Goal: Information Seeking & Learning: Learn about a topic

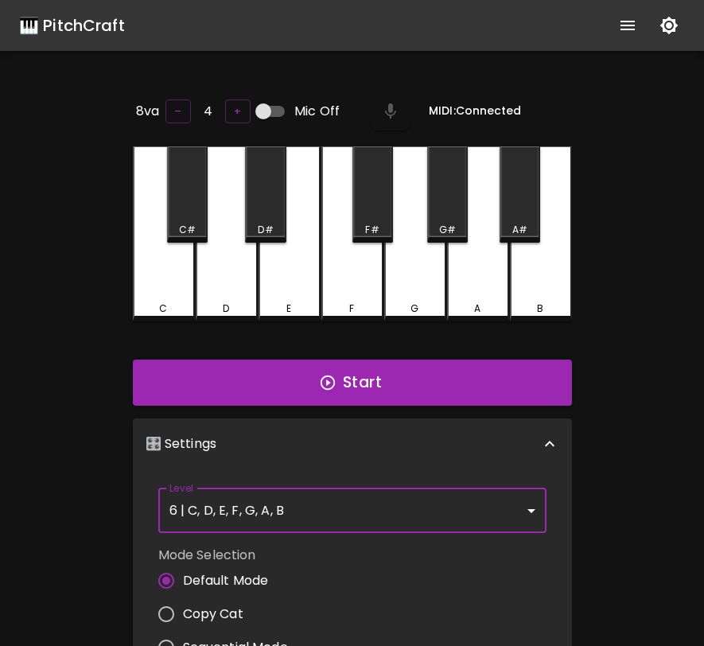
scroll to position [6, 0]
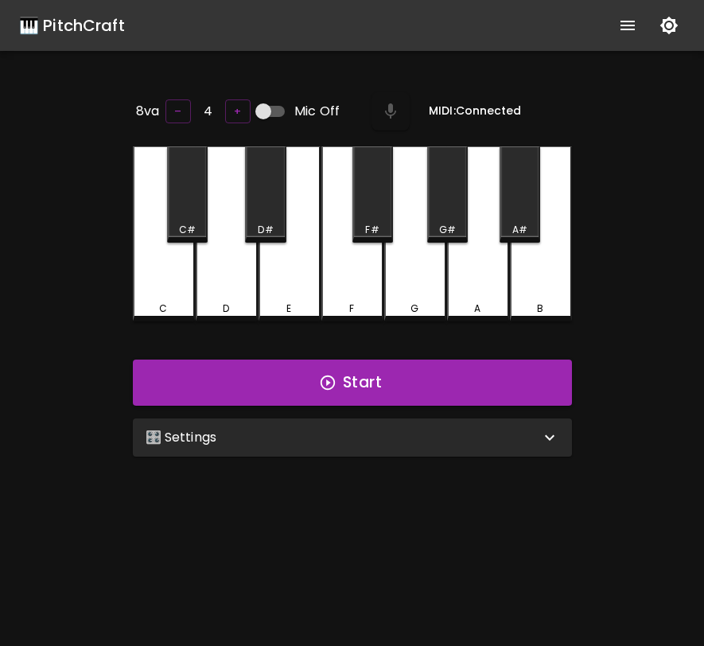
radio input "false"
click at [332, 431] on div "🎛️ Settings" at bounding box center [343, 437] width 394 height 19
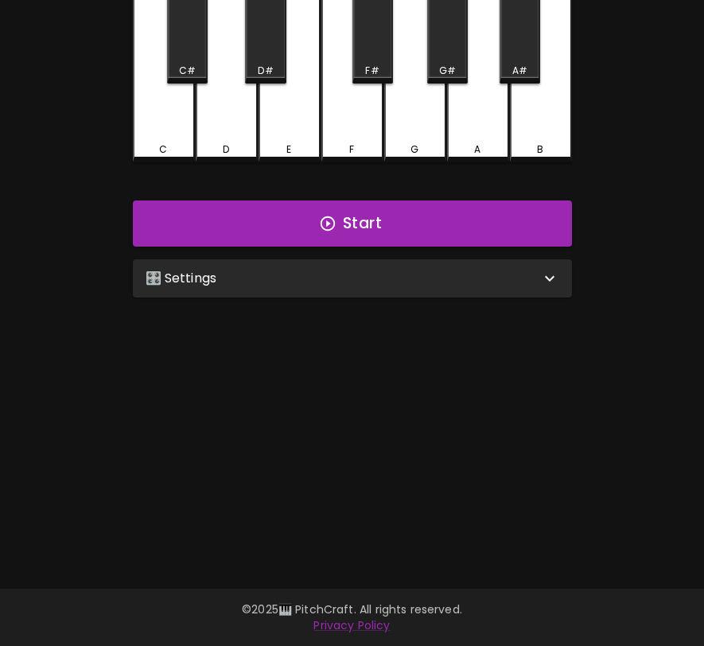
click at [469, 274] on div "🎛️ Settings" at bounding box center [343, 278] width 394 height 19
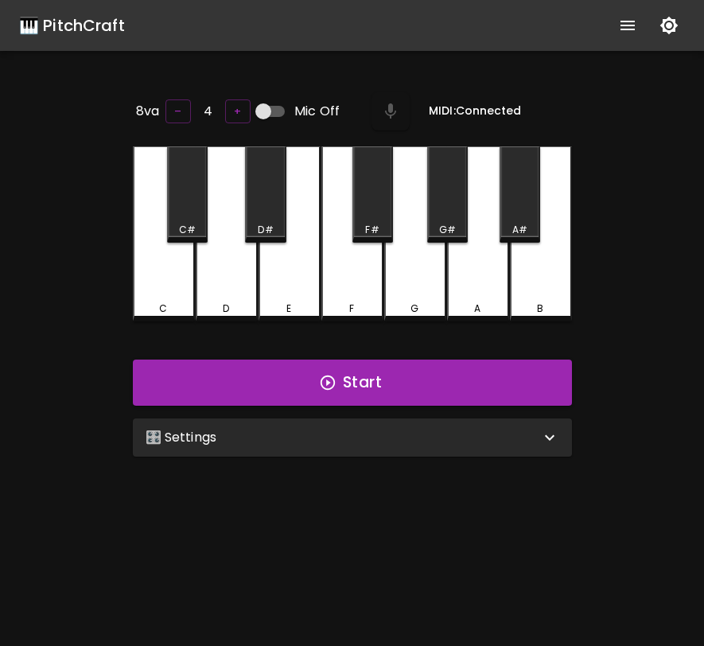
scroll to position [159, 0]
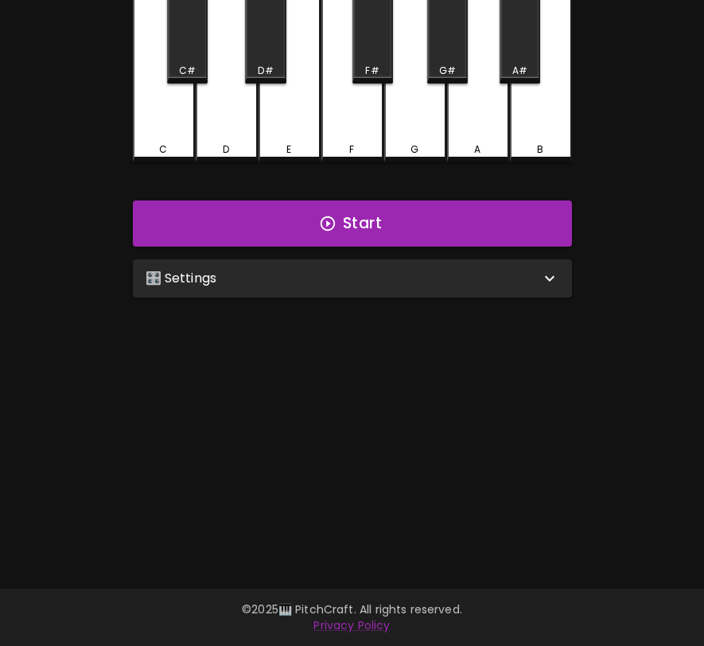
click at [355, 290] on div "🎛️ Settings" at bounding box center [352, 278] width 439 height 38
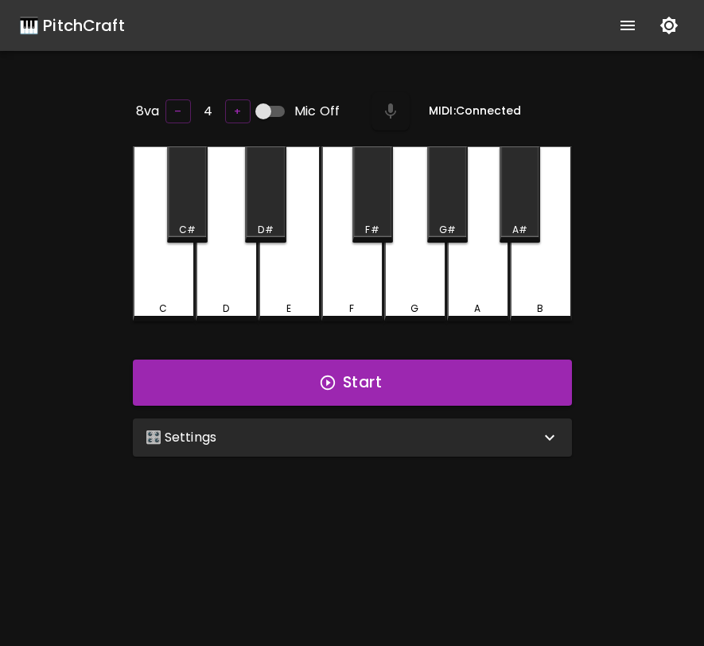
scroll to position [159, 0]
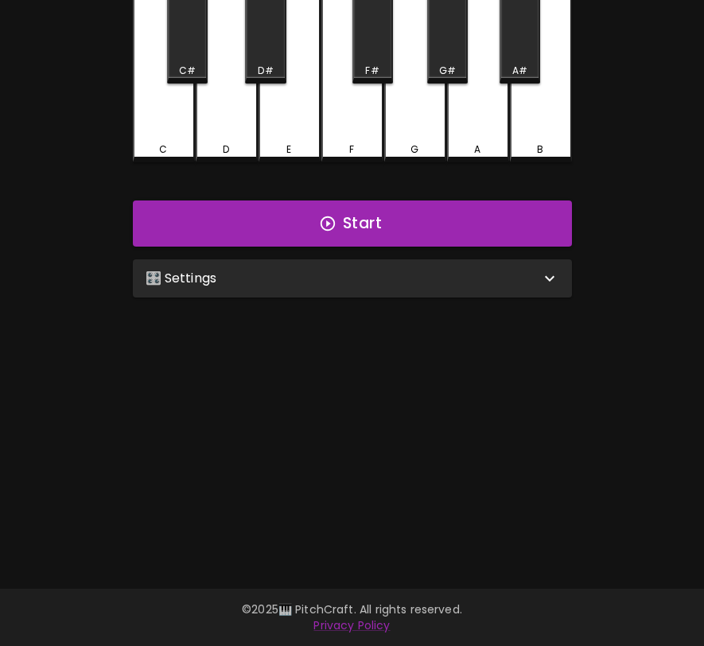
click at [249, 272] on div "🎛️ Settings" at bounding box center [343, 278] width 394 height 19
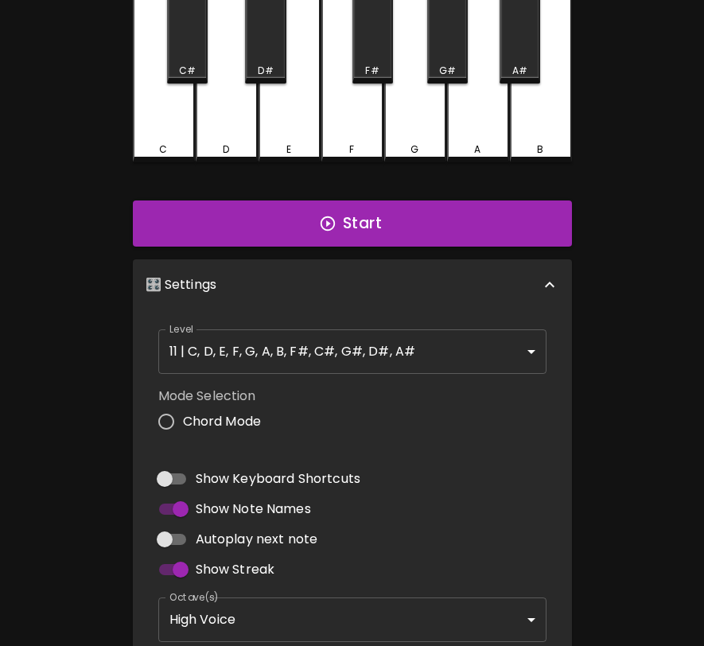
radio input "true"
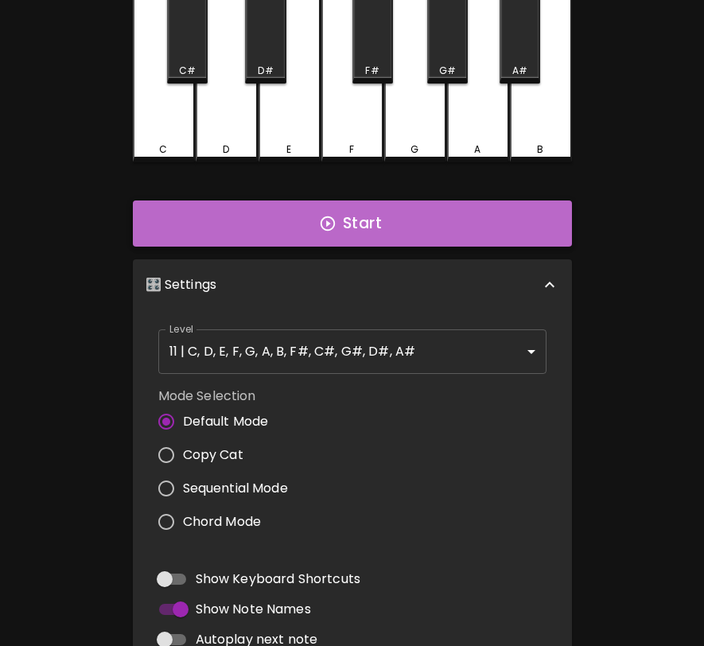
click at [437, 227] on button "Start" at bounding box center [352, 223] width 439 height 46
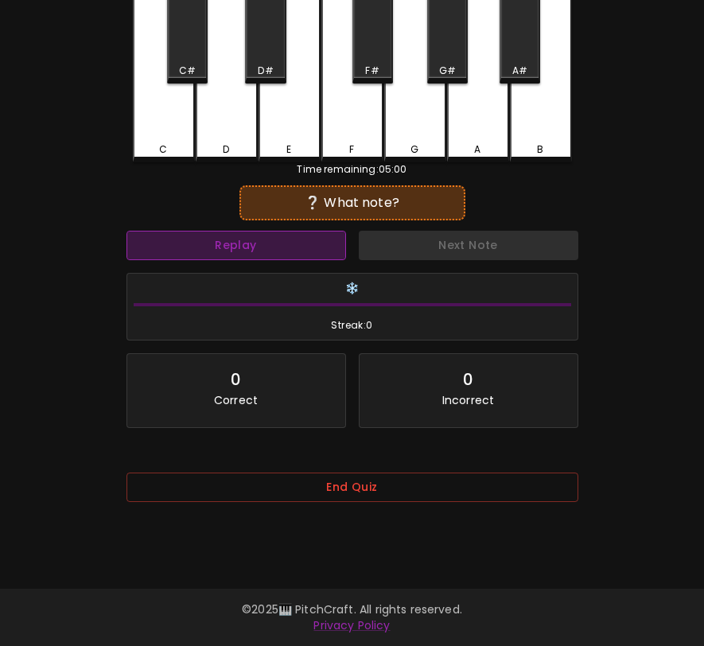
click at [261, 253] on button "Replay" at bounding box center [235, 245] width 219 height 29
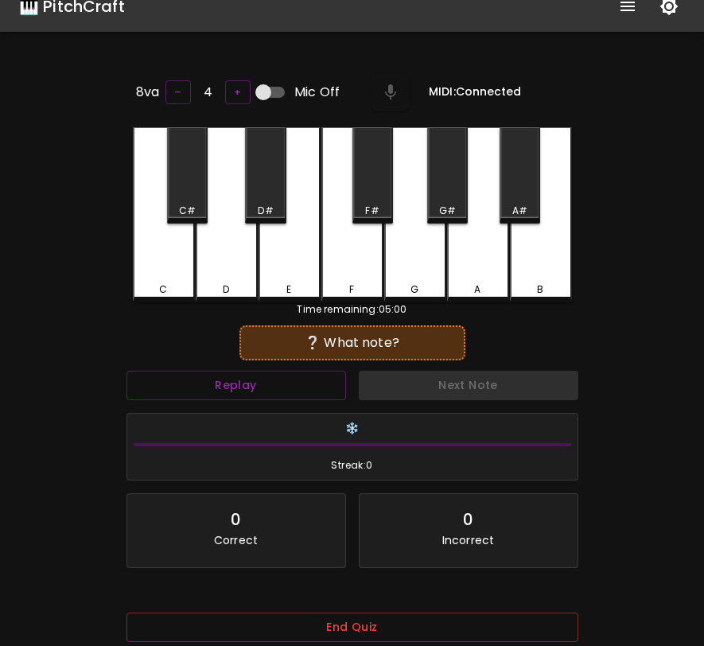
scroll to position [0, 0]
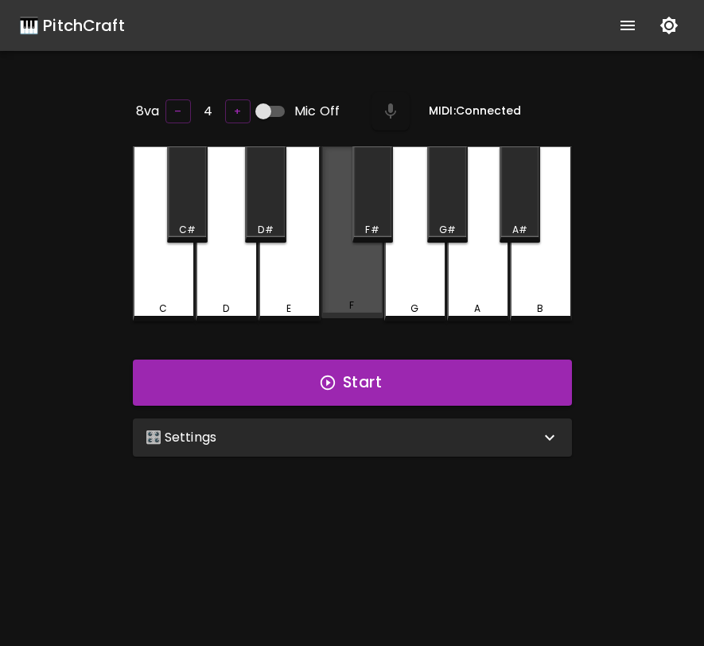
click at [359, 286] on div "F" at bounding box center [352, 232] width 62 height 172
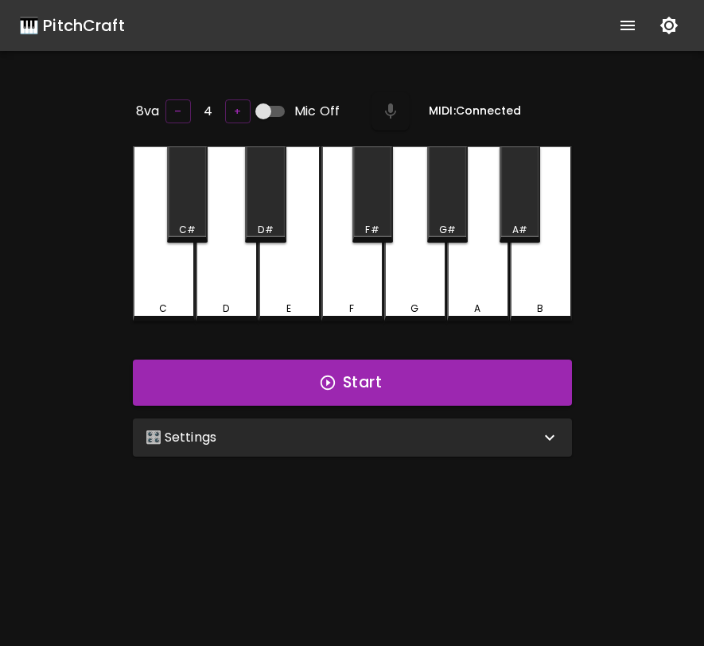
click at [359, 286] on div "F" at bounding box center [352, 233] width 62 height 175
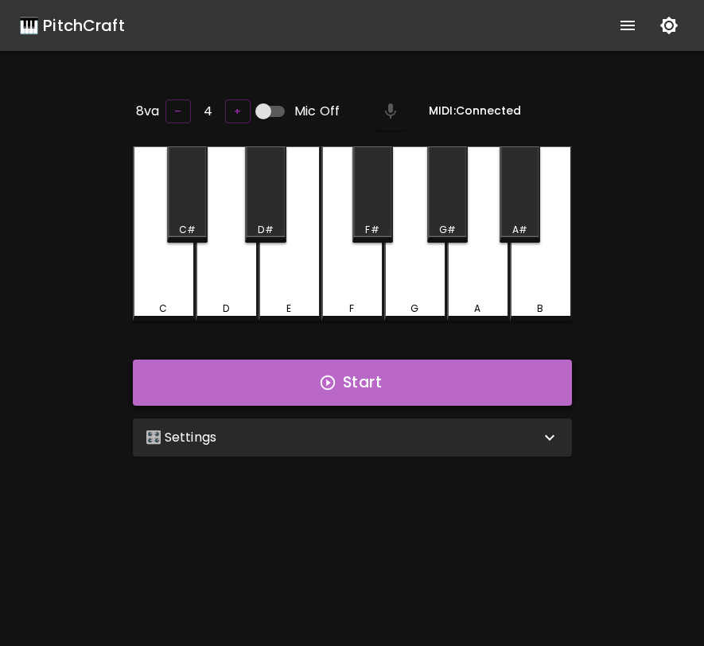
click at [359, 379] on button "Start" at bounding box center [352, 382] width 439 height 46
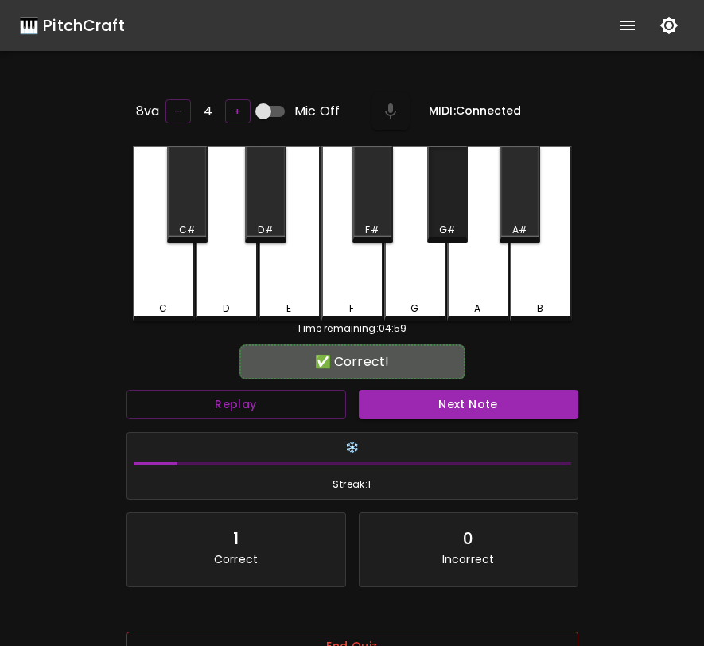
click at [442, 214] on div "G#" at bounding box center [447, 194] width 41 height 96
click at [424, 403] on button "Next Note" at bounding box center [468, 404] width 219 height 29
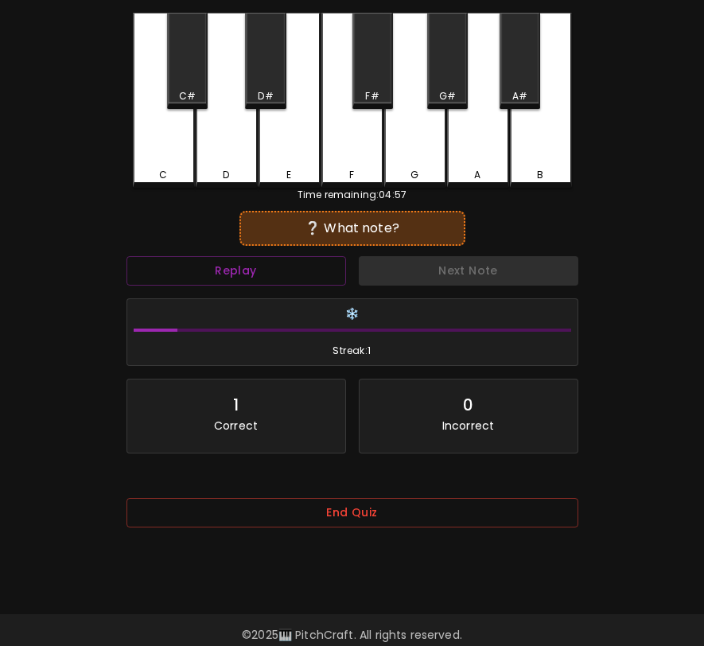
scroll to position [159, 0]
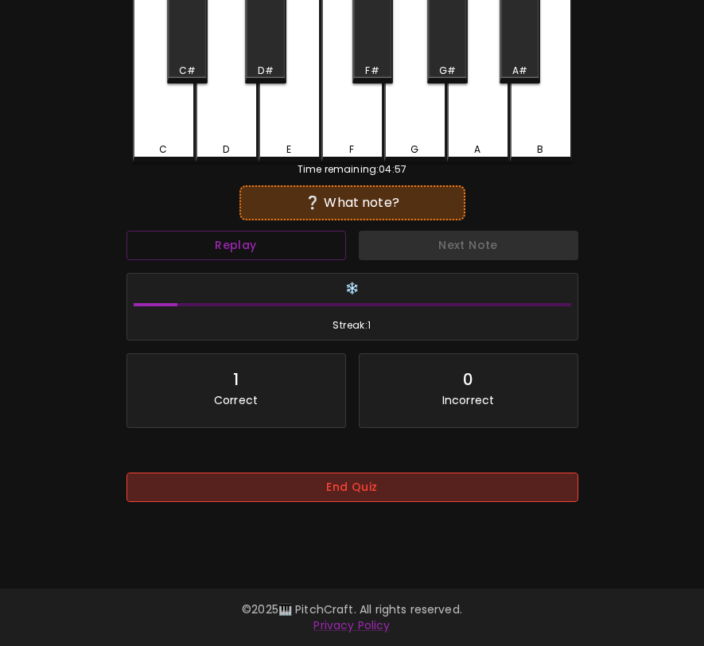
click at [429, 500] on button "End Quiz" at bounding box center [352, 486] width 452 height 29
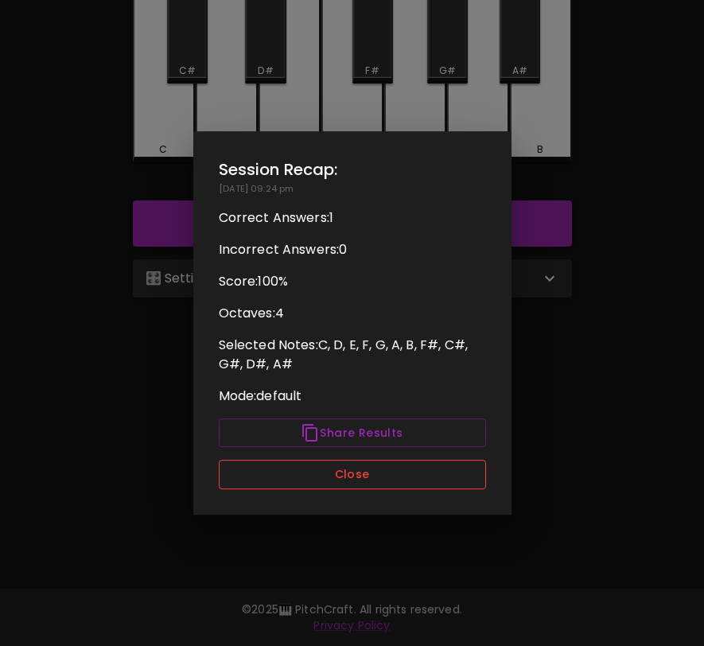
click at [425, 471] on button "Close" at bounding box center [352, 474] width 267 height 29
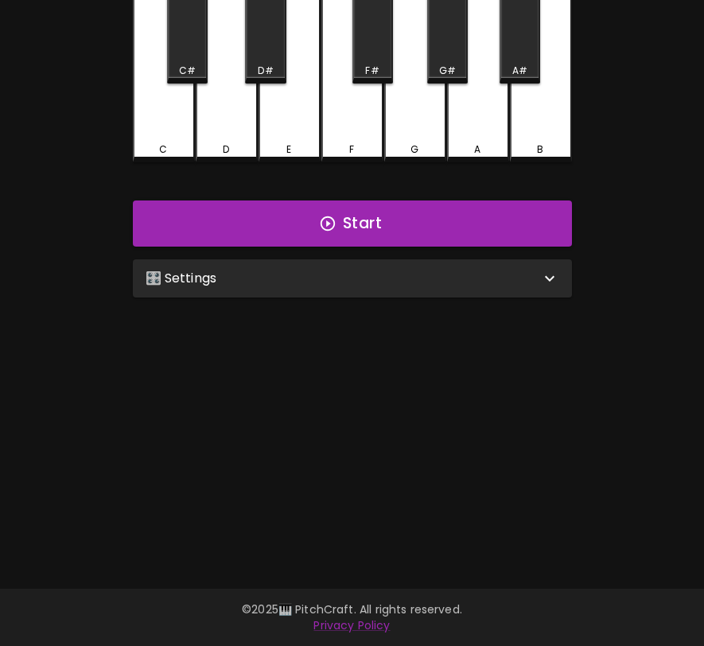
click at [444, 281] on div "🎛️ Settings" at bounding box center [343, 278] width 394 height 19
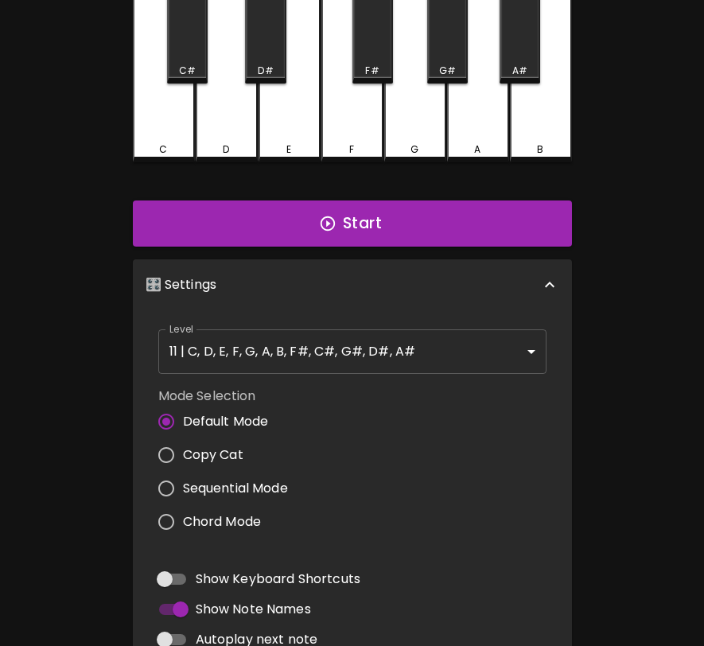
click at [193, 451] on span "Copy Cat" at bounding box center [213, 454] width 60 height 19
click at [183, 451] on input "Copy Cat" at bounding box center [165, 454] width 33 height 33
radio input "true"
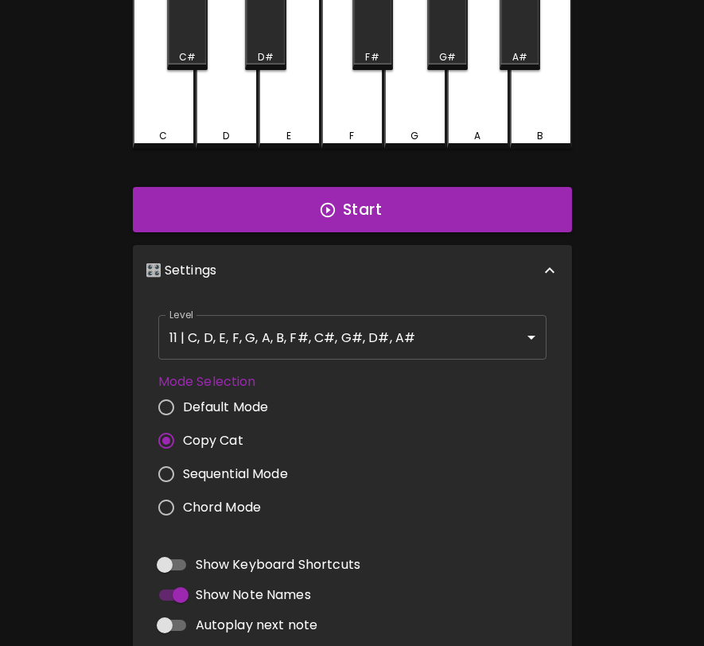
scroll to position [146, 0]
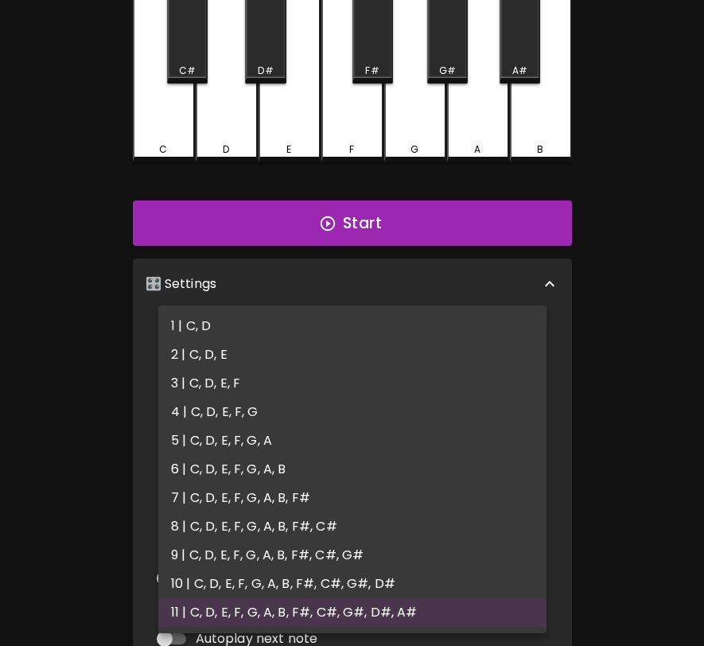
click at [320, 347] on body "🎹 PitchCraft About Badges Log Out 8va – 4 + MIDI: Connected C C# D D# E F F# G …" at bounding box center [352, 373] width 704 height 1039
click at [351, 266] on div at bounding box center [352, 323] width 704 height 646
click at [305, 340] on body "🎹 PitchCraft About Badges Log Out 8va – 4 + MIDI: Connected C C# D D# E F F# G …" at bounding box center [352, 373] width 704 height 1039
drag, startPoint x: 297, startPoint y: 356, endPoint x: 303, endPoint y: 349, distance: 9.6
click at [303, 349] on li "2 | C, D, E" at bounding box center [352, 354] width 388 height 29
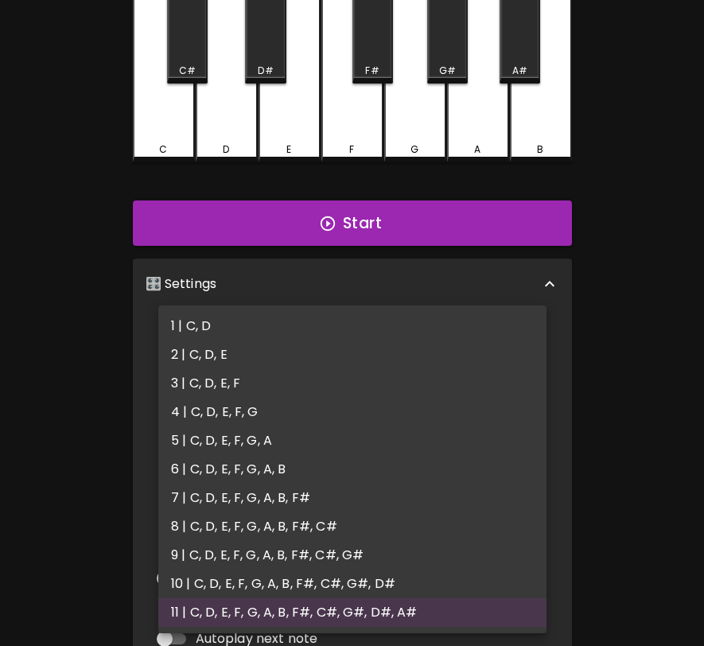
type input "3"
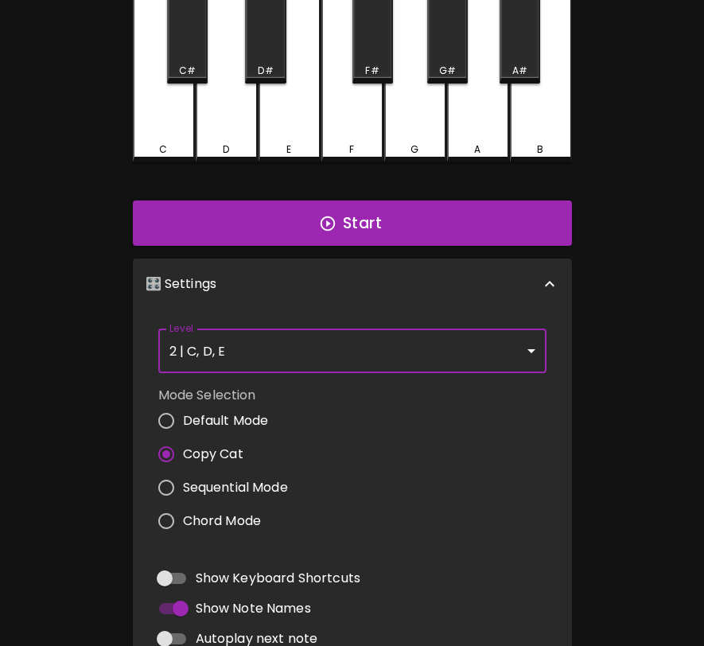
click at [239, 424] on span "Default Mode" at bounding box center [226, 420] width 86 height 19
click at [183, 424] on input "Default Mode" at bounding box center [165, 420] width 33 height 33
radio input "true"
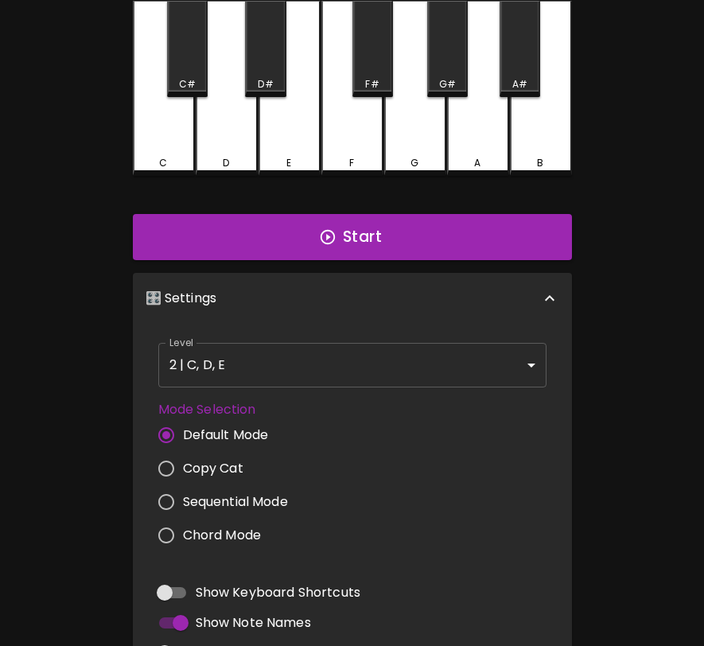
scroll to position [159, 0]
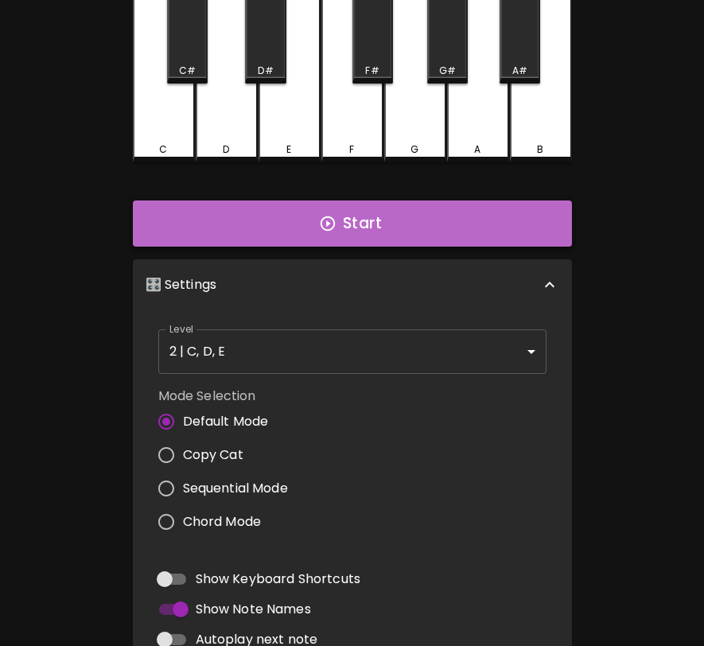
click at [312, 205] on button "Start" at bounding box center [352, 223] width 439 height 46
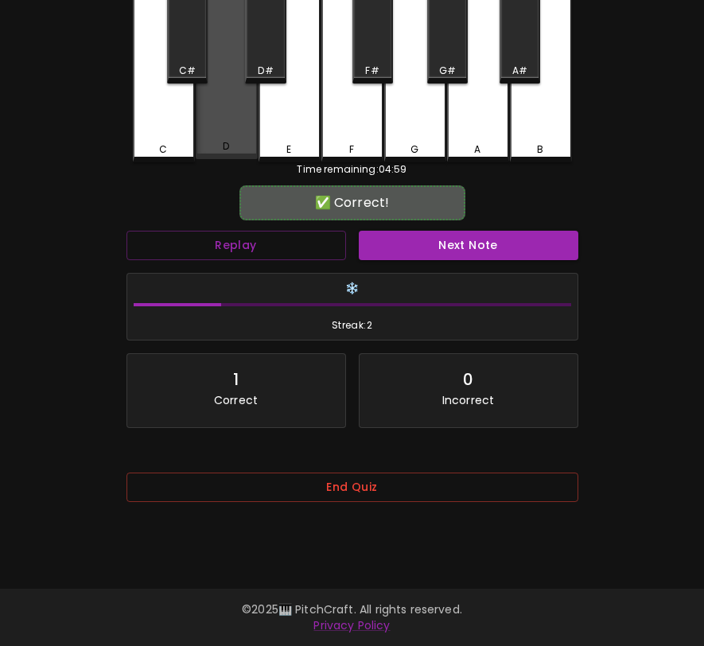
click at [220, 158] on div "C C# D D# E F F# G G# A A# B" at bounding box center [352, 74] width 439 height 175
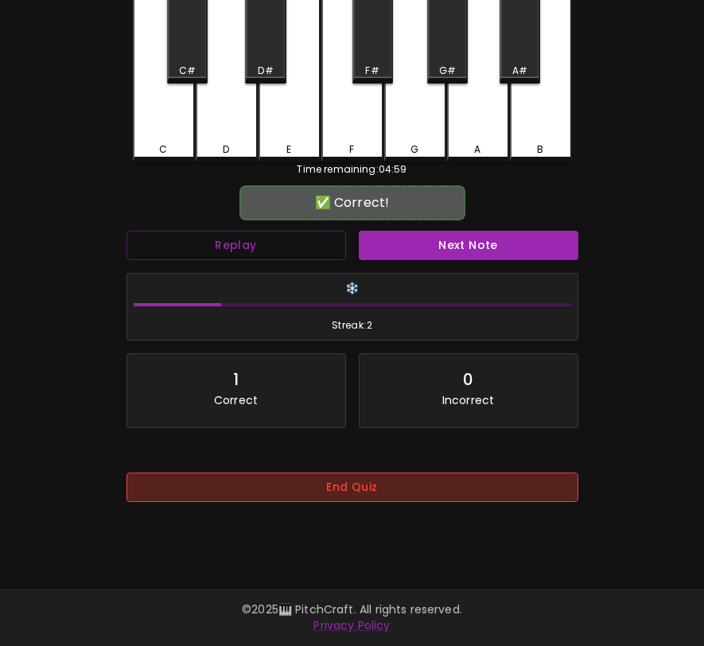
click at [410, 483] on button "End Quiz" at bounding box center [352, 486] width 452 height 29
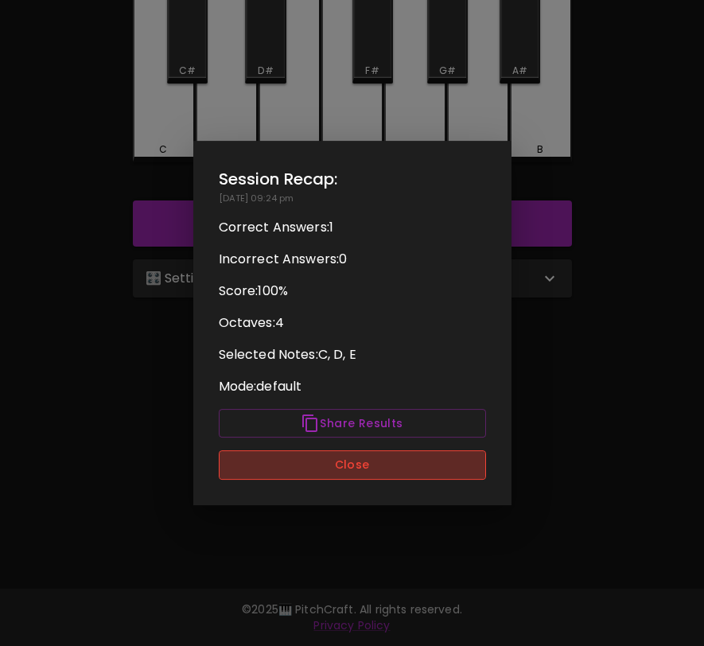
click at [415, 467] on button "Close" at bounding box center [352, 464] width 267 height 29
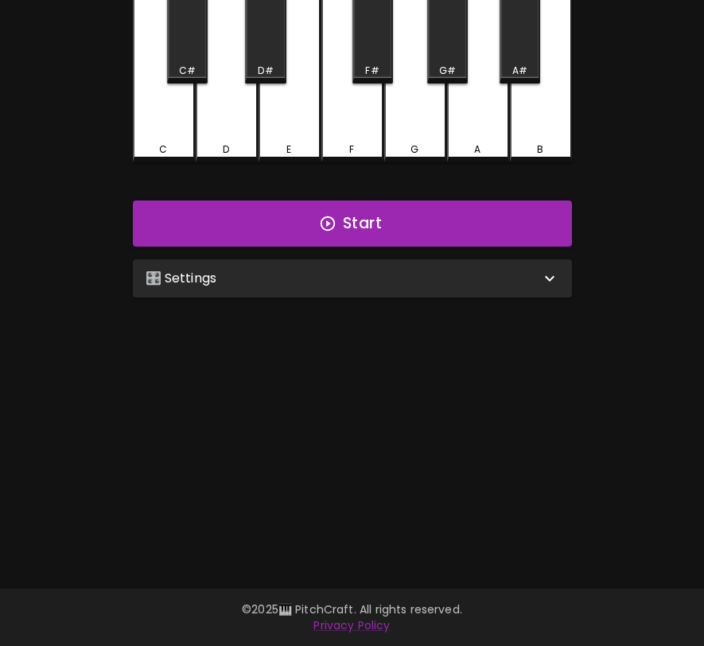
click at [474, 278] on div "🎛️ Settings" at bounding box center [343, 278] width 394 height 19
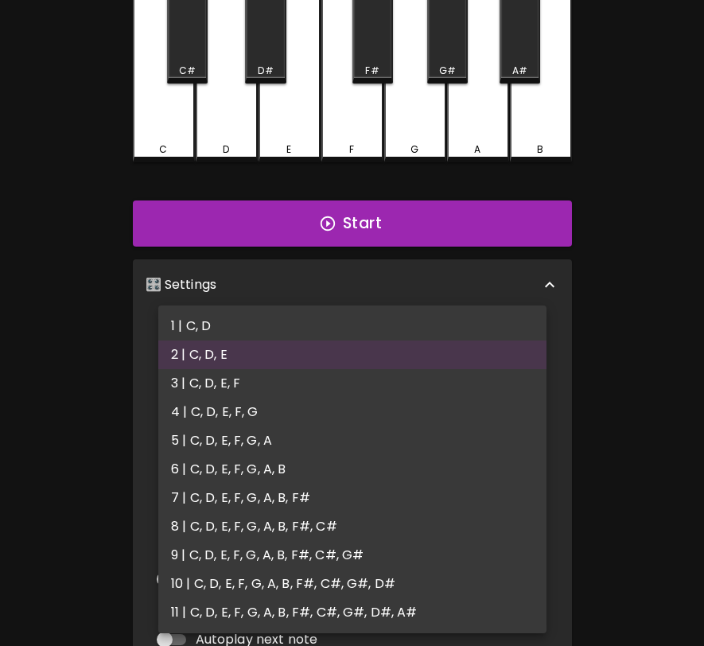
click at [412, 352] on body "🎹 PitchCraft About Badges Log Out 8va – 4 + Mic Off MIDI: Connected C C# D D# E…" at bounding box center [352, 368] width 704 height 1054
drag, startPoint x: 378, startPoint y: 400, endPoint x: 382, endPoint y: 390, distance: 10.3
click at [382, 390] on ul "1 | C, D 2 | C, D, E 3 | C, D, E, F 4 | C, D, E, F, G 5 | C, D, E, F, G, A 6 | …" at bounding box center [352, 469] width 388 height 328
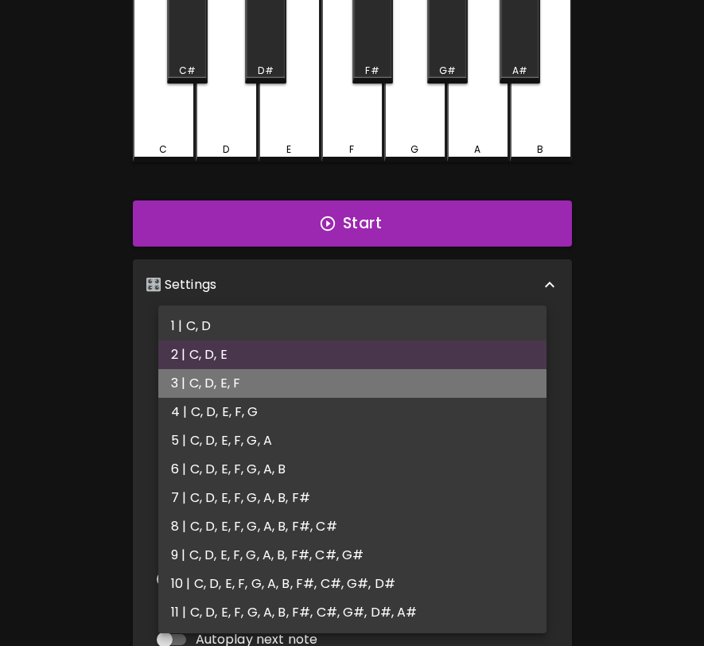
click at [382, 390] on li "3 | C, D, E, F" at bounding box center [352, 383] width 388 height 29
type input "5"
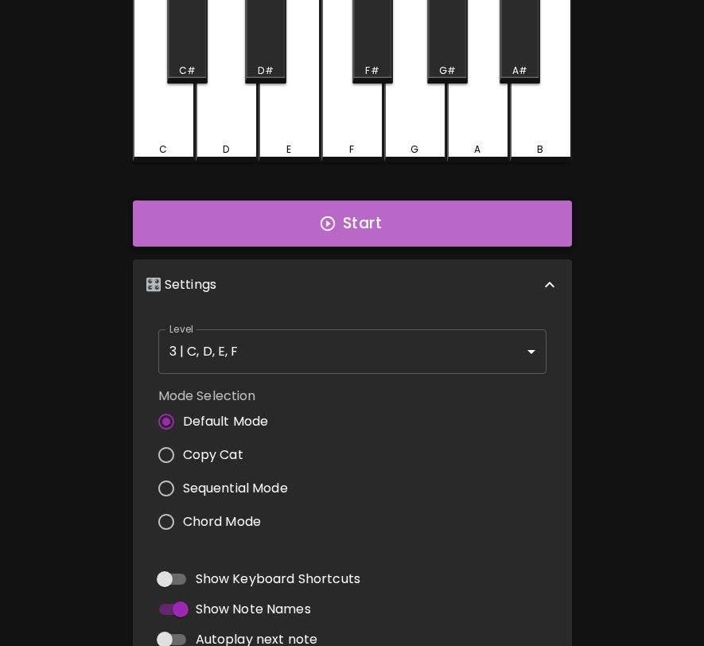
click at [359, 223] on button "Start" at bounding box center [352, 223] width 439 height 46
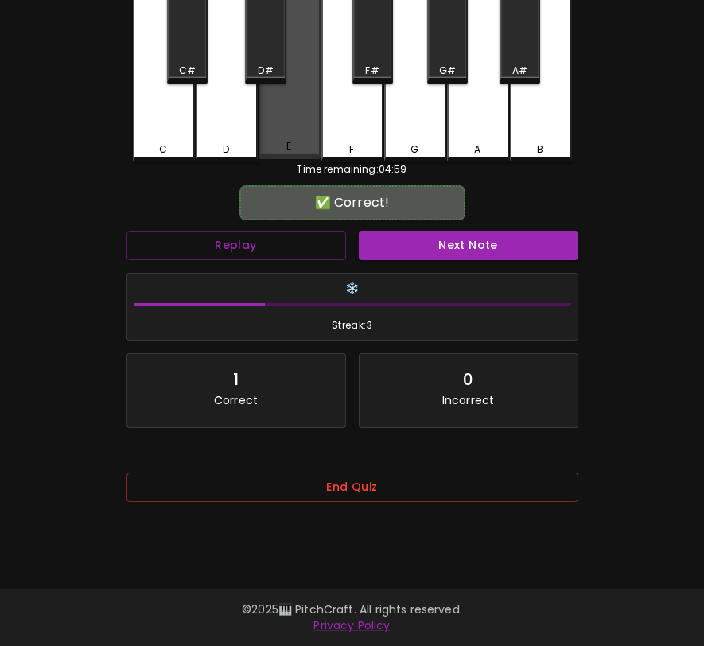
click at [300, 125] on div "E" at bounding box center [289, 73] width 62 height 172
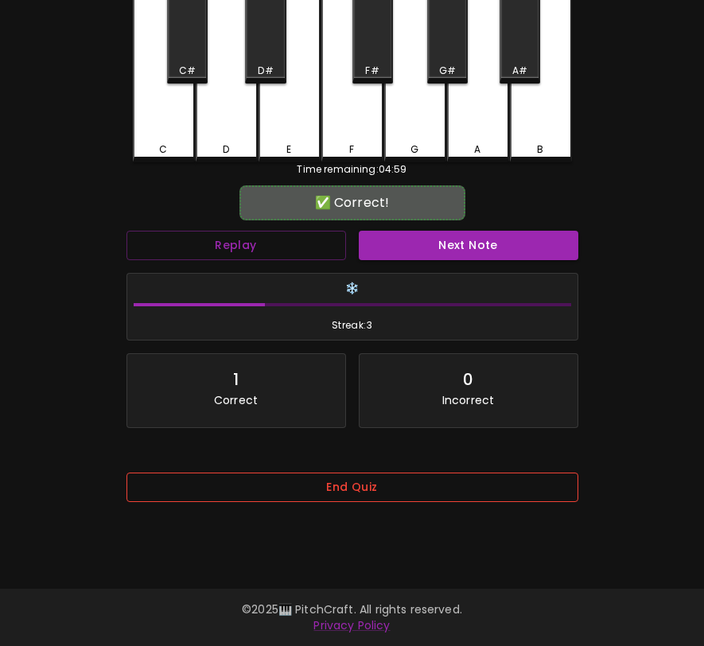
click at [396, 482] on button "End Quiz" at bounding box center [352, 486] width 452 height 29
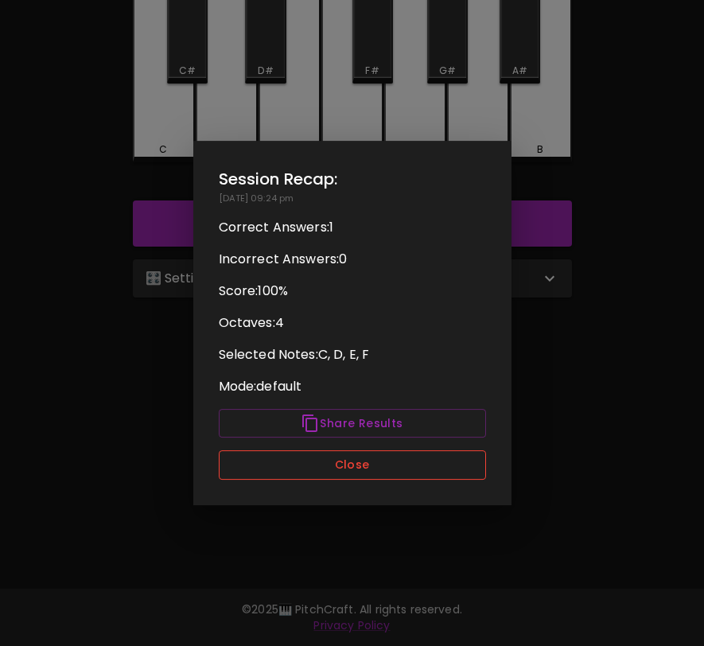
click at [400, 468] on button "Close" at bounding box center [352, 464] width 267 height 29
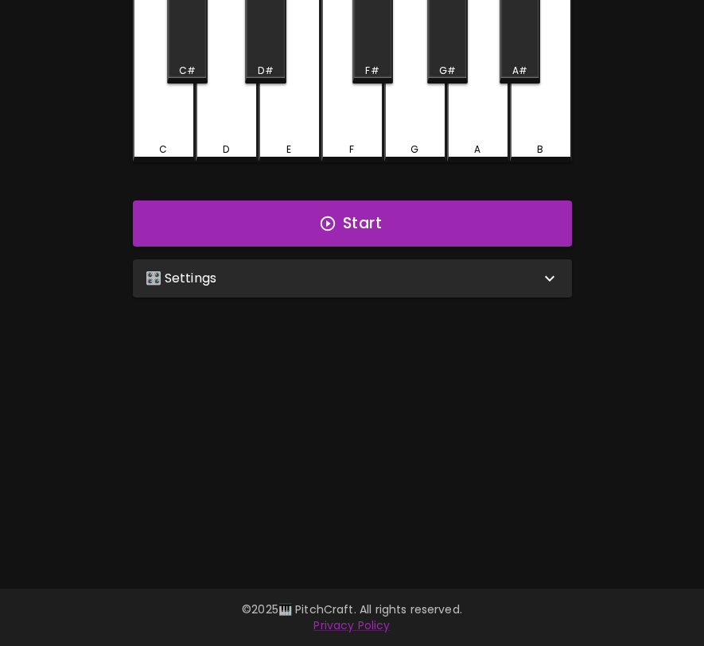
click at [433, 289] on div "🎛️ Settings" at bounding box center [352, 278] width 439 height 38
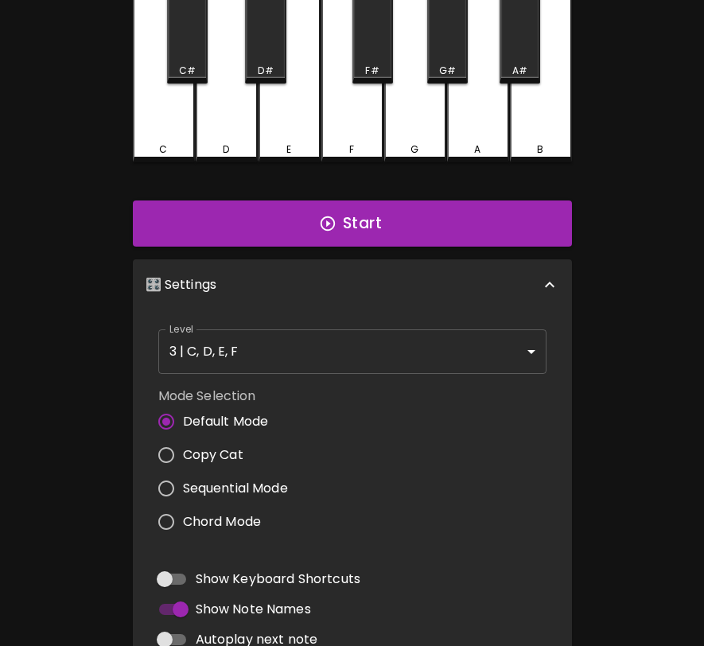
click at [360, 361] on body "🎹 PitchCraft About Badges Log Out 8va – 4 + Mic Off MIDI: Connected C C# D D# E…" at bounding box center [352, 368] width 704 height 1054
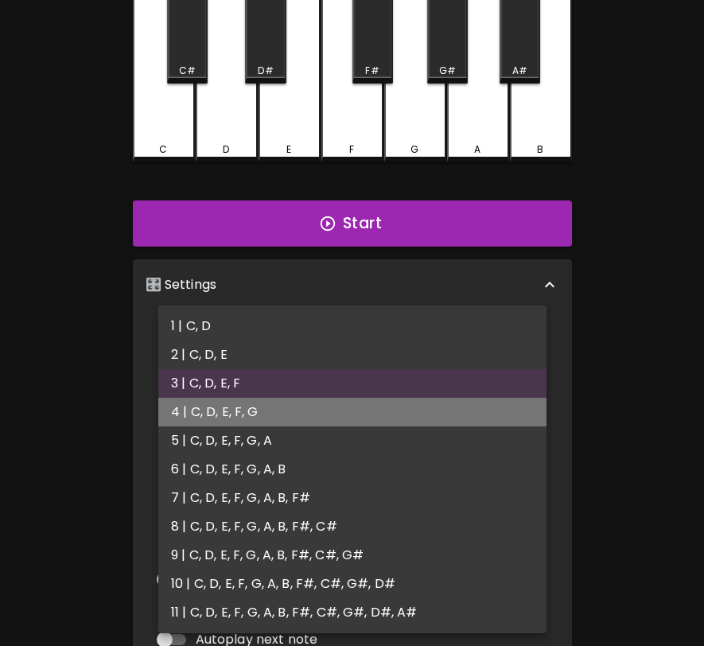
click at [343, 413] on li "4 | C, D, E, F, G" at bounding box center [352, 412] width 388 height 29
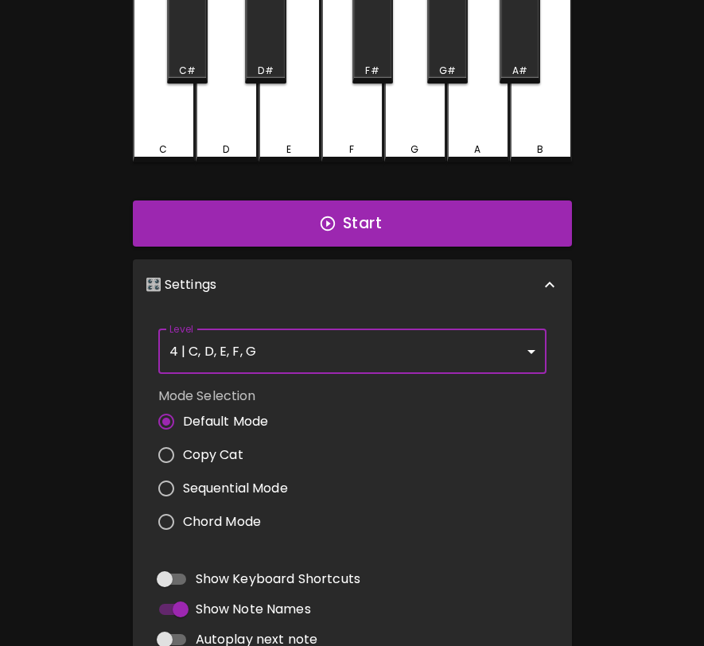
click at [349, 359] on body "🎹 PitchCraft About Badges Log Out 8va – 4 + Mic Off MIDI: Connected C C# D D# E…" at bounding box center [352, 368] width 704 height 1054
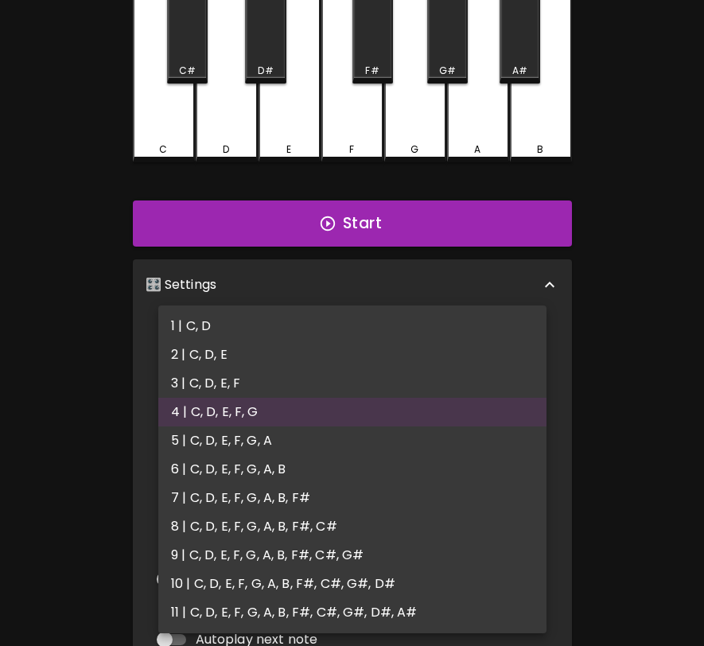
click at [354, 322] on li "1 | C, D" at bounding box center [352, 326] width 388 height 29
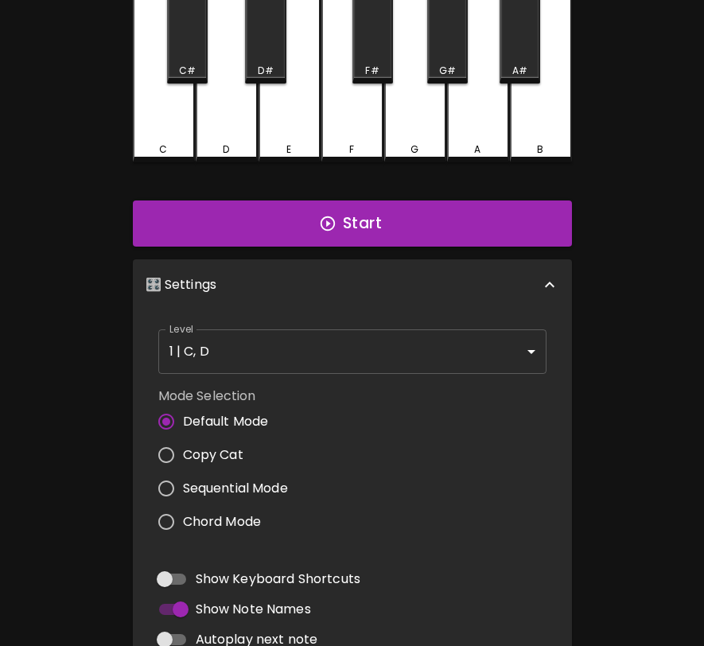
click at [355, 323] on div "Level 1 | C, D 1 Level" at bounding box center [352, 351] width 401 height 57
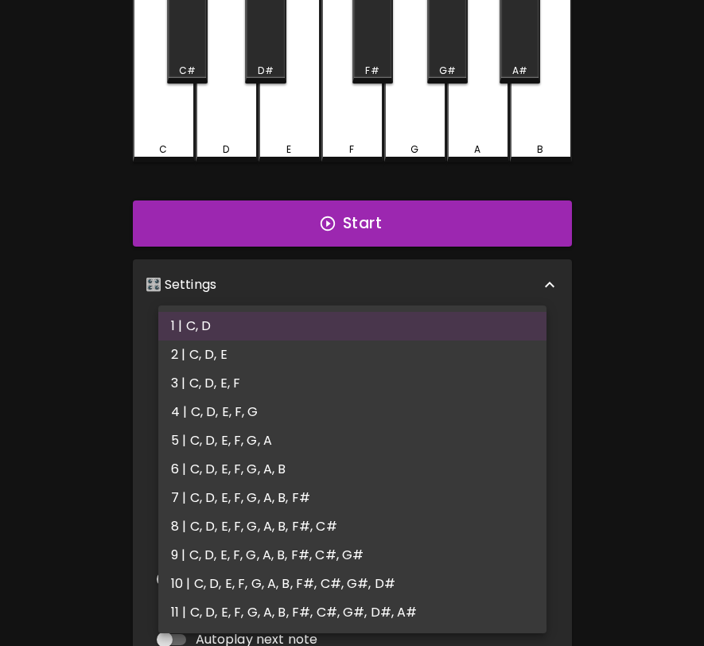
click at [352, 337] on body "🎹 PitchCraft About Badges Log Out 8va – 4 + Mic Off MIDI: Connected C C# D D# E…" at bounding box center [352, 368] width 704 height 1054
click at [347, 363] on li "2 | C, D, E" at bounding box center [352, 354] width 388 height 29
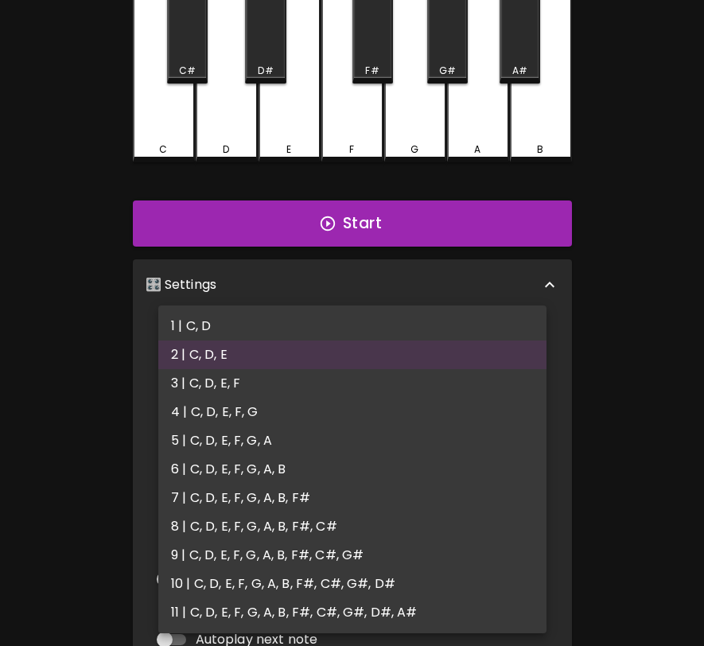
click at [358, 344] on body "🎹 PitchCraft About Badges Log Out 8va – 4 + Mic Off MIDI: Connected C C# D D# E…" at bounding box center [352, 368] width 704 height 1054
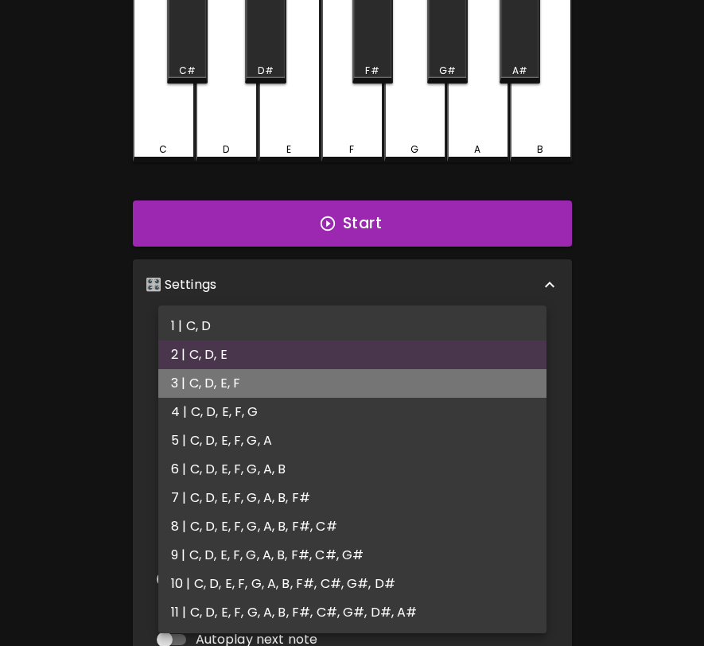
click at [349, 371] on li "3 | C, D, E, F" at bounding box center [352, 383] width 388 height 29
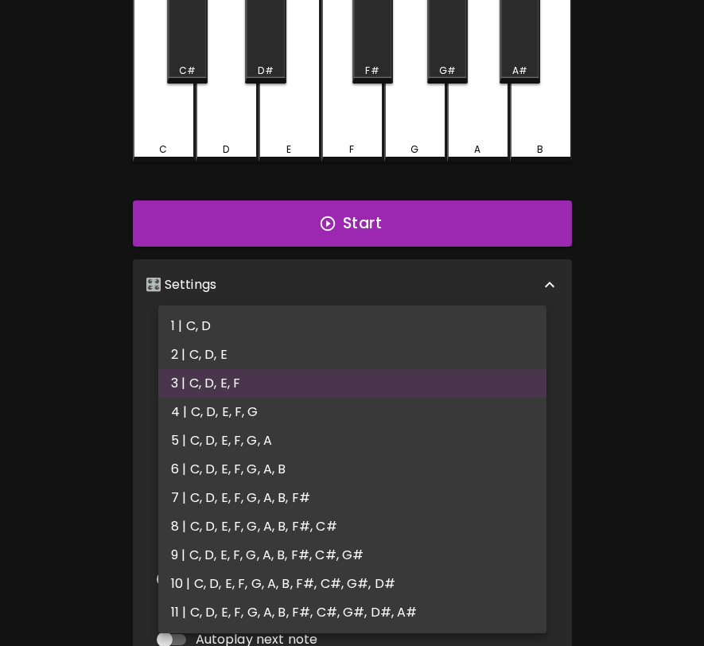
click at [359, 352] on body "🎹 PitchCraft About Badges Log Out 8va – 4 + Mic Off MIDI: Connected C C# D D# E…" at bounding box center [352, 368] width 704 height 1054
click at [348, 405] on li "4 | C, D, E, F, G" at bounding box center [352, 412] width 388 height 29
type input "7"
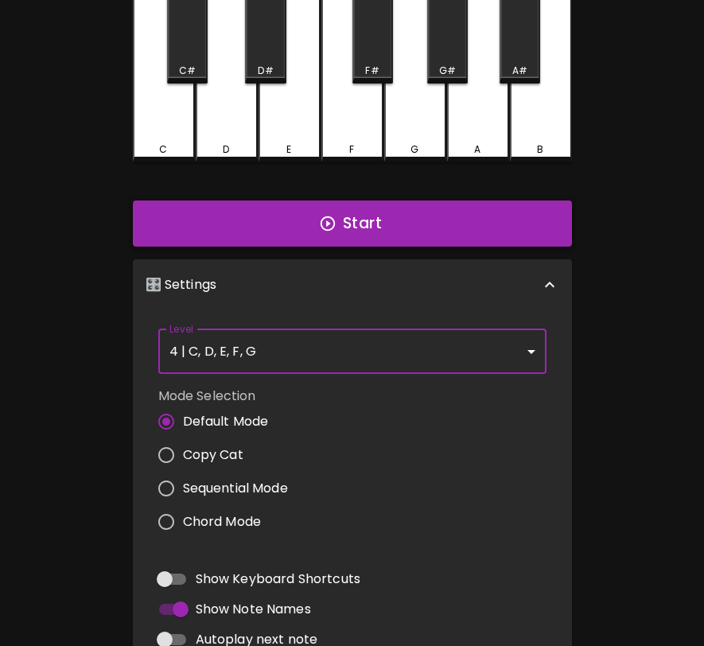
click at [409, 238] on button "Start" at bounding box center [352, 223] width 439 height 46
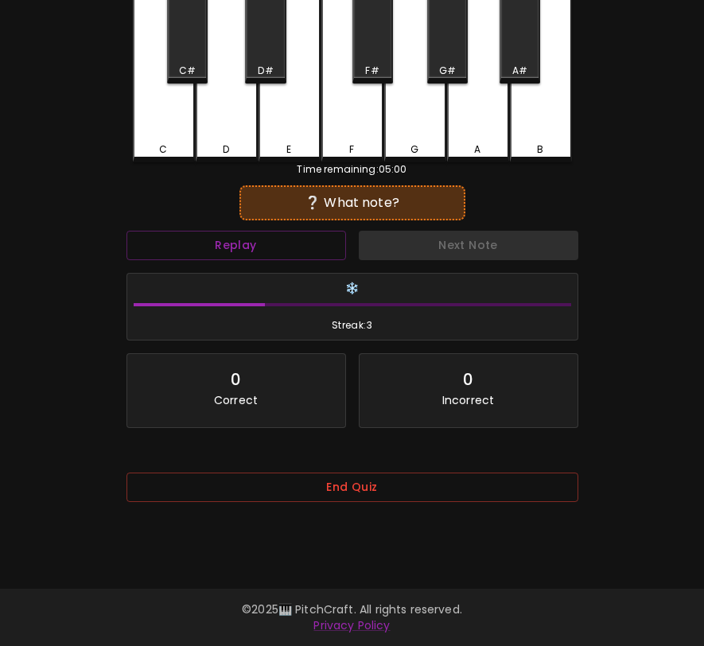
click at [363, 137] on div "F" at bounding box center [352, 74] width 62 height 175
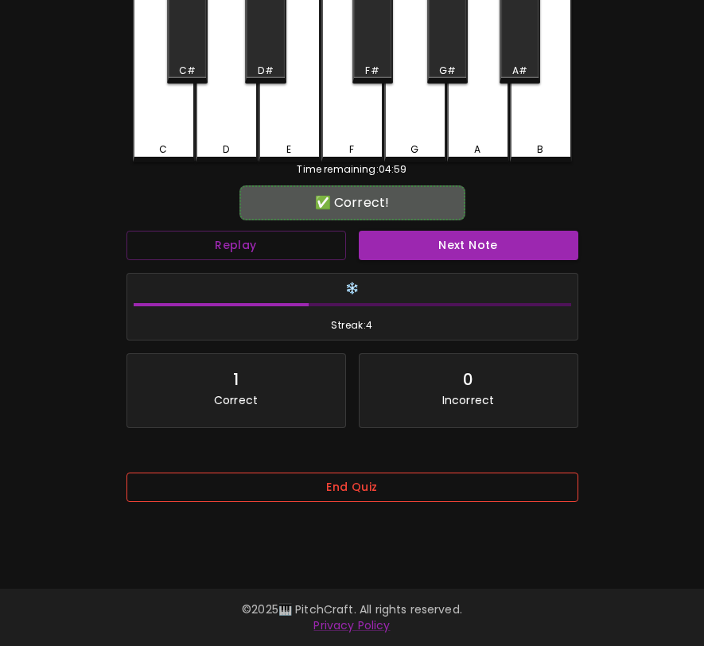
click at [367, 494] on button "End Quiz" at bounding box center [352, 486] width 452 height 29
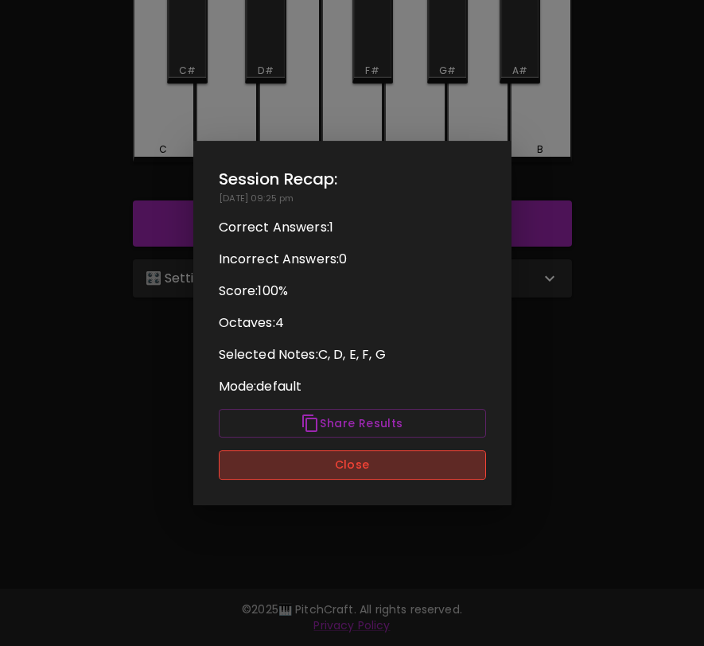
click at [410, 464] on button "Close" at bounding box center [352, 464] width 267 height 29
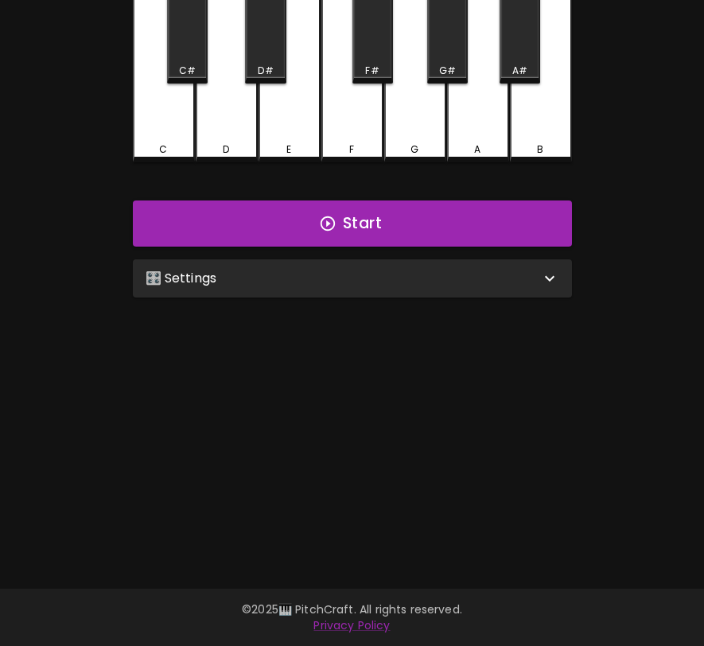
click at [448, 269] on div "🎛️ Settings" at bounding box center [343, 278] width 394 height 19
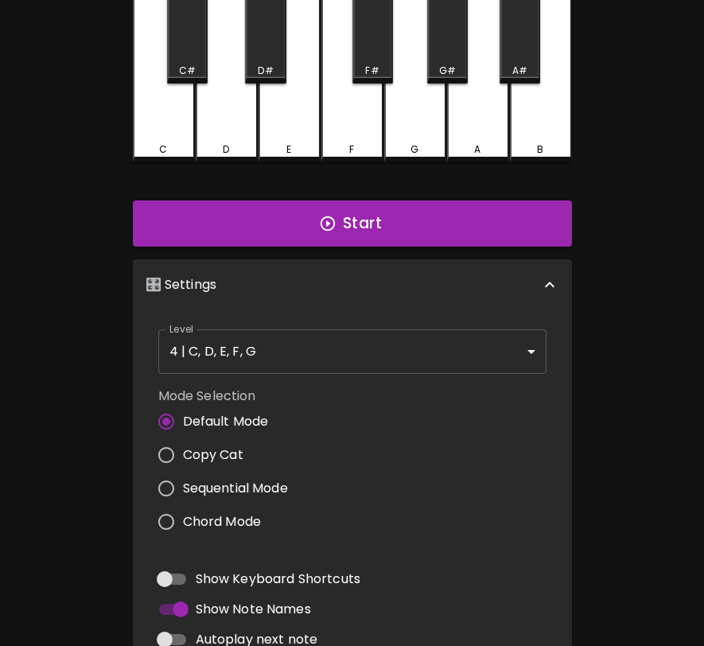
click at [390, 344] on body "🎹 PitchCraft About Badges Log Out 8va – 4 + Mic Off MIDI: Connected C C# D D# E…" at bounding box center [352, 368] width 704 height 1054
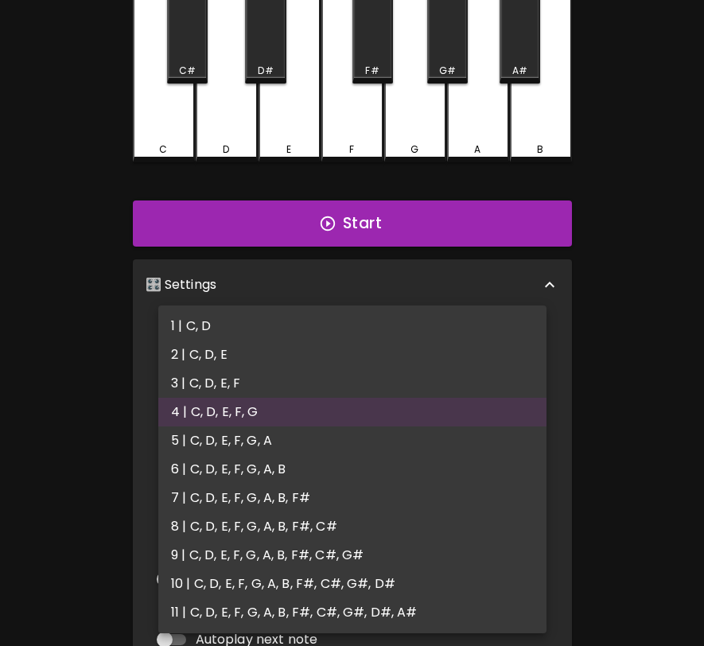
click at [355, 438] on li "5 | C, D, E, F, G, A" at bounding box center [352, 440] width 388 height 29
type input "9"
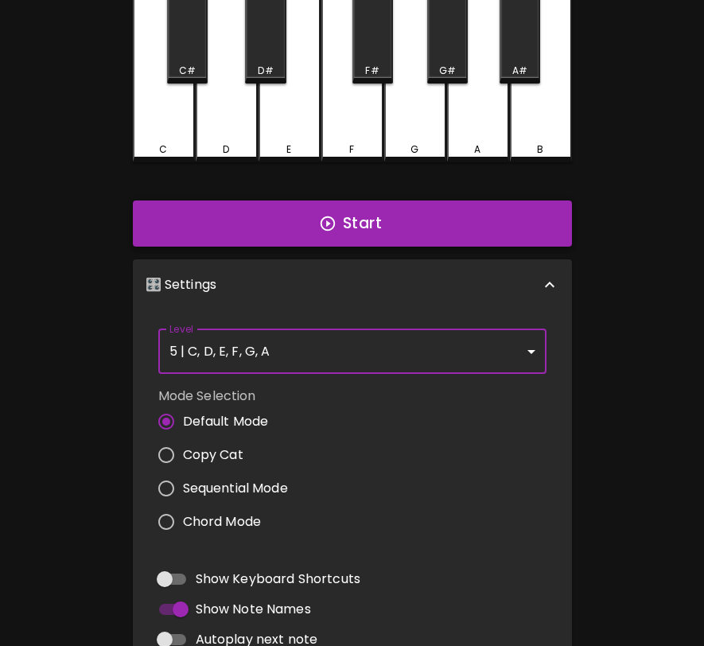
click at [351, 217] on button "Start" at bounding box center [352, 223] width 439 height 46
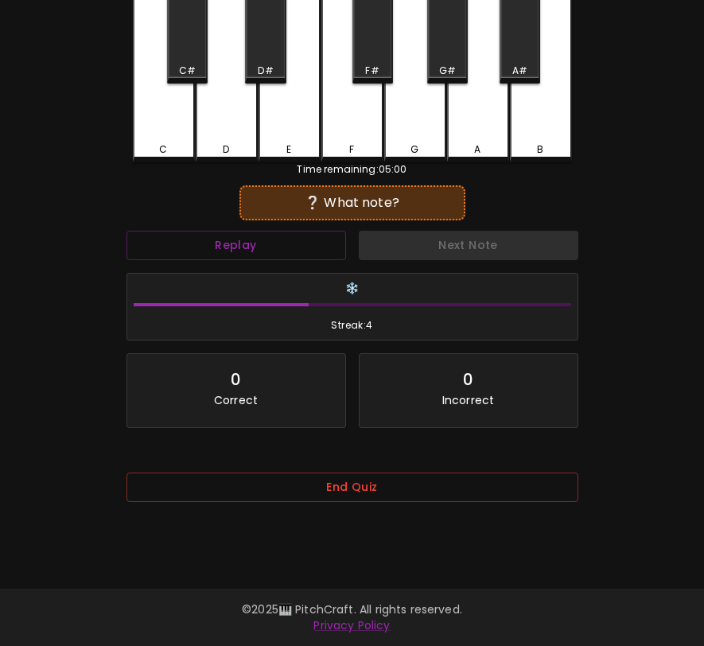
click at [134, 107] on div "C" at bounding box center [164, 74] width 62 height 175
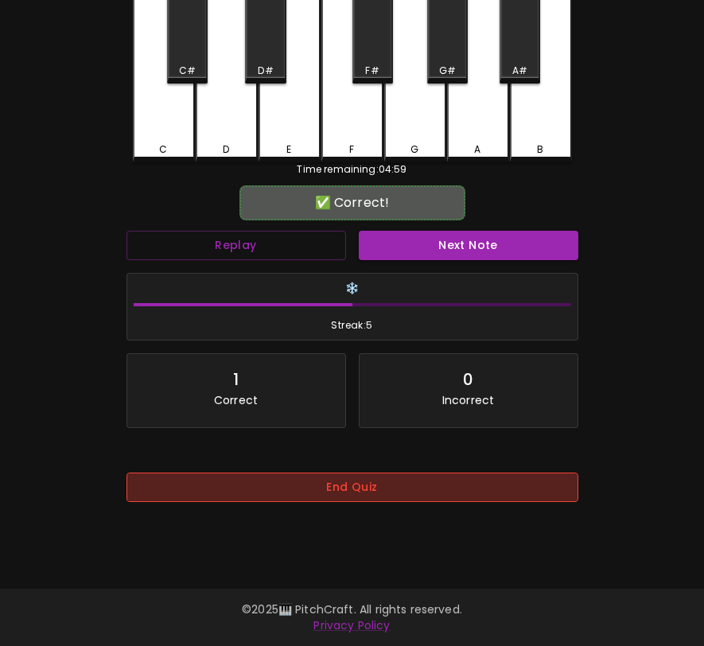
click at [346, 482] on button "End Quiz" at bounding box center [352, 486] width 452 height 29
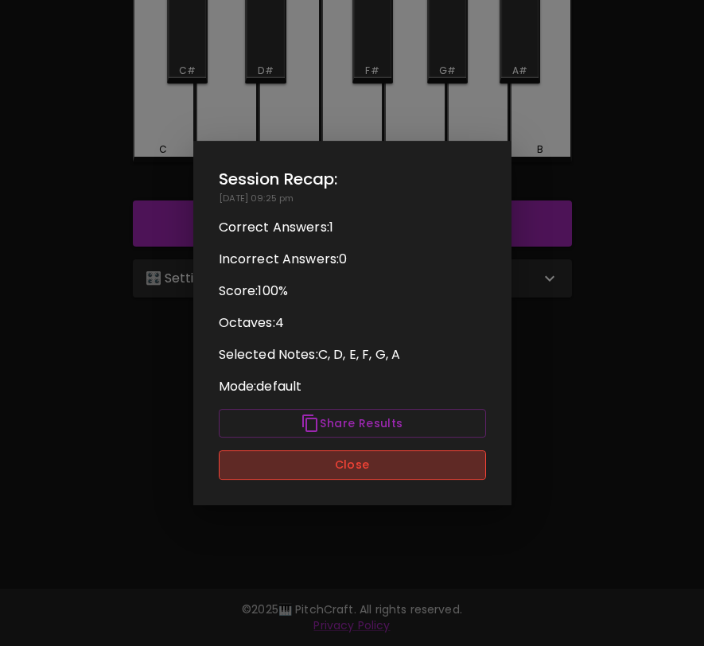
click at [358, 465] on button "Close" at bounding box center [352, 464] width 267 height 29
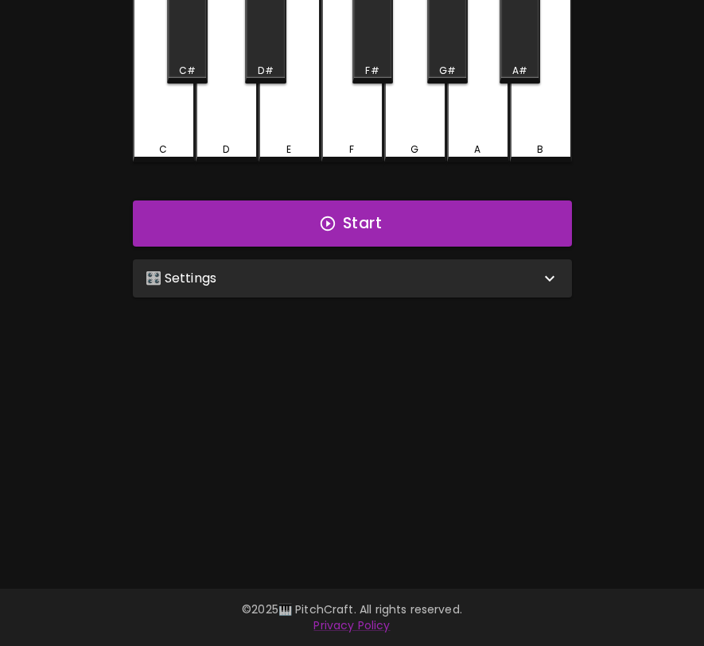
click at [374, 278] on div "🎛️ Settings" at bounding box center [343, 278] width 394 height 19
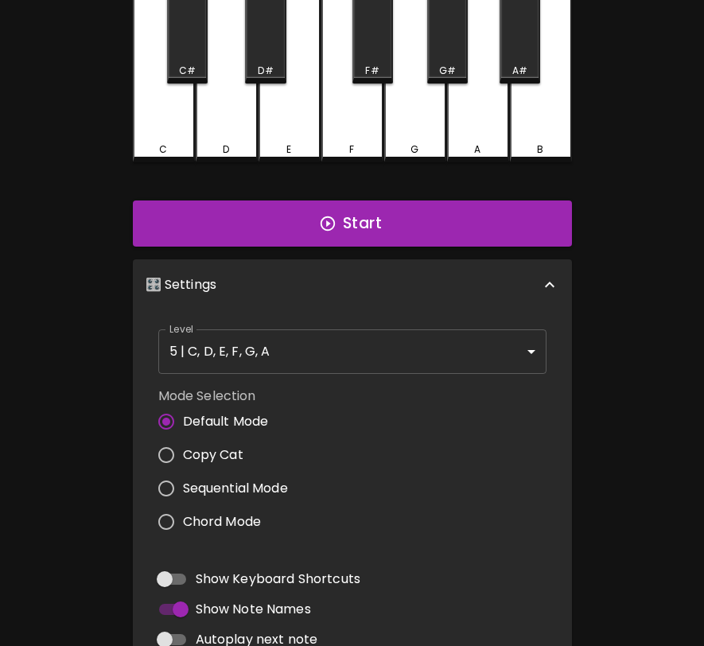
click at [347, 336] on body "🎹 PitchCraft About Badges Log Out 8va – 4 + Mic Off MIDI: Connected C C# D D# E…" at bounding box center [352, 368] width 704 height 1054
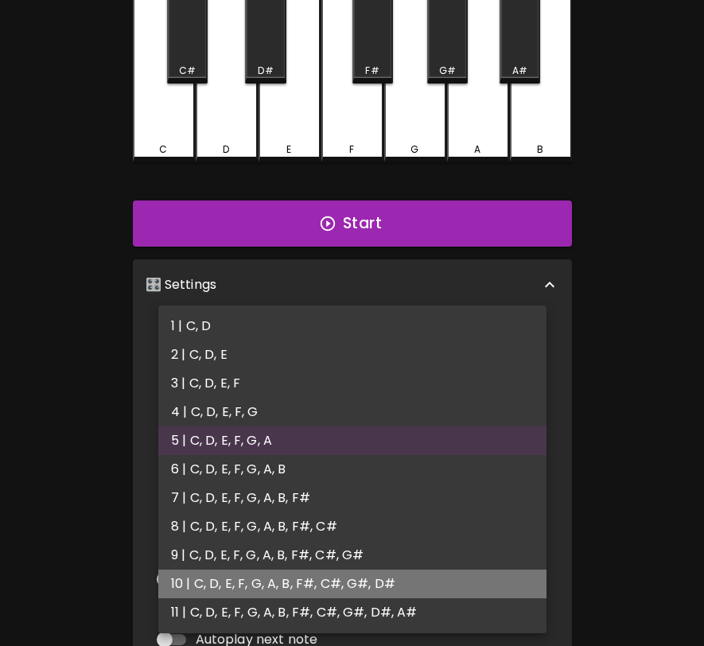
click at [336, 580] on li "10 | C, D, E, F, G, A, B, F#, C#, G#, D#" at bounding box center [352, 583] width 388 height 29
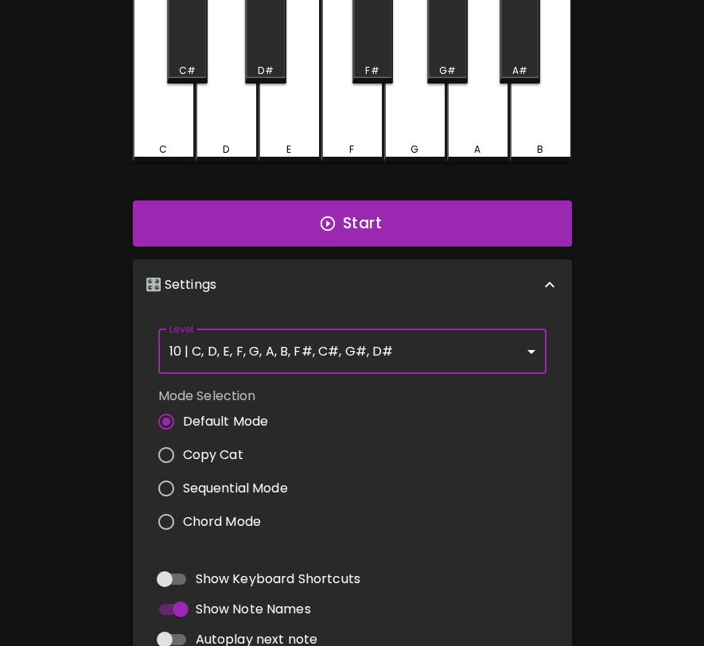
click at [464, 361] on body "🎹 PitchCraft About Badges Log Out 8va – 4 + Mic Off MIDI: Connected C C# D D# E…" at bounding box center [352, 368] width 704 height 1054
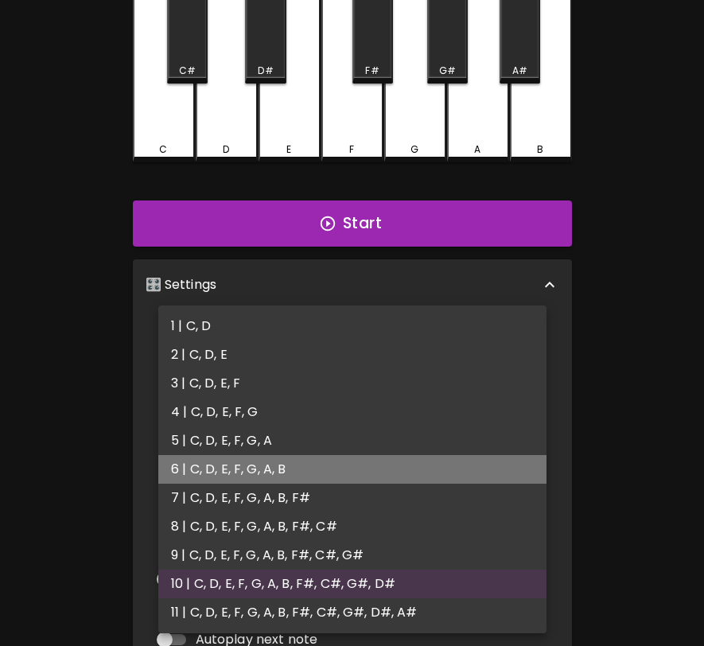
click at [392, 474] on li "6 | C, D, E, F, G, A, B" at bounding box center [352, 469] width 388 height 29
type input "11"
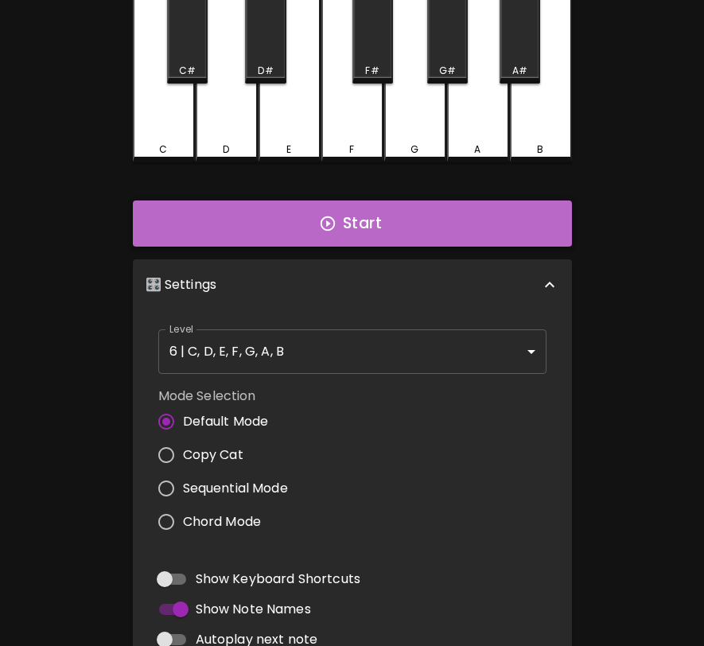
click at [471, 223] on button "Start" at bounding box center [352, 223] width 439 height 46
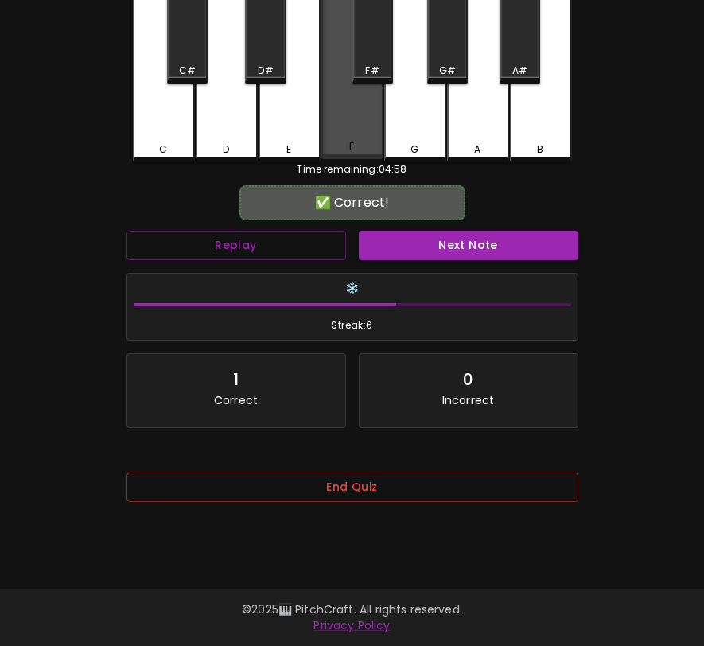
click at [367, 129] on div "F" at bounding box center [352, 73] width 62 height 172
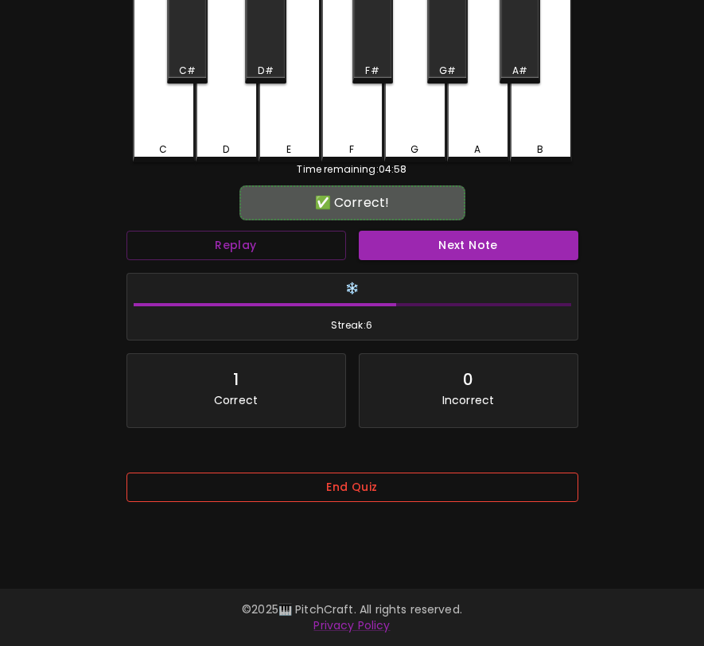
click at [360, 479] on button "End Quiz" at bounding box center [352, 486] width 452 height 29
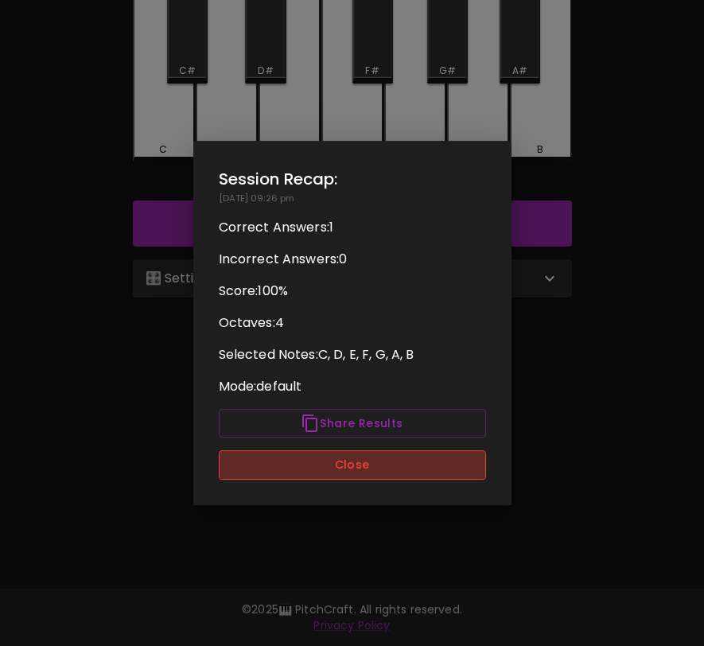
click at [449, 463] on button "Close" at bounding box center [352, 464] width 267 height 29
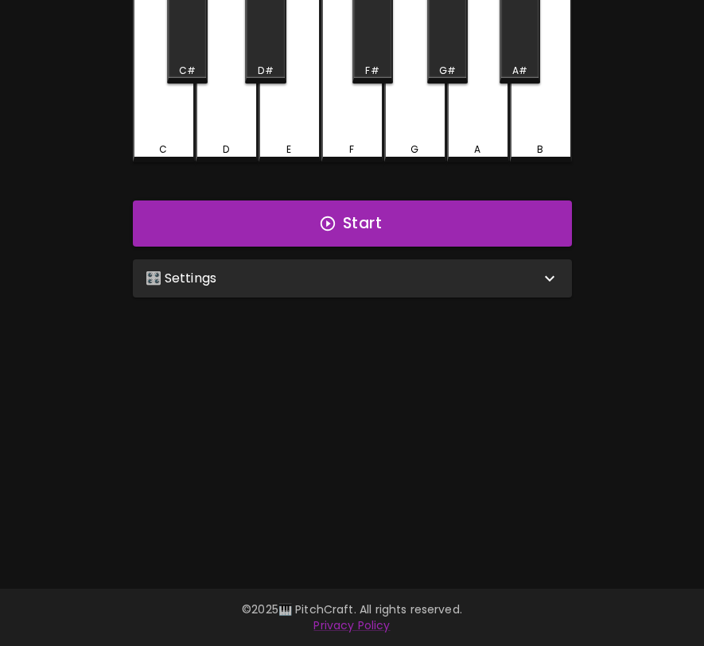
click at [441, 274] on div "🎛️ Settings" at bounding box center [343, 278] width 394 height 19
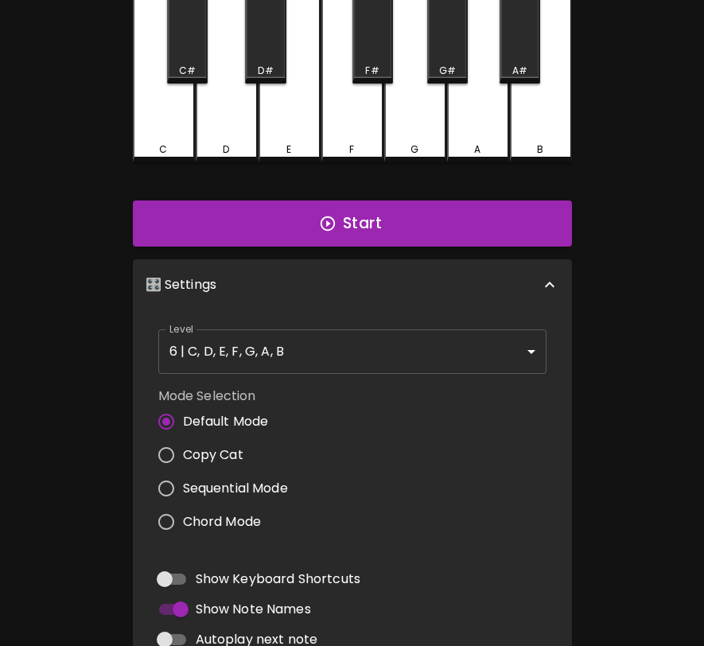
click at [227, 448] on span "Copy Cat" at bounding box center [213, 454] width 60 height 19
click at [183, 448] on input "Copy Cat" at bounding box center [165, 454] width 33 height 33
radio input "true"
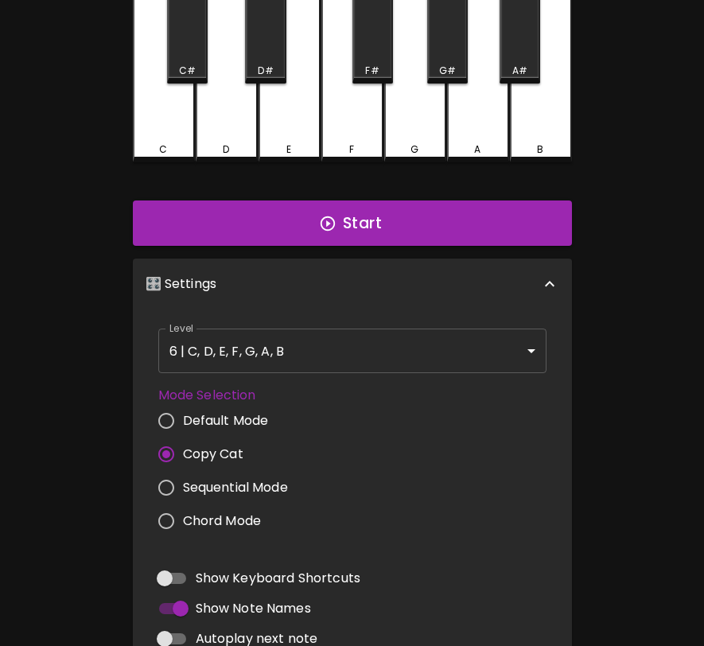
click at [265, 332] on body "🎹 PitchCraft About Badges Log Out 8va – 4 + MIDI: Connected C C# D D# E F F# G …" at bounding box center [352, 373] width 704 height 1039
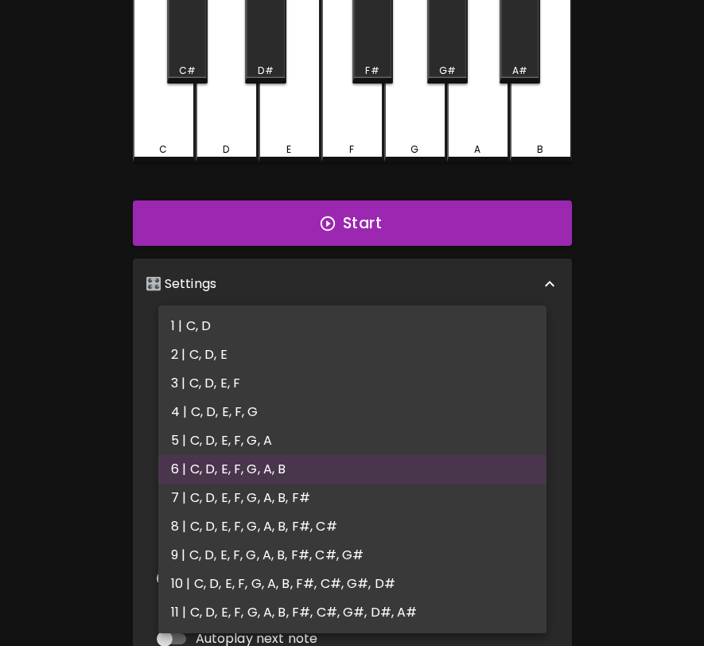
click at [284, 600] on li "11 | C, D, E, F, G, A, B, F#, C#, G#, D#, A#" at bounding box center [352, 612] width 388 height 29
type input "21"
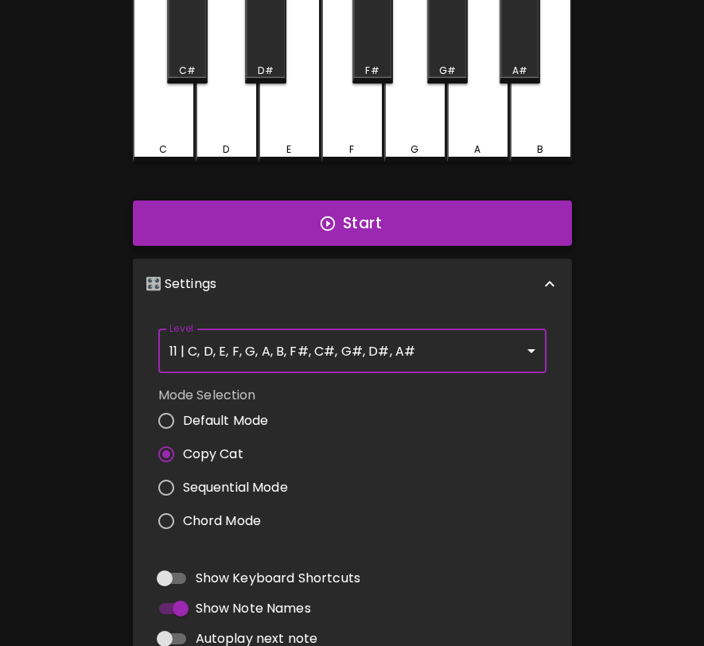
click at [375, 227] on button "Start" at bounding box center [352, 223] width 439 height 46
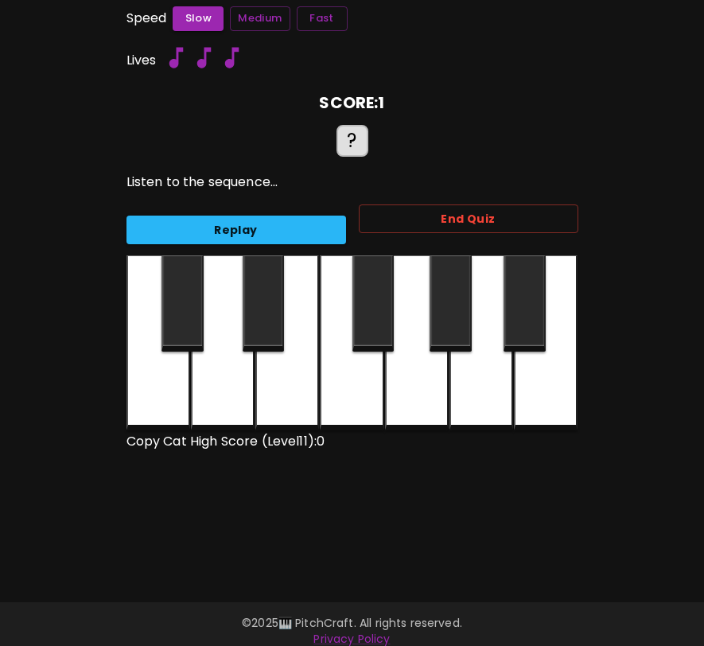
scroll to position [0, 0]
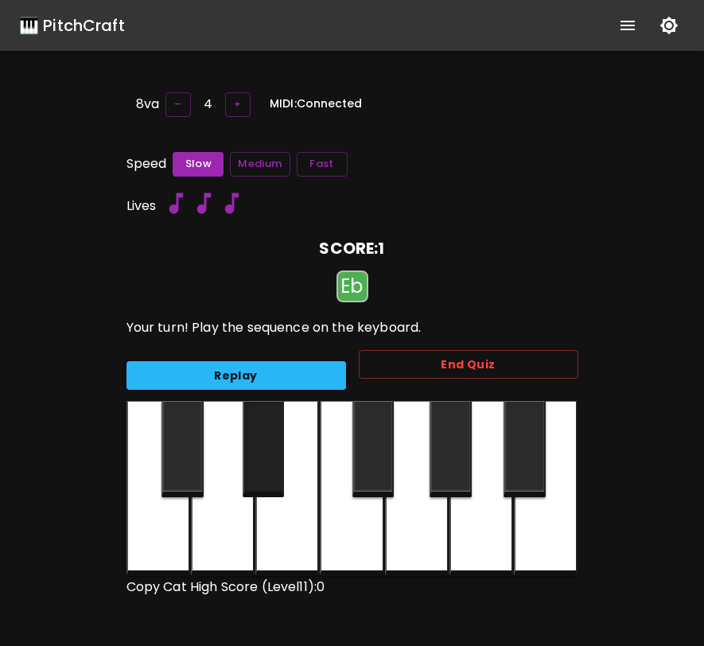
click at [273, 440] on div at bounding box center [264, 449] width 42 height 96
click at [409, 514] on div at bounding box center [417, 488] width 64 height 175
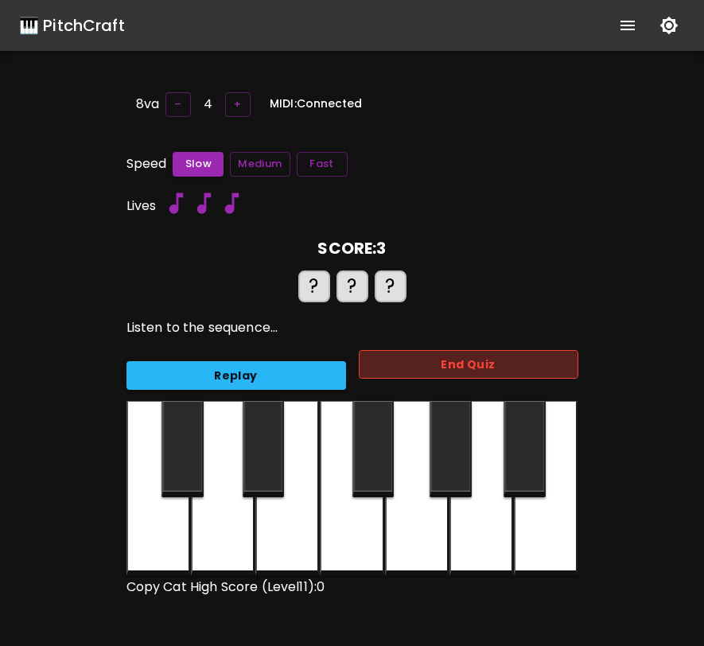
click at [464, 356] on button "End Quiz" at bounding box center [468, 364] width 219 height 29
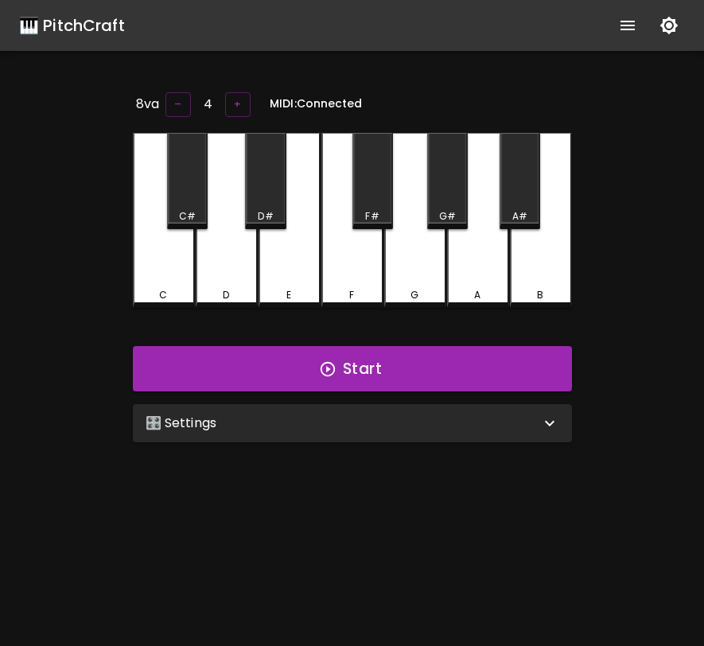
click at [505, 428] on div "🎛️ Settings" at bounding box center [343, 422] width 394 height 19
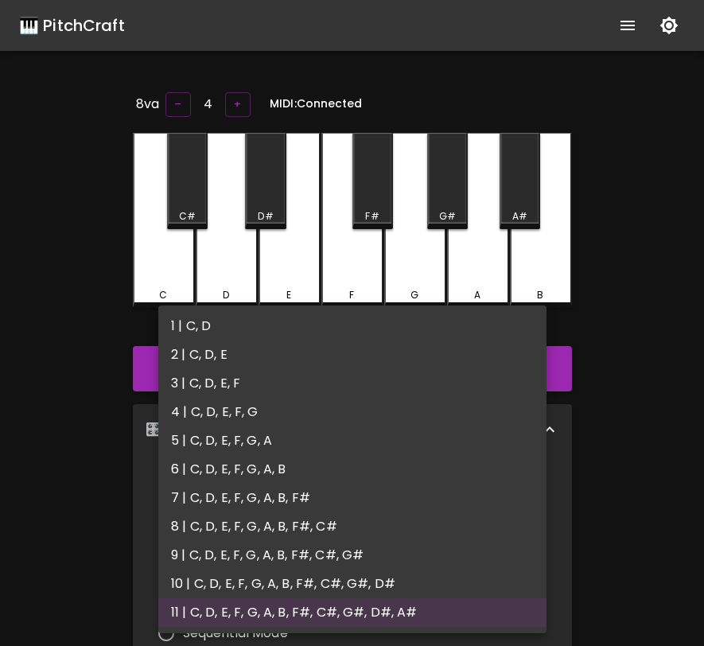
click at [459, 503] on body "🎹 PitchCraft About Badges Log Out 8va – 4 + MIDI: Connected C C# D D# E F F# G …" at bounding box center [352, 519] width 704 height 1039
click at [417, 579] on li "10 | C, D, E, F, G, A, B, F#, C#, G#, D#" at bounding box center [352, 583] width 388 height 29
type input "19"
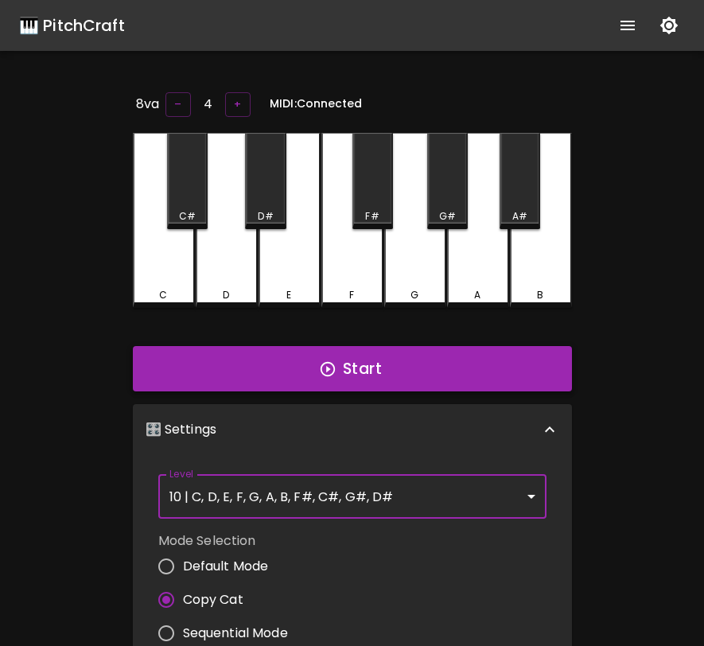
click at [406, 357] on button "Start" at bounding box center [352, 369] width 439 height 46
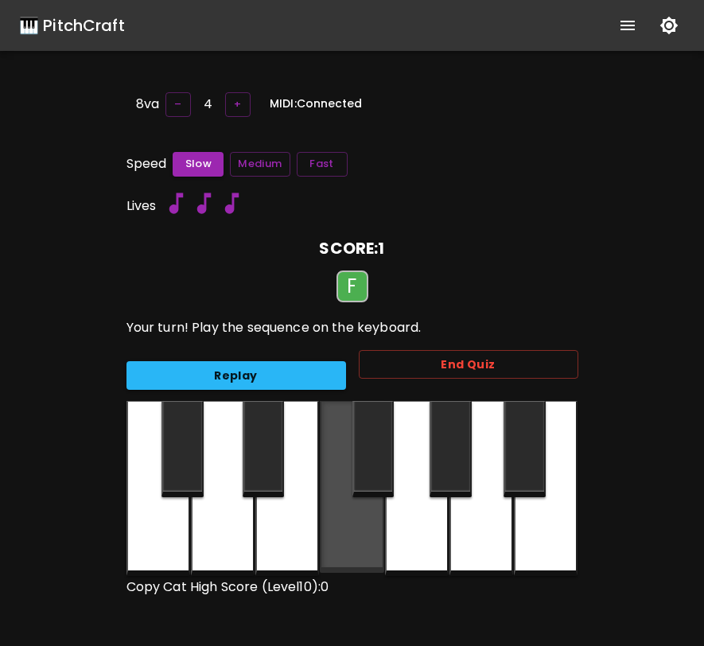
click at [371, 495] on div at bounding box center [352, 487] width 64 height 172
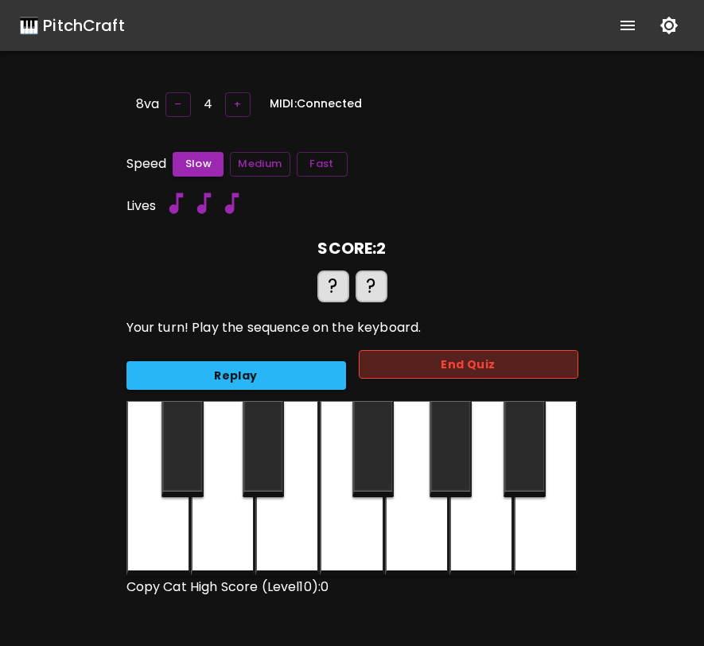
click at [440, 360] on button "End Quiz" at bounding box center [468, 364] width 219 height 29
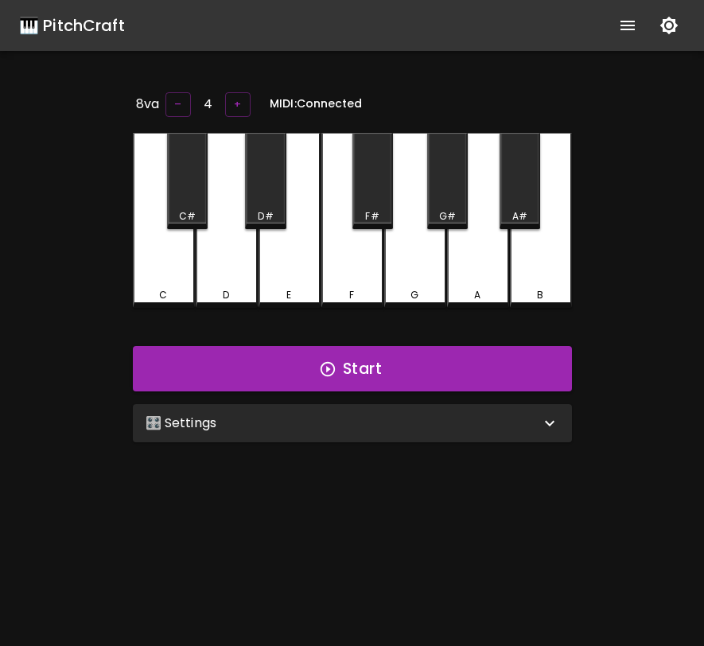
click at [368, 405] on div "🎛️ Settings" at bounding box center [352, 423] width 439 height 38
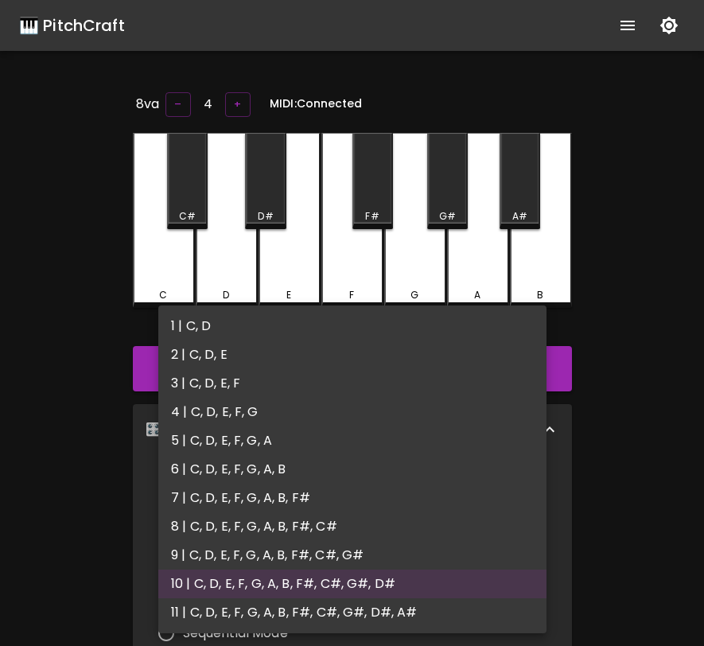
click at [342, 489] on body "🎹 PitchCraft About Badges Log Out 8va – 4 + MIDI: Connected C C# D D# E F F# G …" at bounding box center [352, 519] width 704 height 1039
click at [325, 557] on li "9 | C, D, E, F, G, A, B, F#, C#, G#" at bounding box center [352, 555] width 388 height 29
type input "17"
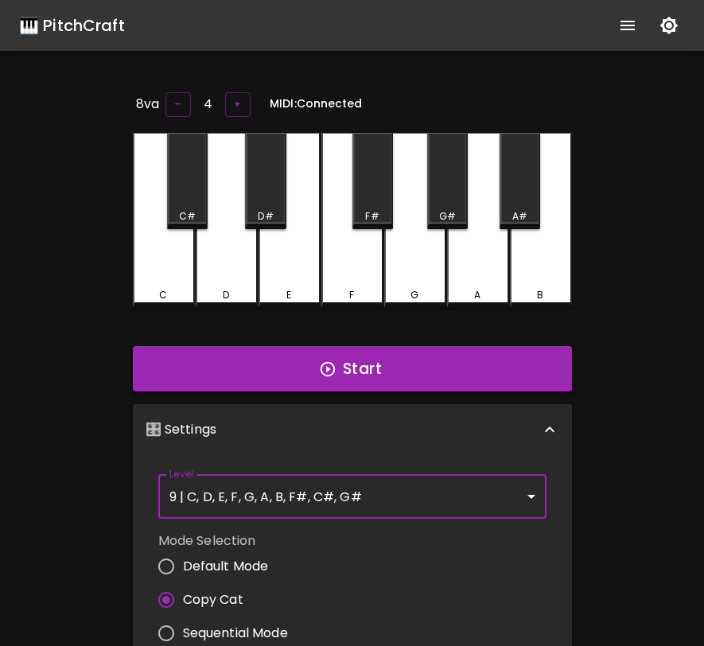
click at [413, 373] on button "Start" at bounding box center [352, 369] width 439 height 46
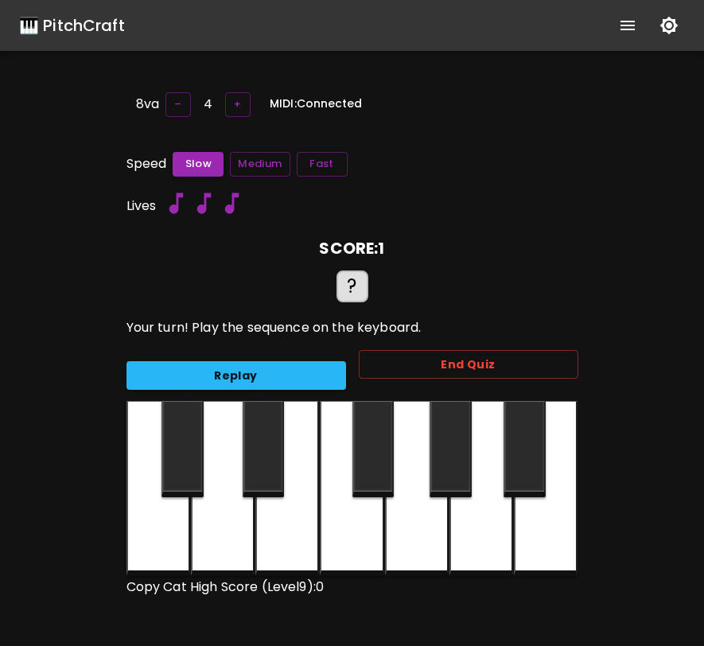
click at [295, 521] on div at bounding box center [287, 488] width 64 height 175
click at [434, 363] on button "End Quiz" at bounding box center [468, 364] width 219 height 29
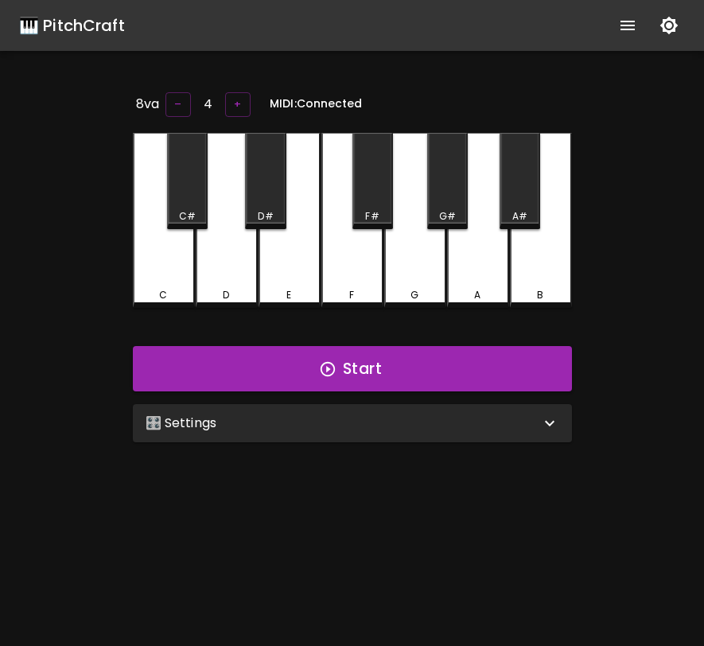
click at [487, 433] on div "🎛️ Settings" at bounding box center [352, 423] width 439 height 38
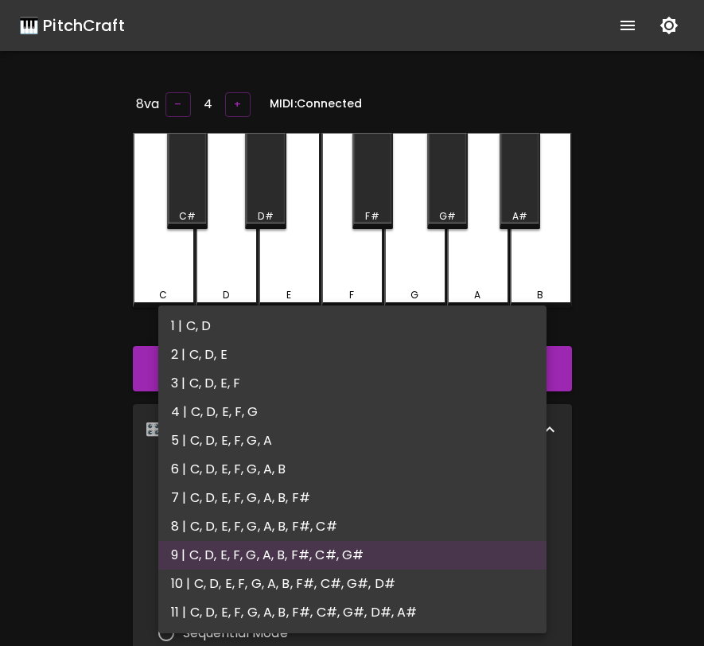
click at [448, 489] on body "🎹 PitchCraft About Badges Log Out 8va – 4 + MIDI: Connected C C# D D# E F F# G …" at bounding box center [352, 519] width 704 height 1039
click at [433, 521] on li "8 | C, D, E, F, G, A, B, F#, C#" at bounding box center [352, 526] width 388 height 29
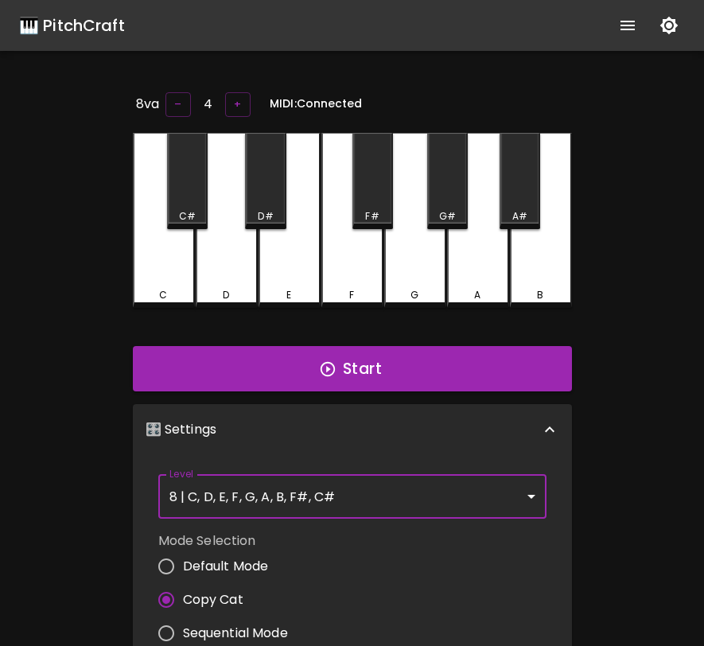
type input "15"
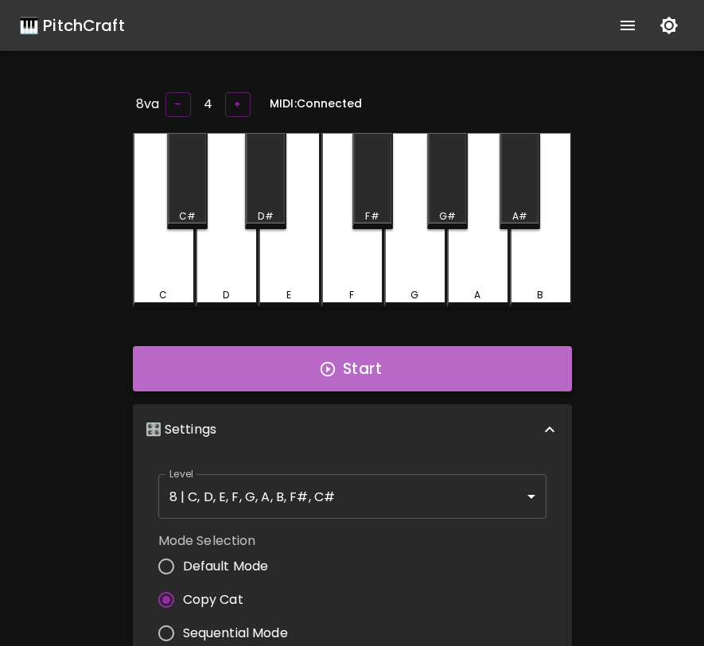
click at [495, 374] on button "Start" at bounding box center [352, 369] width 439 height 46
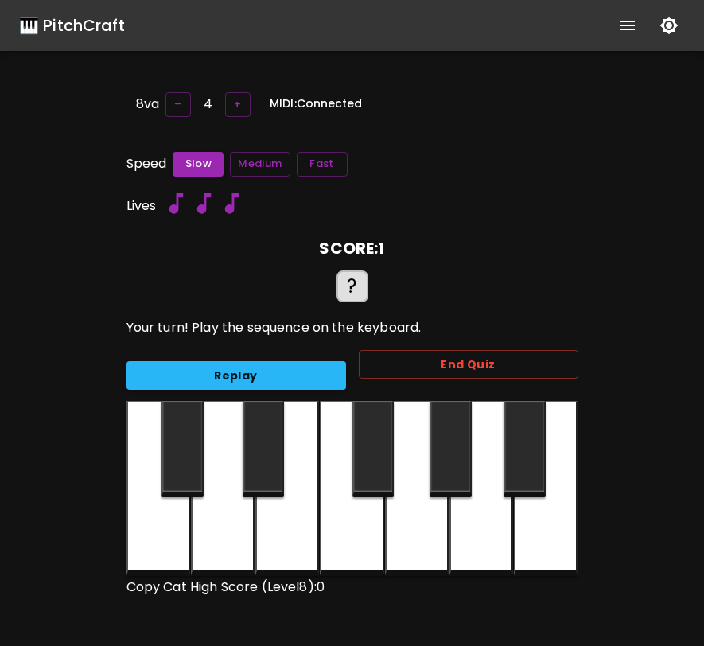
click at [300, 512] on div at bounding box center [287, 488] width 64 height 175
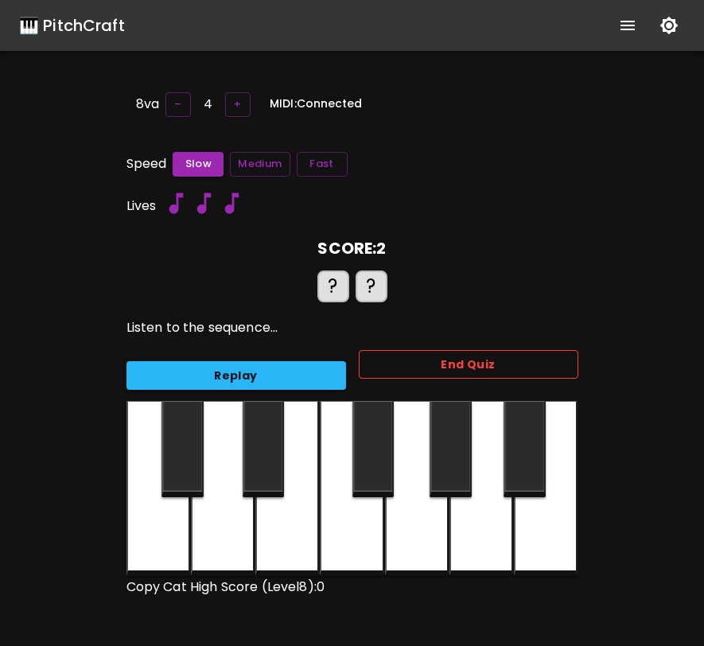
click at [410, 363] on button "End Quiz" at bounding box center [468, 364] width 219 height 29
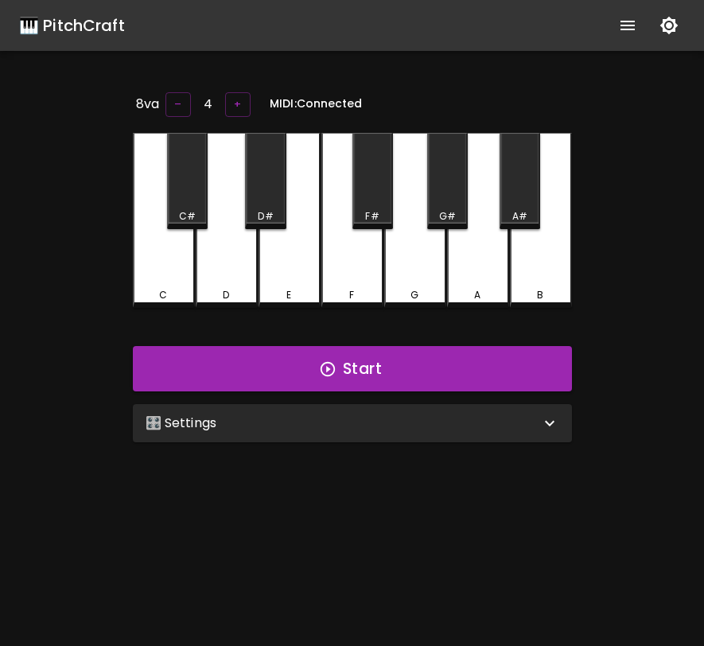
click at [393, 418] on div "🎛️ Settings" at bounding box center [343, 422] width 394 height 19
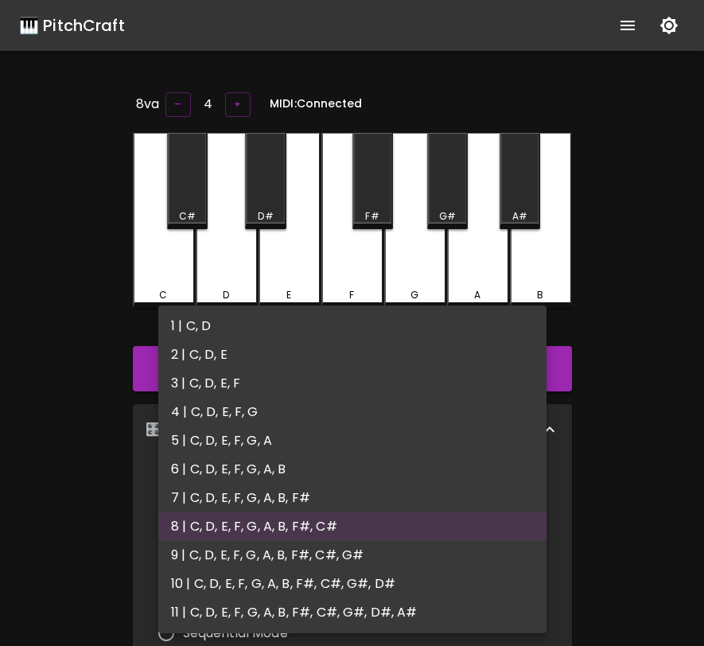
click at [365, 488] on body "🎹 PitchCraft About Badges Log Out 8va – 4 + MIDI: Connected C C# D D# E F F# G …" at bounding box center [352, 519] width 704 height 1039
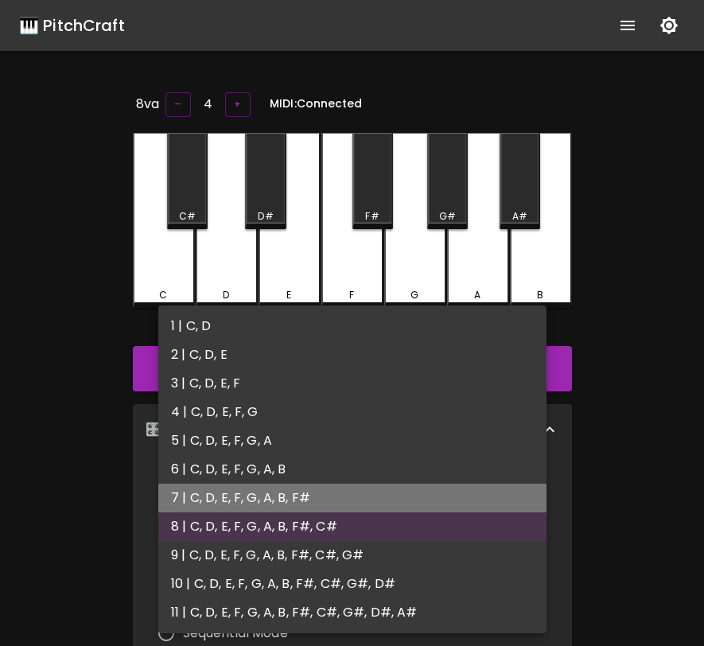
click at [339, 507] on li "7 | C, D, E, F, G, A, B, F#" at bounding box center [352, 497] width 388 height 29
type input "13"
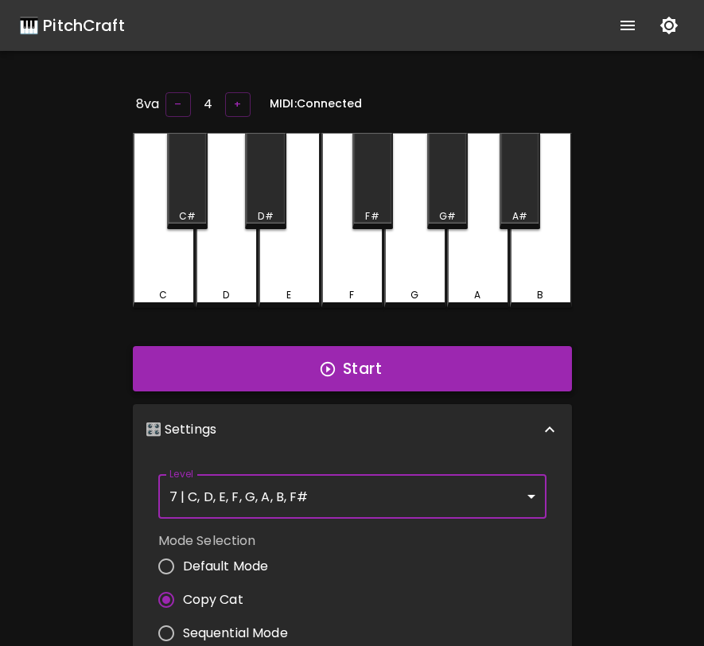
click at [382, 372] on button "Start" at bounding box center [352, 369] width 439 height 46
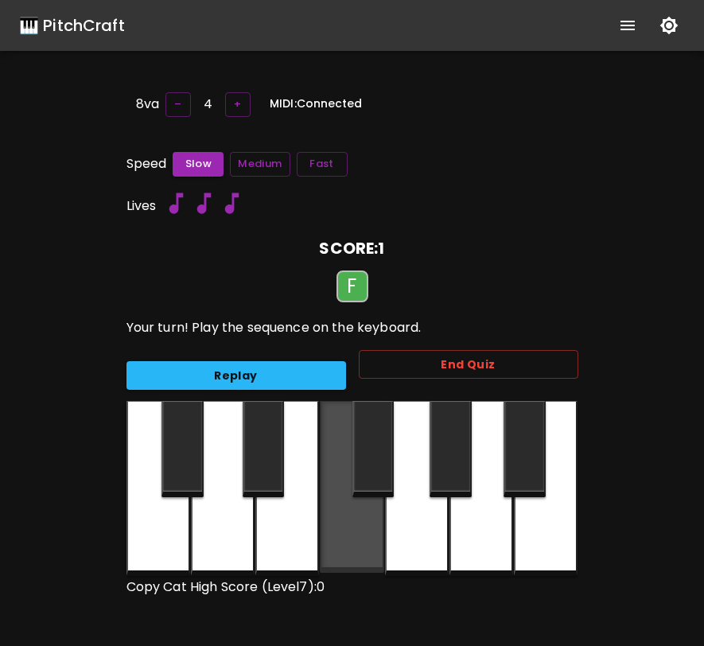
click at [371, 520] on div at bounding box center [352, 487] width 64 height 172
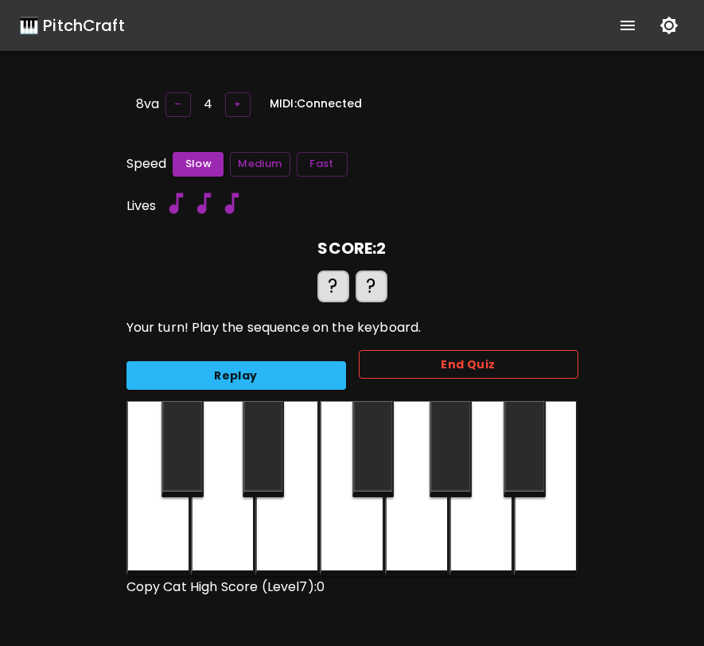
click at [444, 358] on button "End Quiz" at bounding box center [468, 364] width 219 height 29
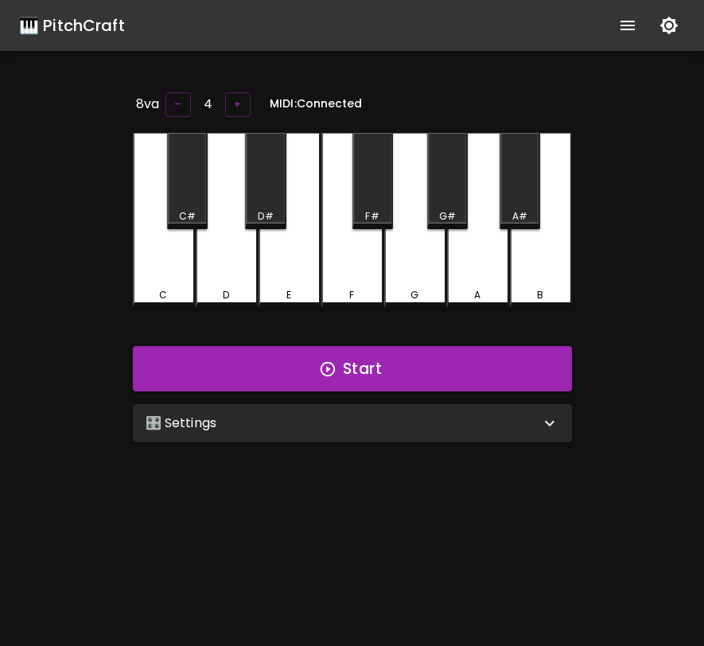
click at [527, 433] on div "🎛️ Settings" at bounding box center [352, 423] width 439 height 38
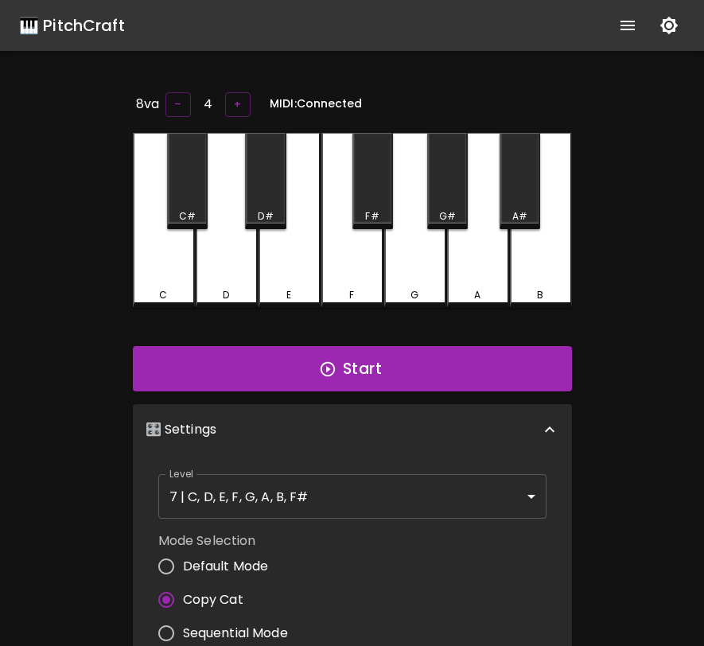
click at [425, 503] on body "🎹 PitchCraft About Badges Log Out 8va – 4 + MIDI: Connected C C# D D# E F F# G …" at bounding box center [352, 519] width 704 height 1039
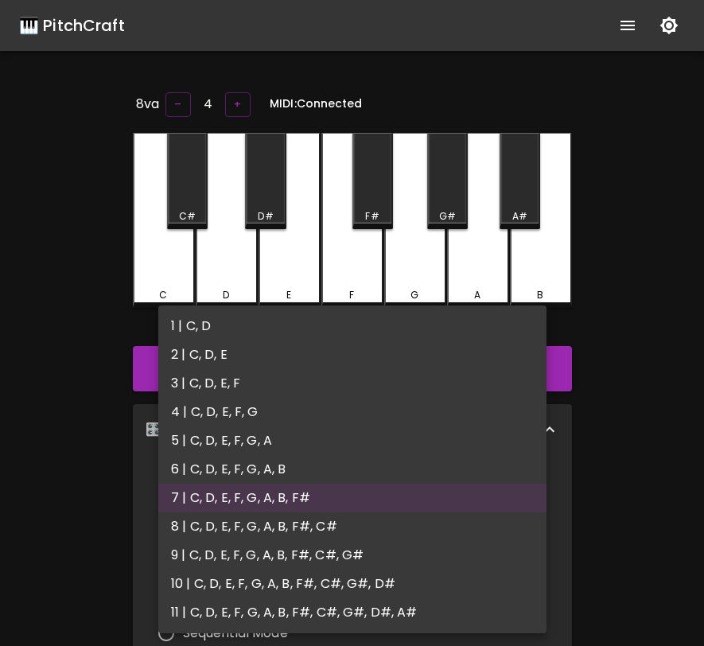
click at [390, 476] on li "6 | C, D, E, F, G, A, B" at bounding box center [352, 469] width 388 height 29
type input "11"
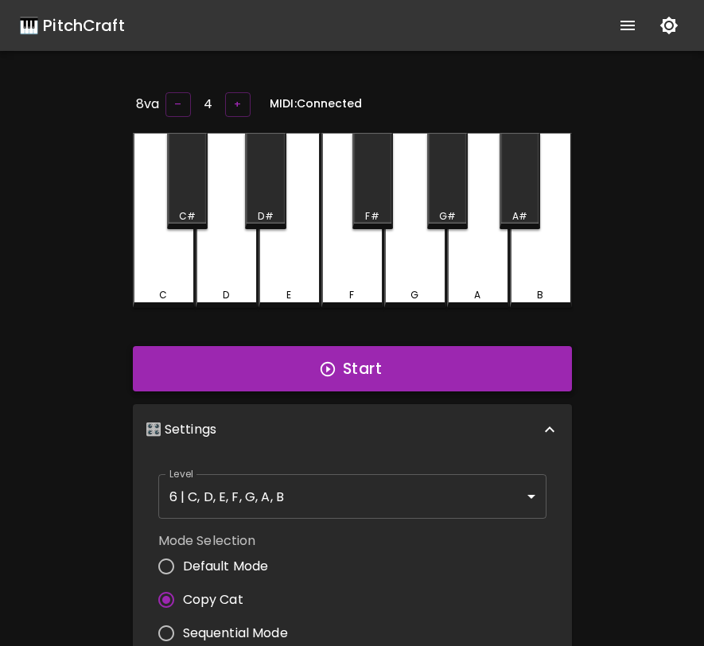
click at [492, 379] on button "Start" at bounding box center [352, 369] width 439 height 46
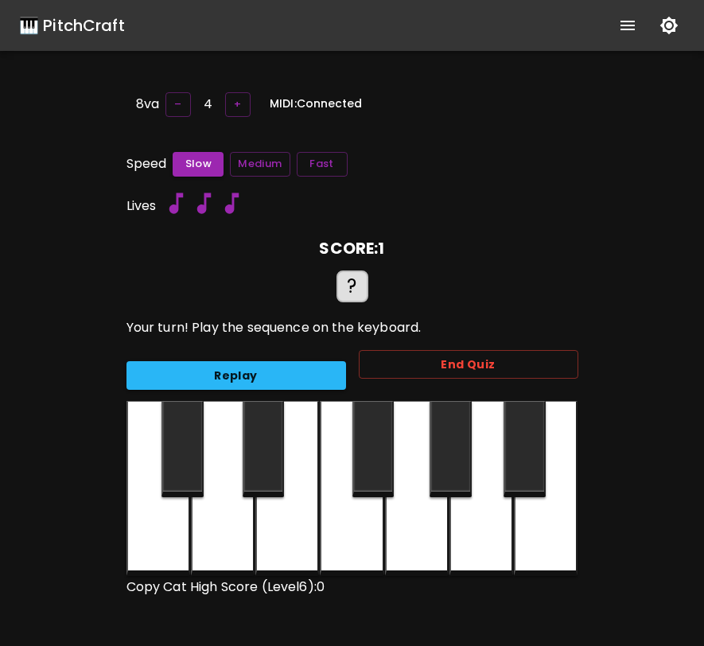
click at [355, 502] on div at bounding box center [352, 488] width 64 height 175
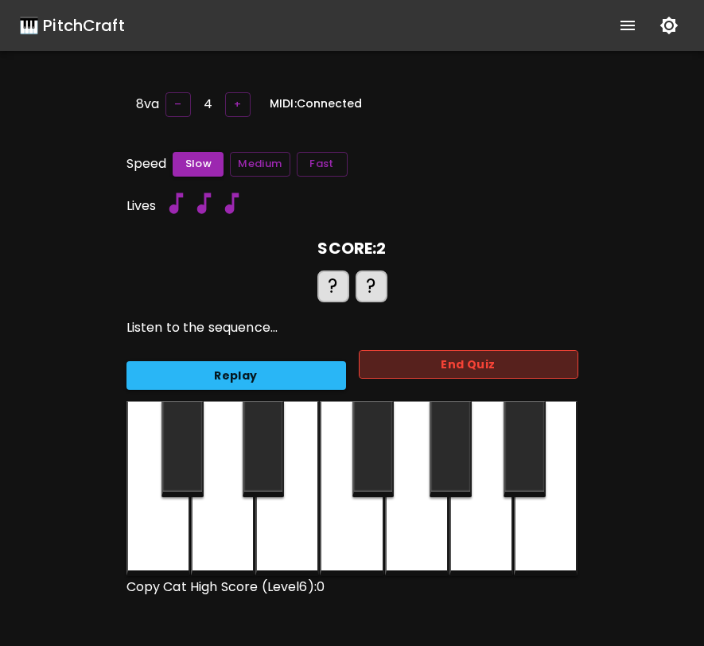
click at [437, 363] on button "End Quiz" at bounding box center [468, 364] width 219 height 29
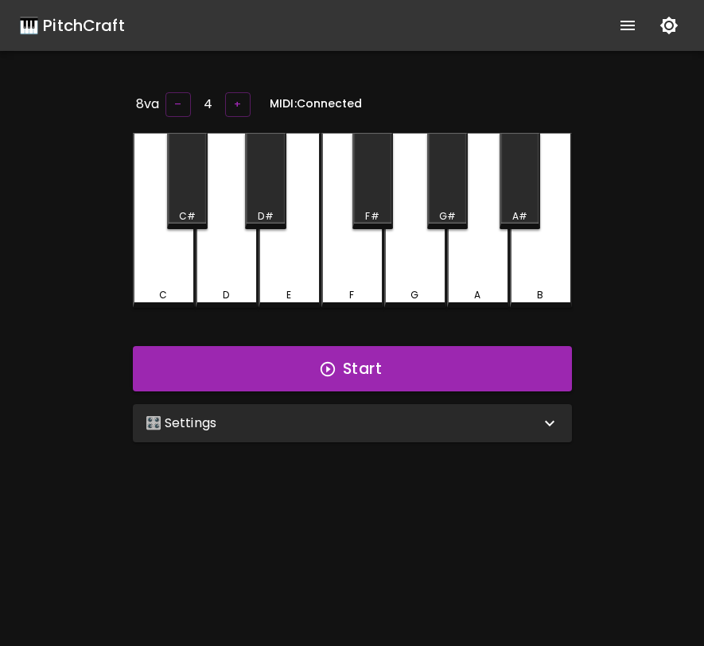
click at [514, 416] on div "🎛️ Settings" at bounding box center [343, 422] width 394 height 19
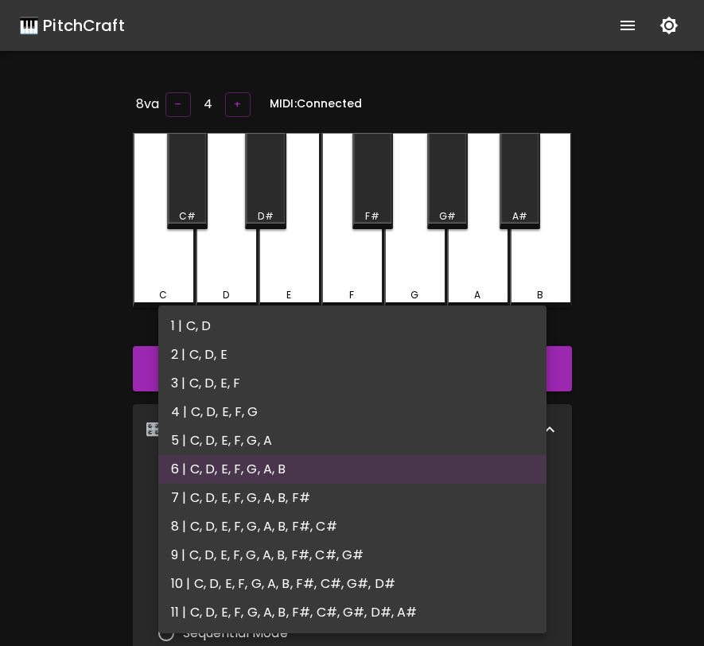
click at [380, 486] on body "🎹 PitchCraft About Badges Log Out 8va – 4 + MIDI: Connected C C# D D# E F F# G …" at bounding box center [352, 519] width 704 height 1039
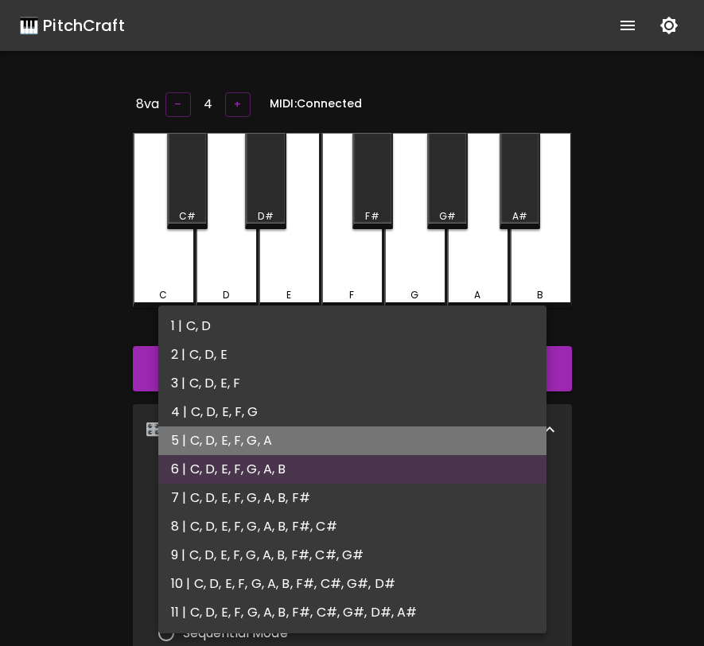
click at [377, 451] on li "5 | C, D, E, F, G, A" at bounding box center [352, 440] width 388 height 29
type input "9"
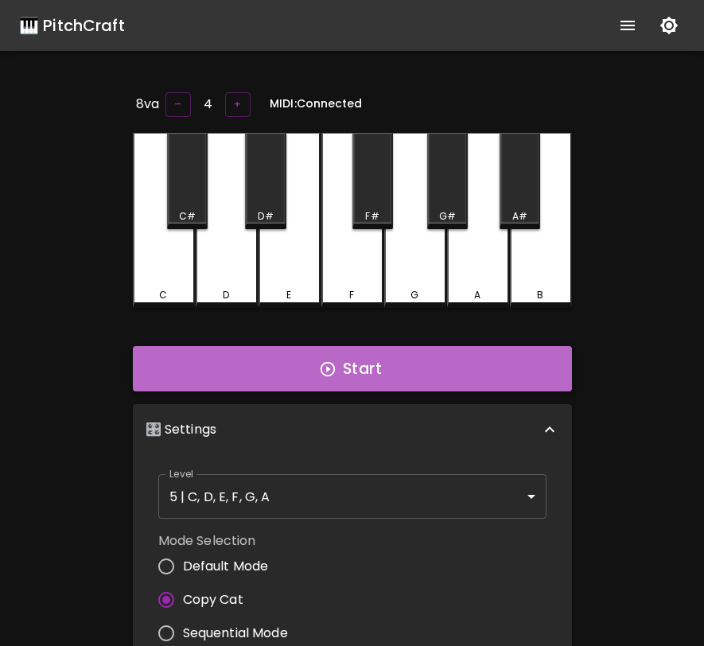
click at [411, 357] on button "Start" at bounding box center [352, 369] width 439 height 46
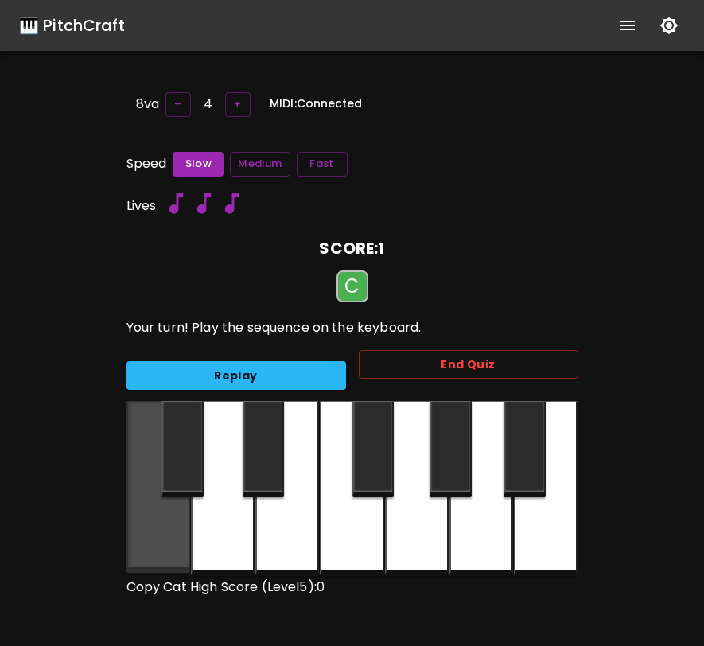
click at [156, 495] on div at bounding box center [158, 487] width 64 height 172
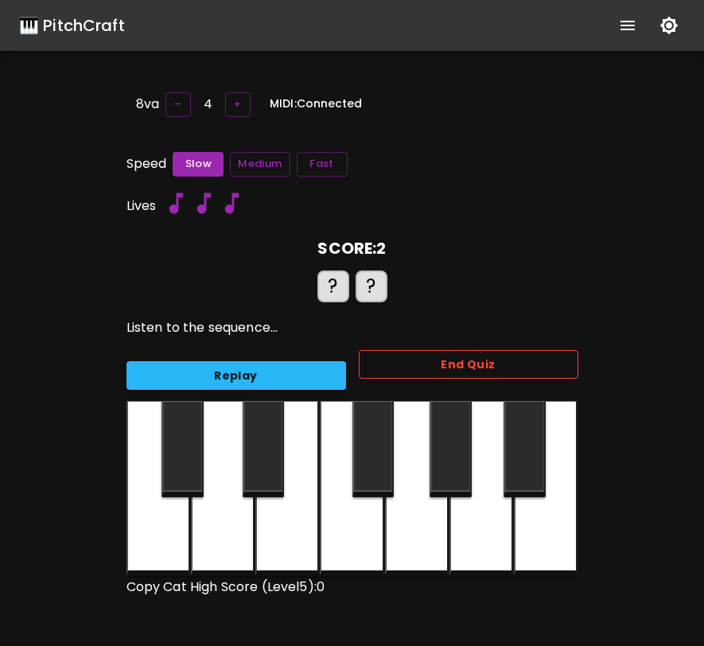
click at [397, 359] on button "End Quiz" at bounding box center [468, 364] width 219 height 29
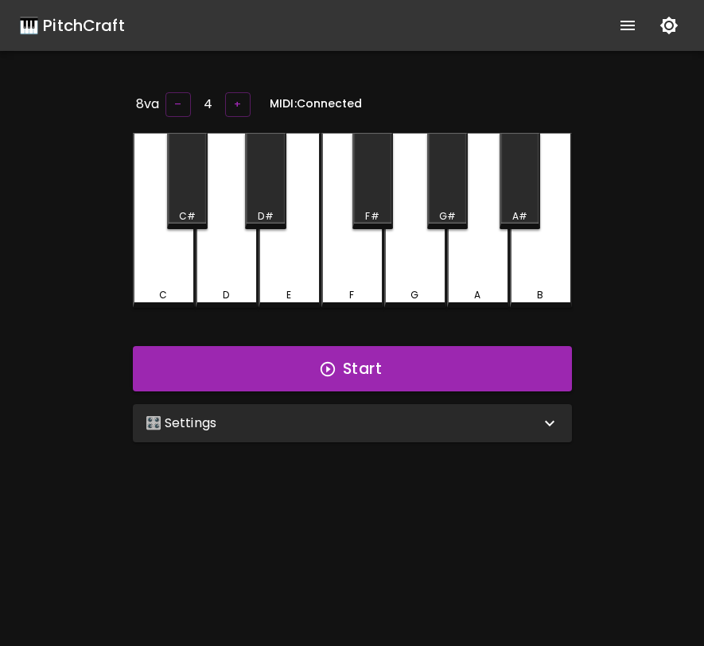
click at [507, 428] on div "🎛️ Settings" at bounding box center [343, 422] width 394 height 19
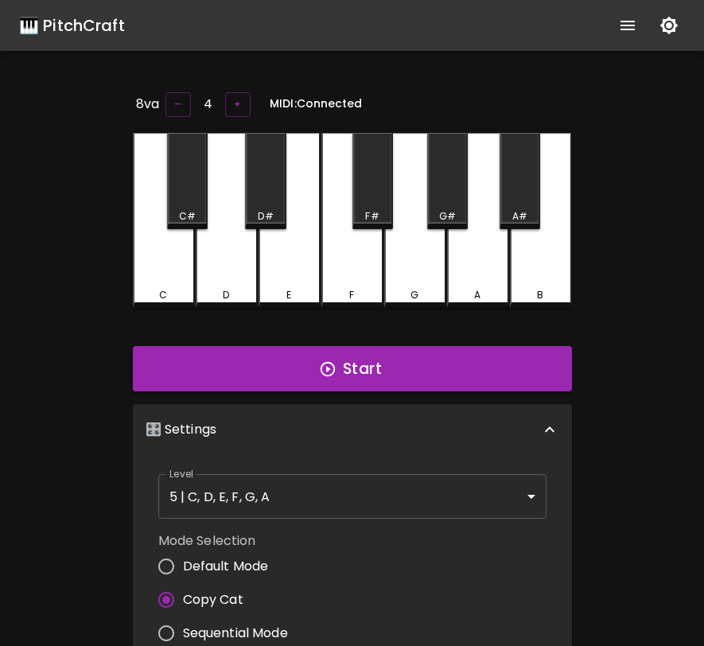
click at [433, 494] on body "🎹 PitchCraft About Badges Log Out 8va – 4 + MIDI: Connected C C# D D# E F F# G …" at bounding box center [352, 519] width 704 height 1039
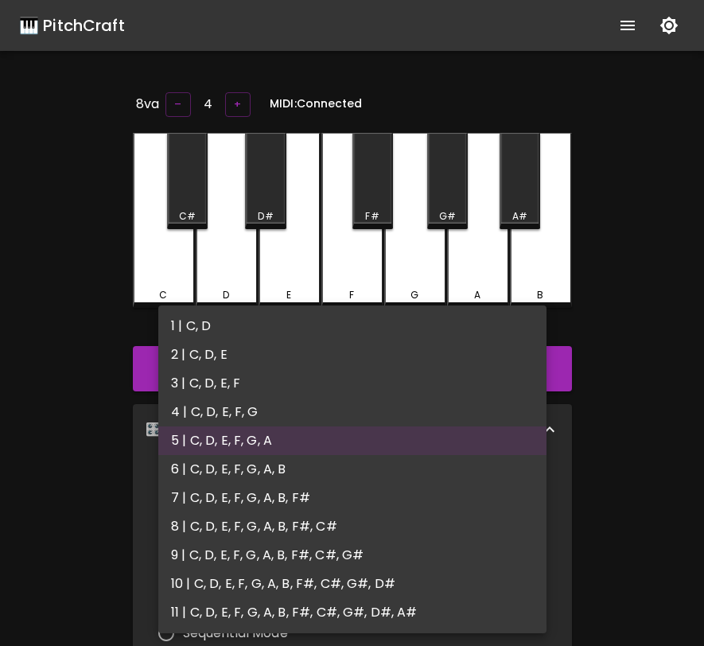
click at [386, 425] on li "4 | C, D, E, F, G" at bounding box center [352, 412] width 388 height 29
type input "7"
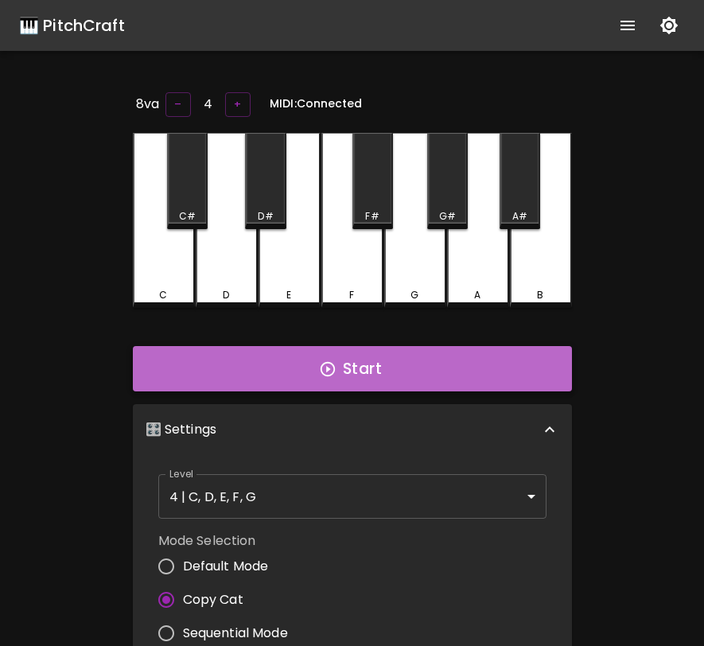
click at [437, 367] on button "Start" at bounding box center [352, 369] width 439 height 46
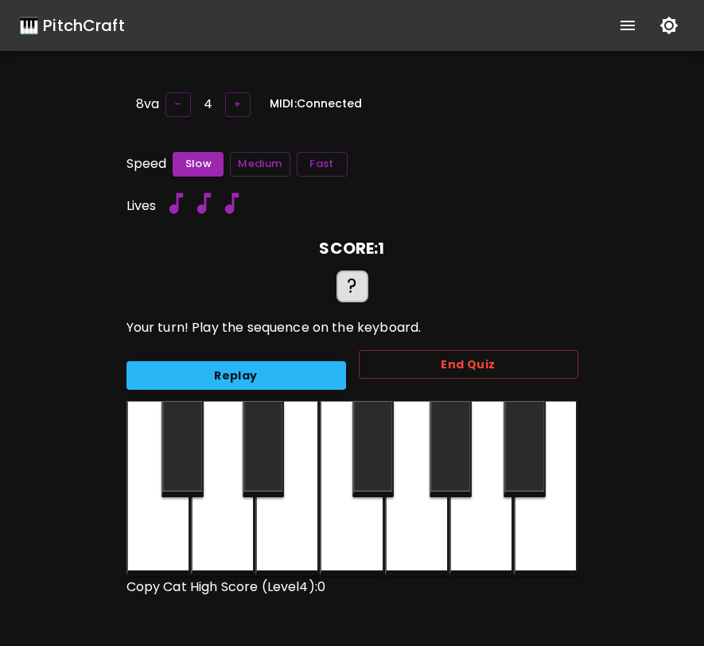
click at [406, 518] on div at bounding box center [417, 488] width 64 height 175
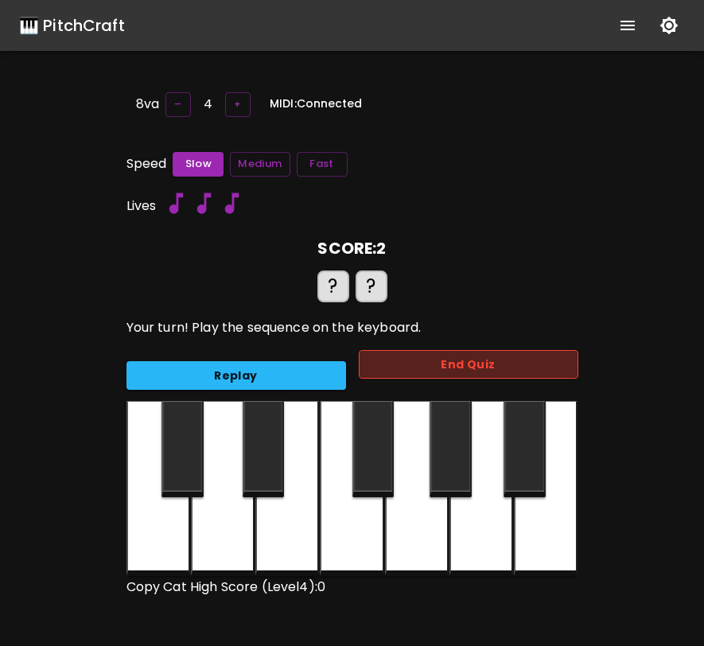
click at [456, 351] on button "End Quiz" at bounding box center [468, 364] width 219 height 29
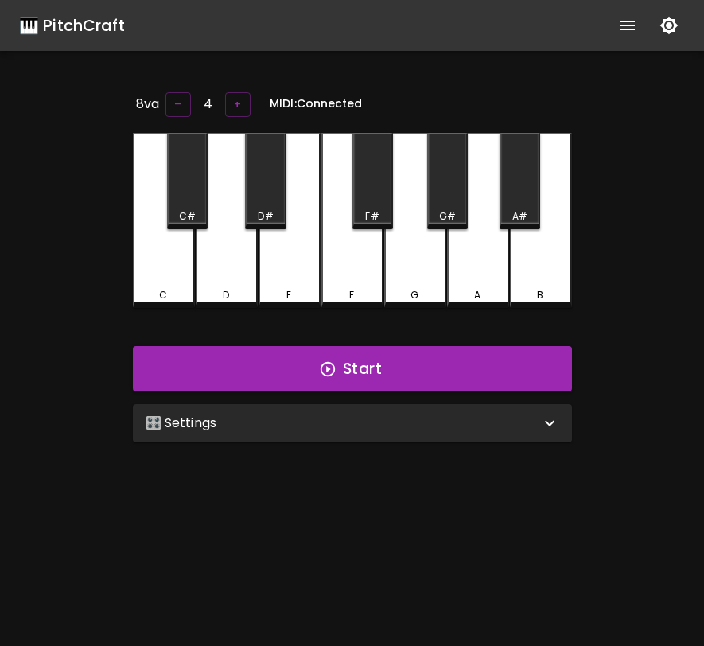
click at [518, 417] on div "🎛️ Settings" at bounding box center [343, 422] width 394 height 19
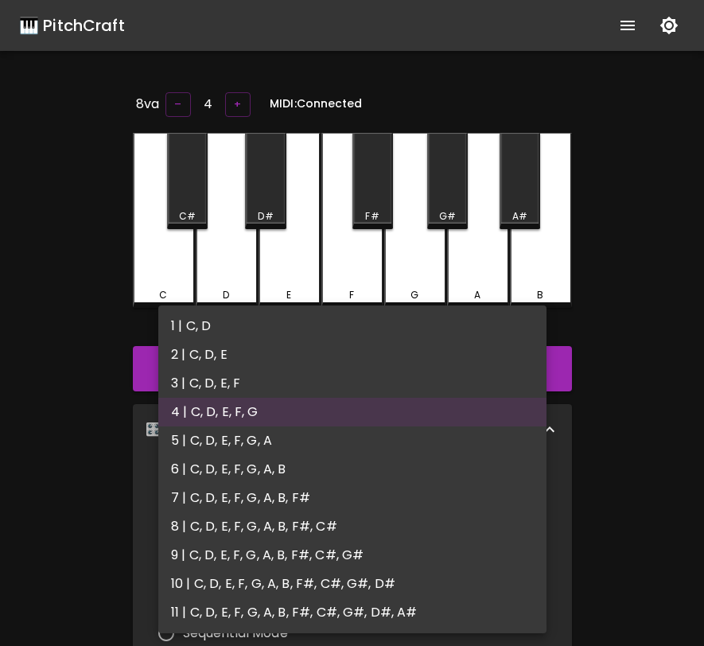
click at [470, 488] on body "🎹 PitchCraft About Badges Log Out 8va – 4 + MIDI: Connected C C# D D# E F F# G …" at bounding box center [352, 519] width 704 height 1039
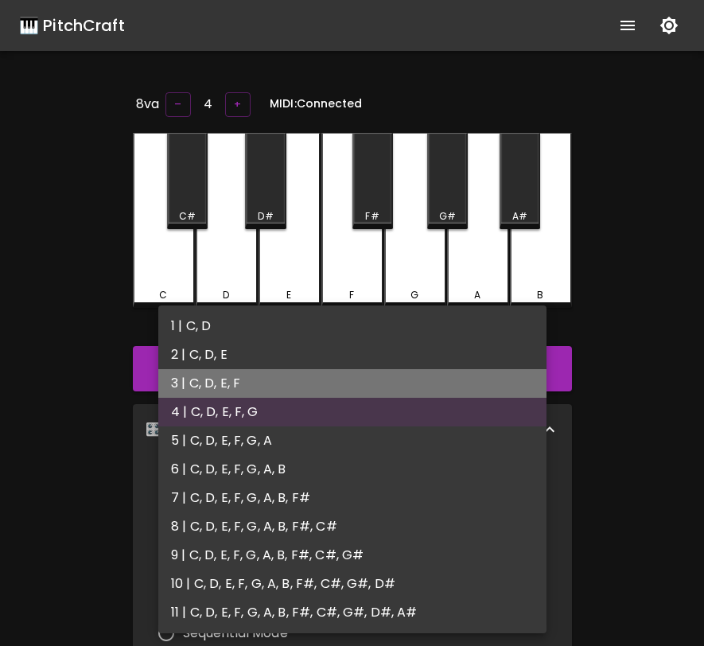
click at [474, 383] on li "3 | C, D, E, F" at bounding box center [352, 383] width 388 height 29
type input "5"
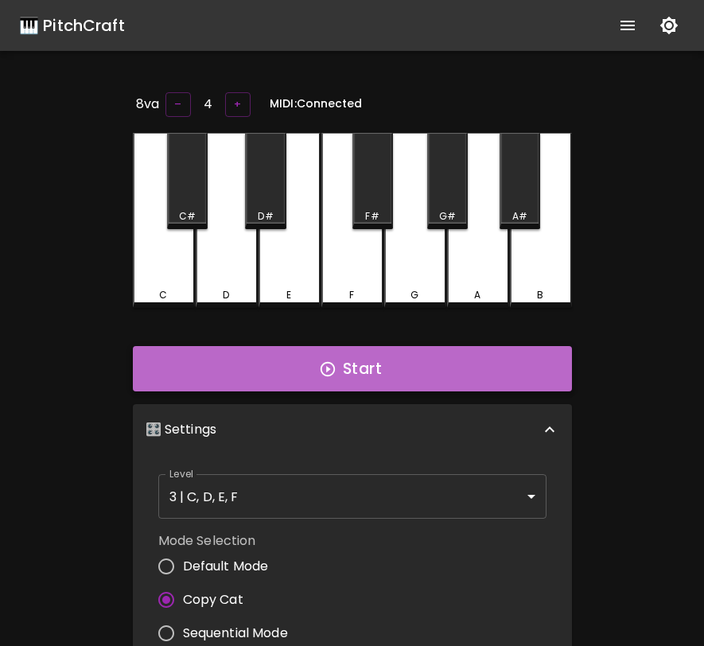
click at [428, 378] on button "Start" at bounding box center [352, 369] width 439 height 46
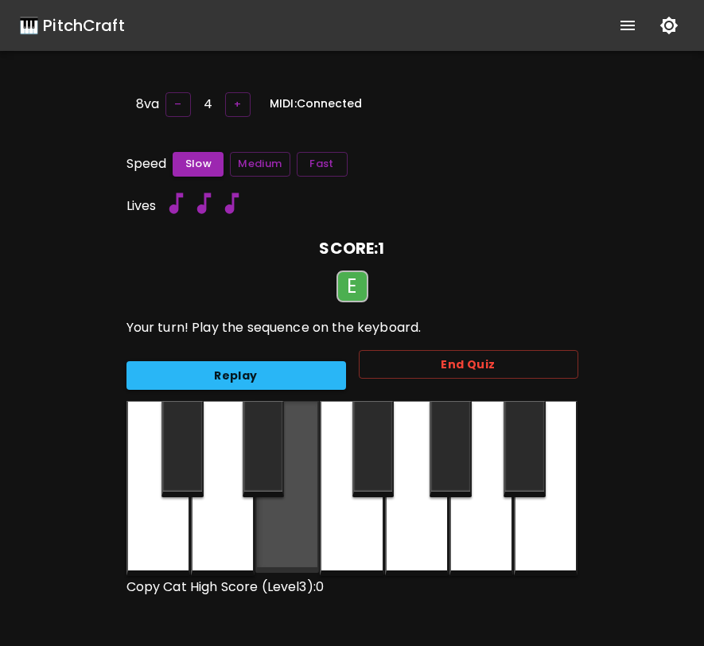
click at [291, 513] on div at bounding box center [287, 487] width 64 height 172
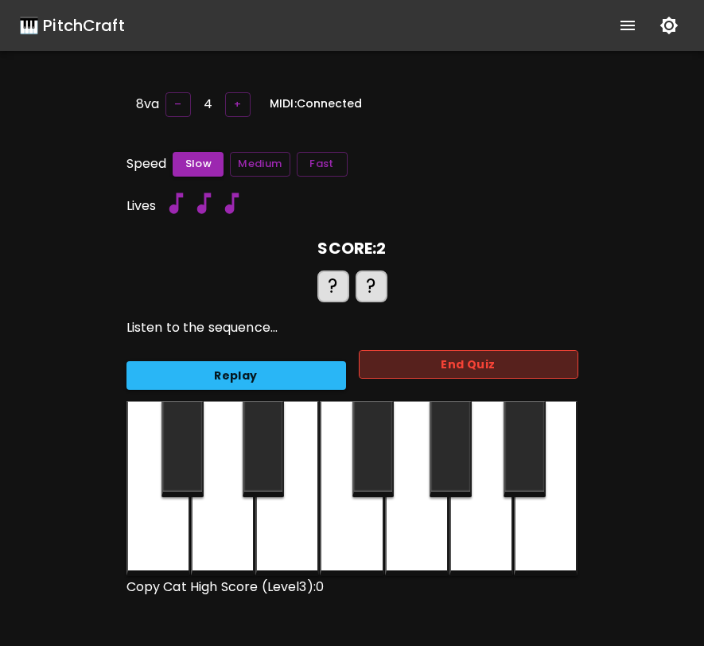
click at [443, 360] on button "End Quiz" at bounding box center [468, 364] width 219 height 29
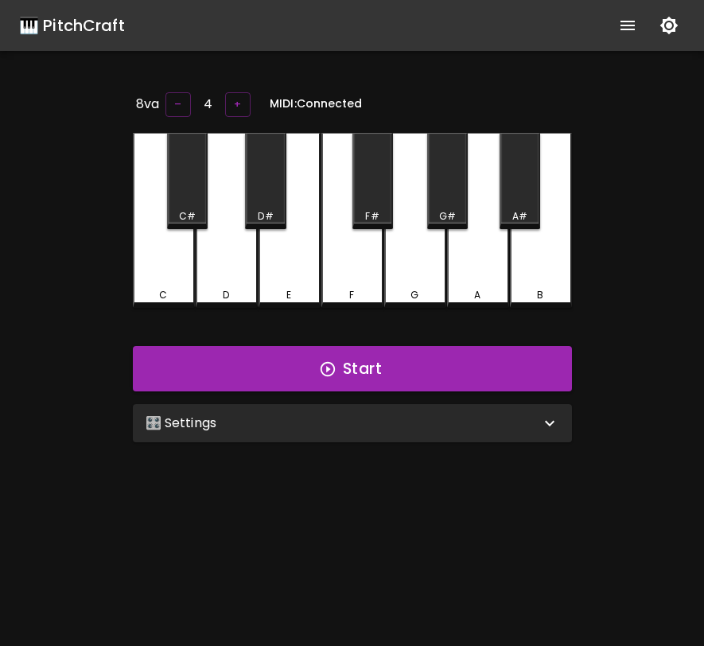
click at [414, 425] on div "🎛️ Settings" at bounding box center [343, 422] width 394 height 19
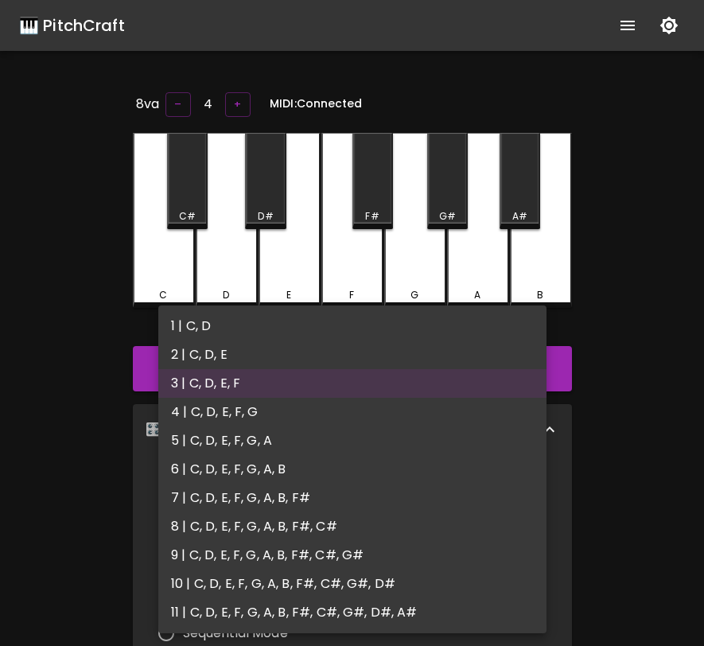
click at [382, 487] on body "🎹 PitchCraft About Badges Log Out 8va – 4 + MIDI: Connected C C# D D# E F F# G …" at bounding box center [352, 519] width 704 height 1039
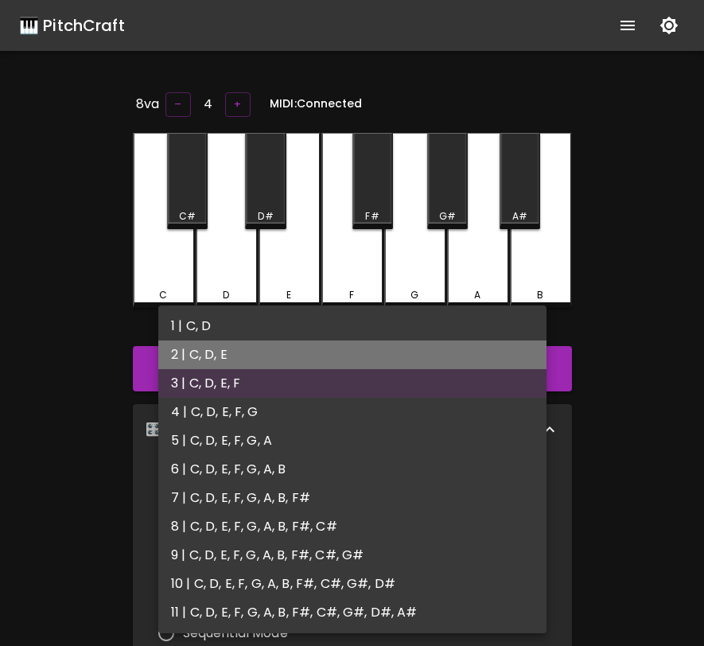
click at [382, 364] on li "2 | C, D, E" at bounding box center [352, 354] width 388 height 29
type input "3"
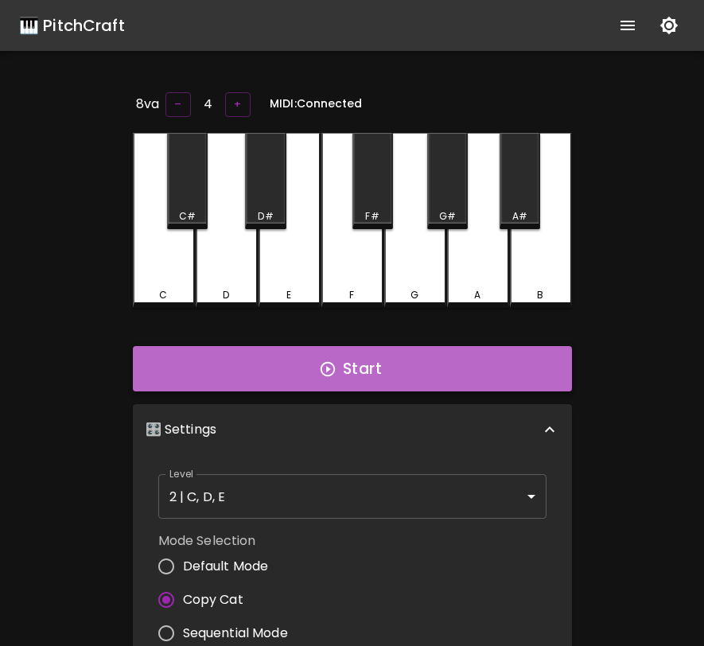
click at [412, 371] on button "Start" at bounding box center [352, 369] width 439 height 46
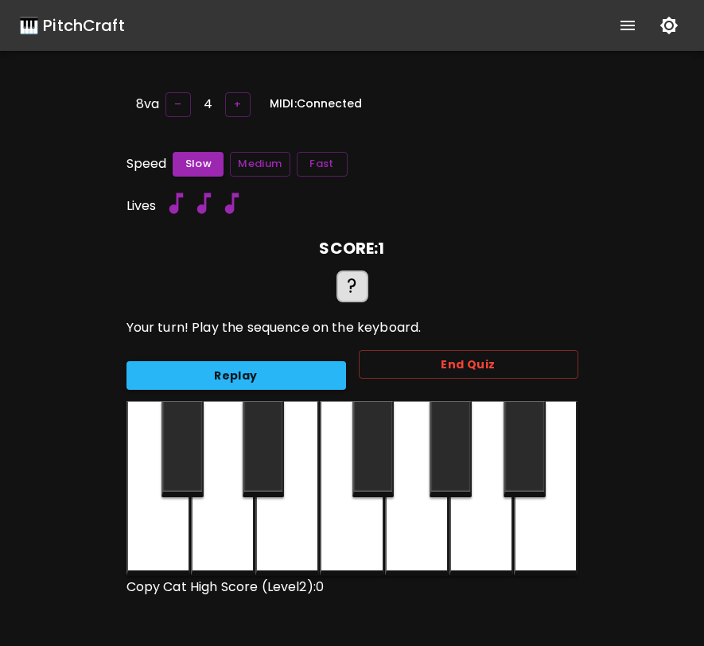
drag, startPoint x: 278, startPoint y: 545, endPoint x: 284, endPoint y: 537, distance: 10.2
click at [278, 545] on div at bounding box center [287, 488] width 64 height 175
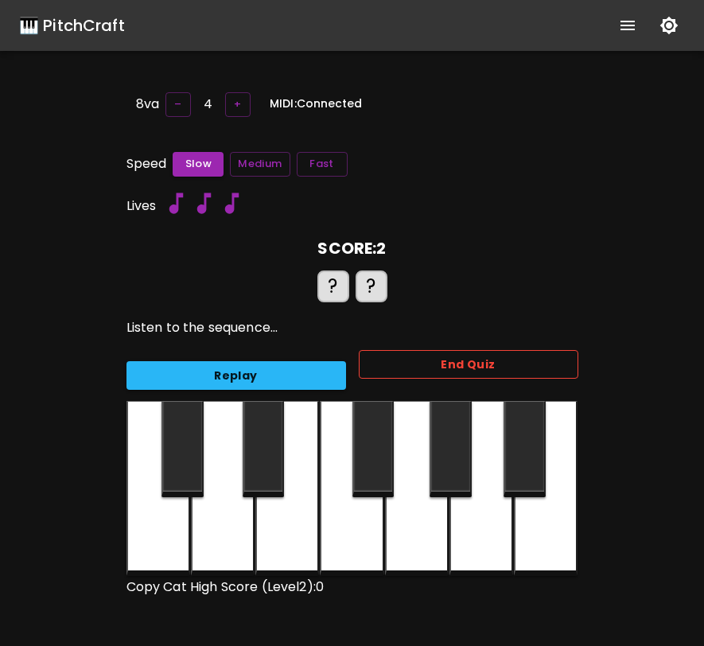
click at [405, 363] on button "End Quiz" at bounding box center [468, 364] width 219 height 29
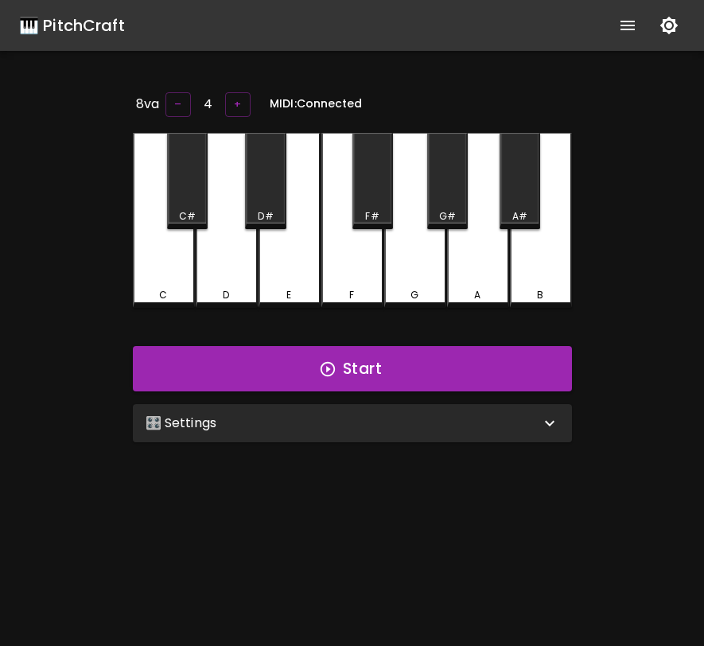
click at [410, 434] on div "🎛️ Settings" at bounding box center [352, 423] width 439 height 38
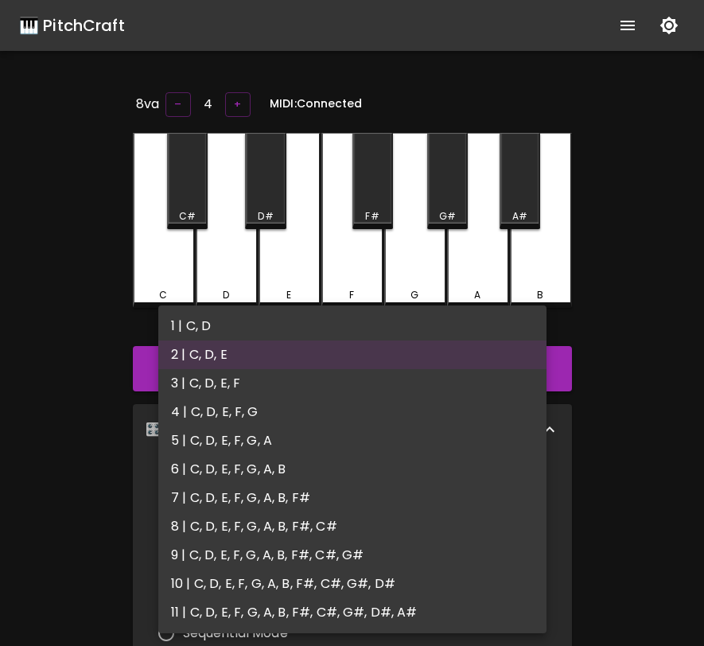
click at [394, 481] on body "🎹 PitchCraft About Badges Log Out 8va – 4 + MIDI: Connected C C# D D# E F F# G …" at bounding box center [352, 519] width 704 height 1039
click at [405, 325] on li "1 | C, D" at bounding box center [352, 326] width 388 height 29
type input "1"
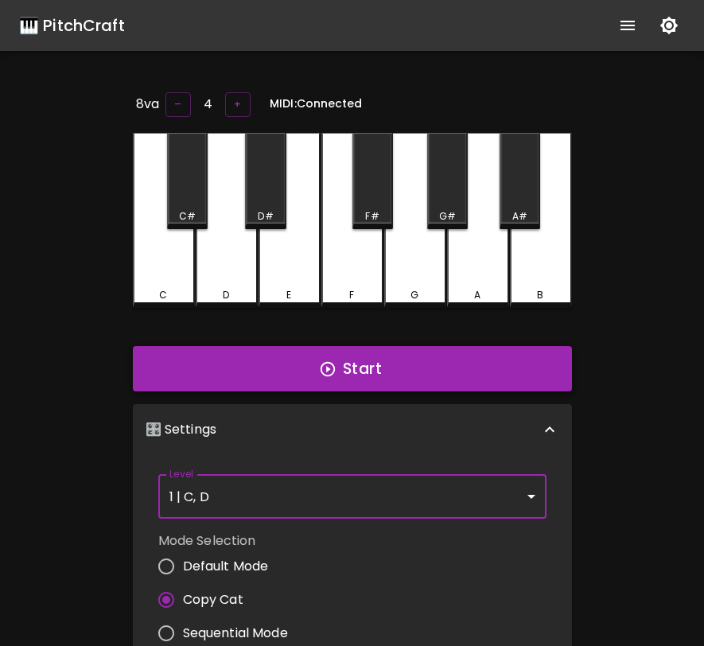
click at [429, 375] on button "Start" at bounding box center [352, 369] width 439 height 46
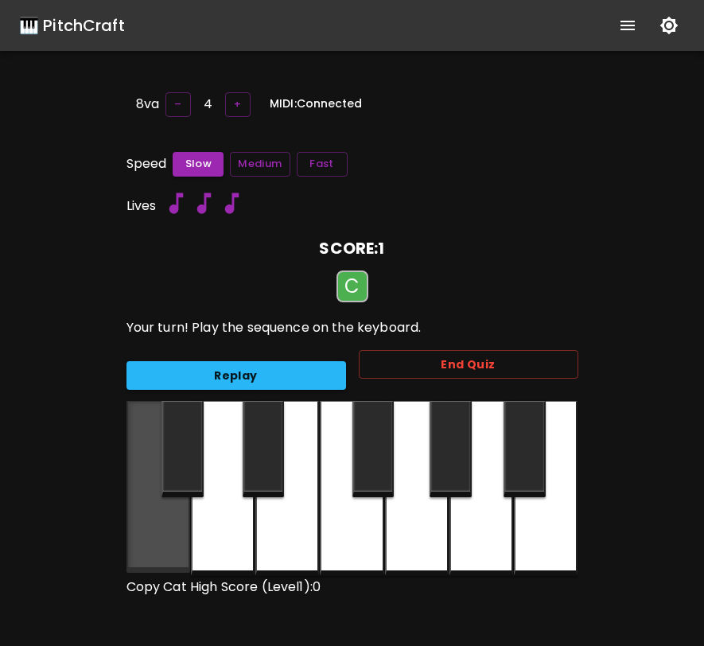
click at [169, 547] on div at bounding box center [158, 487] width 64 height 172
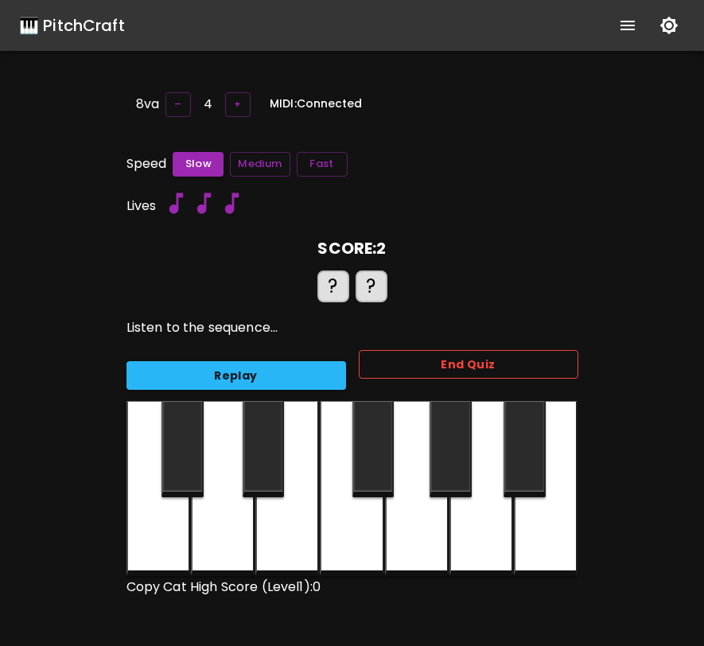
click at [422, 365] on button "End Quiz" at bounding box center [468, 364] width 219 height 29
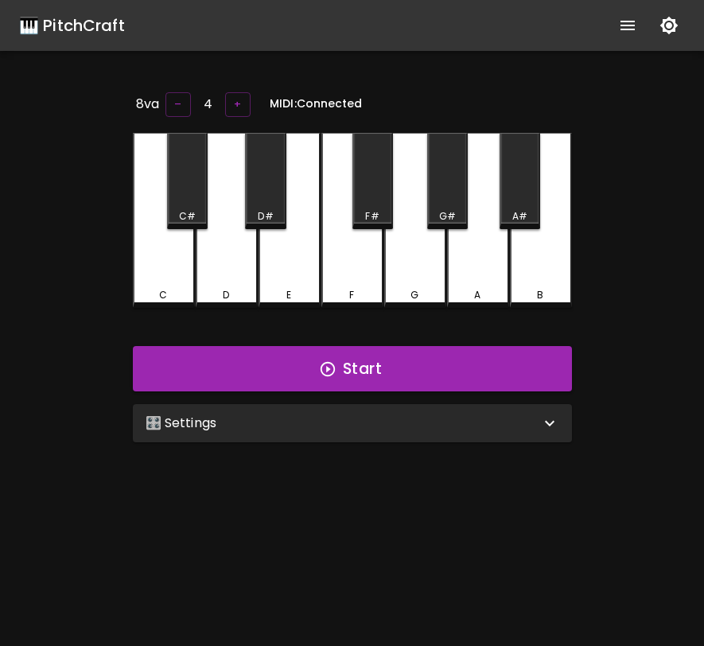
click at [538, 436] on div "🎛️ Settings" at bounding box center [352, 423] width 439 height 38
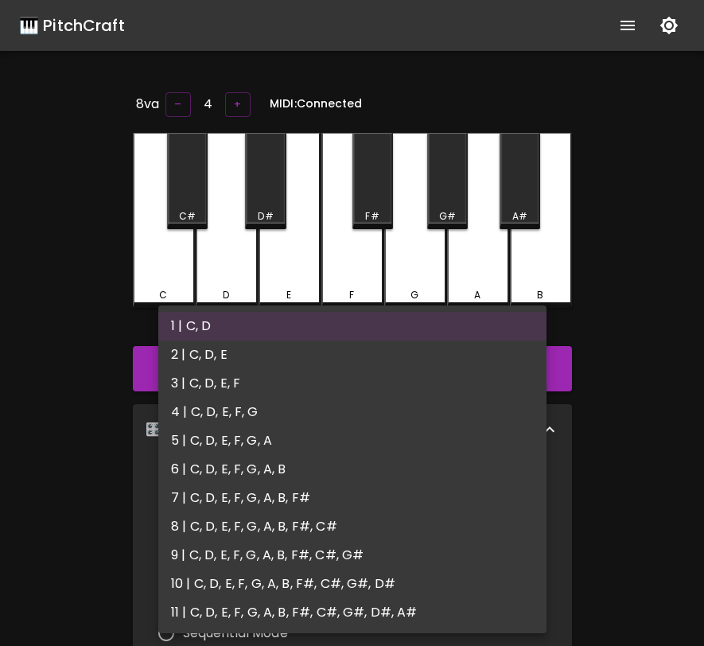
click at [473, 506] on body "🎹 PitchCraft About Badges Log Out 8va – 4 + MIDI: Connected C C# D D# E F F# G …" at bounding box center [352, 519] width 704 height 1039
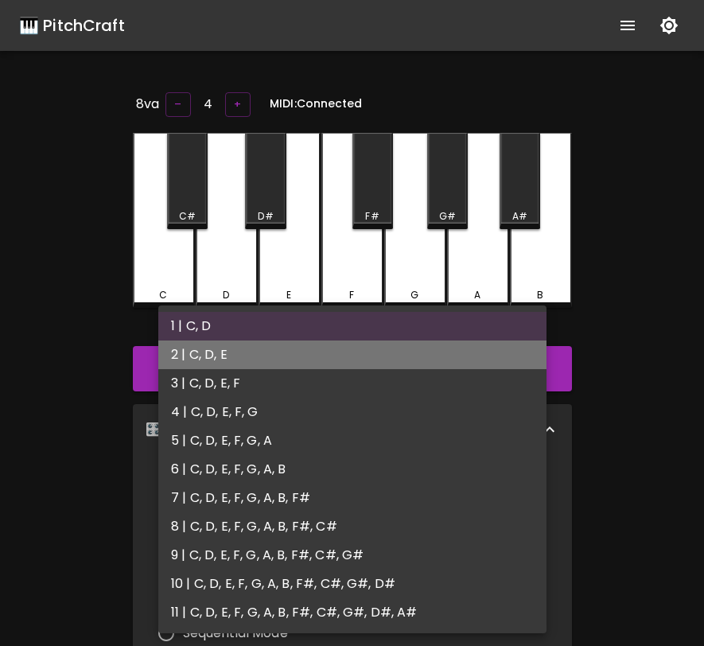
click at [448, 347] on li "2 | C, D, E" at bounding box center [352, 354] width 388 height 29
type input "3"
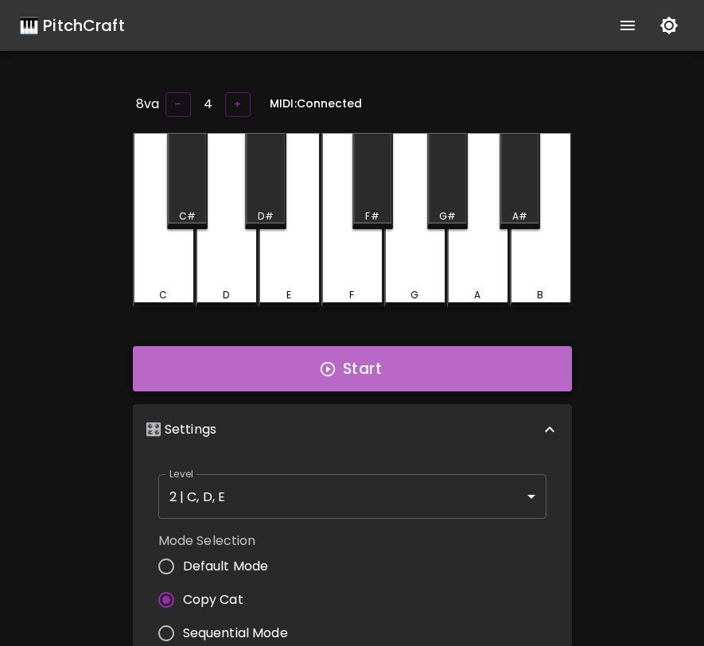
click at [445, 362] on button "Start" at bounding box center [352, 369] width 439 height 46
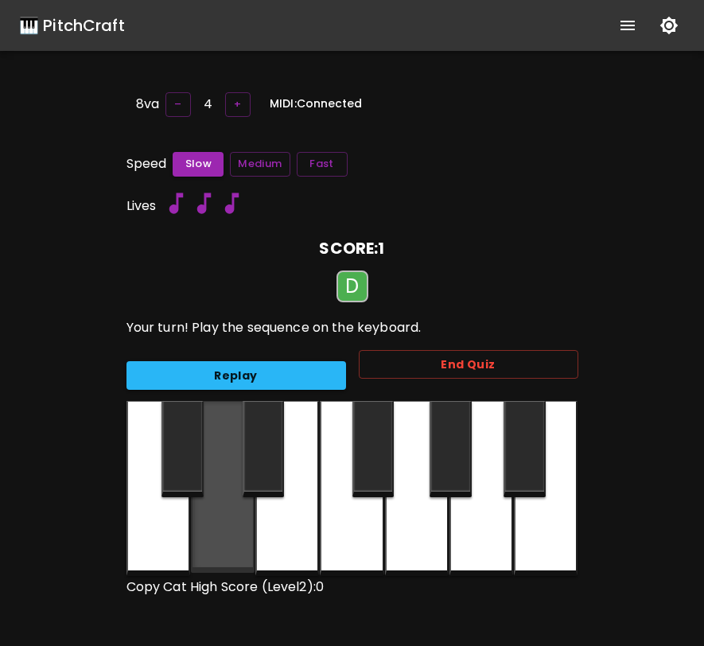
click at [250, 513] on div at bounding box center [223, 487] width 64 height 172
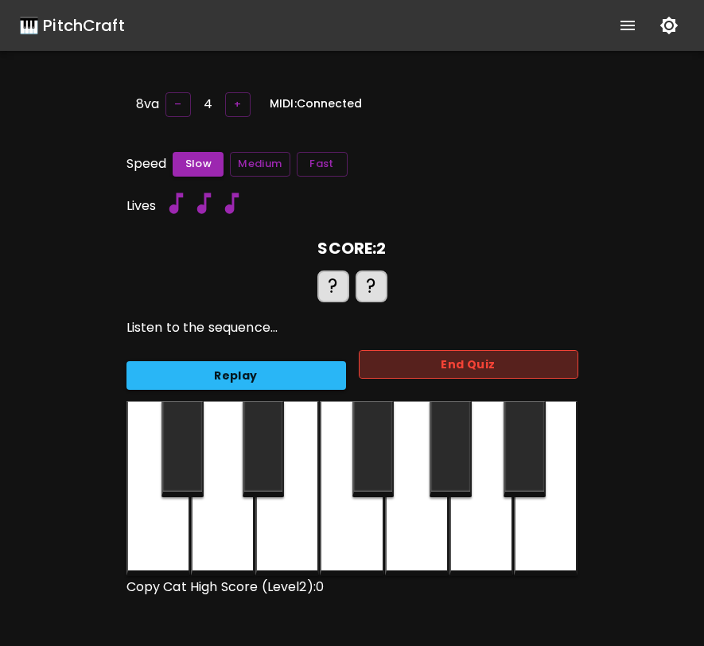
click at [425, 355] on button "End Quiz" at bounding box center [468, 364] width 219 height 29
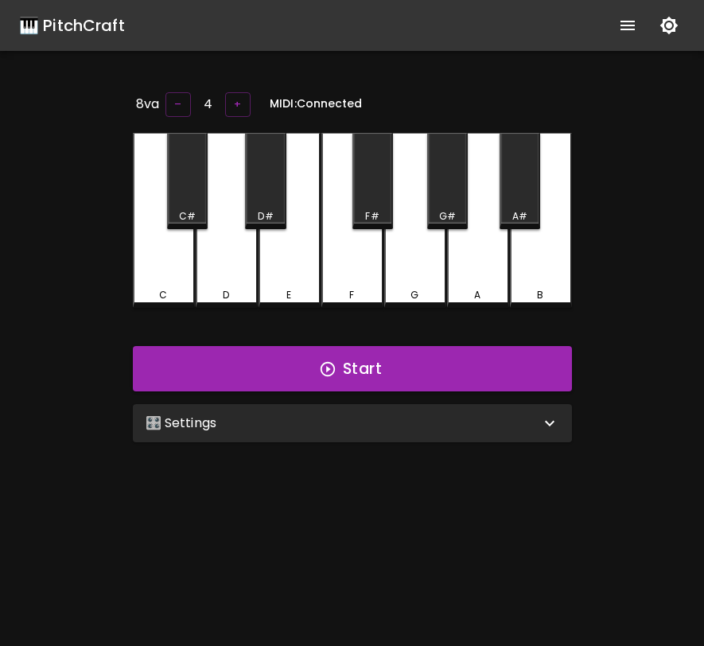
click at [483, 421] on div "🎛️ Settings" at bounding box center [343, 422] width 394 height 19
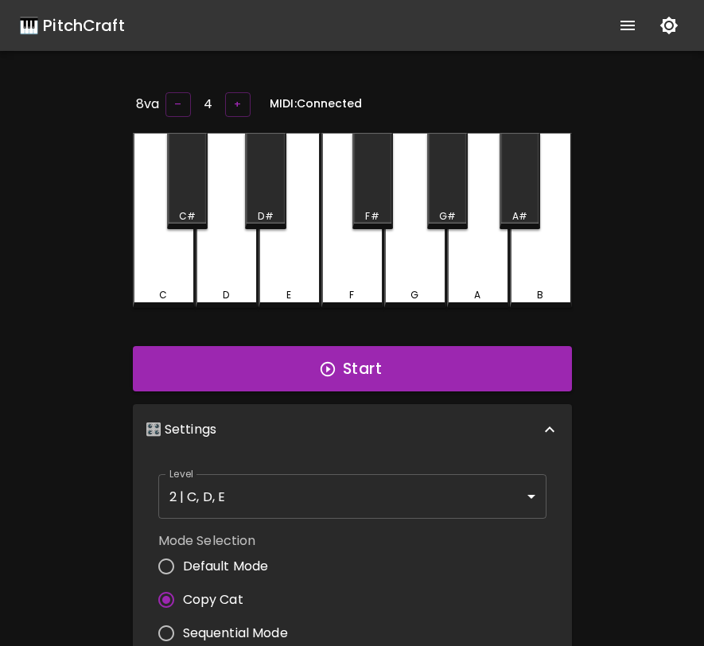
click at [428, 498] on body "🎹 PitchCraft About Badges Log Out 8va – 4 + MIDI: Connected C C# D D# E F F# G …" at bounding box center [352, 519] width 704 height 1039
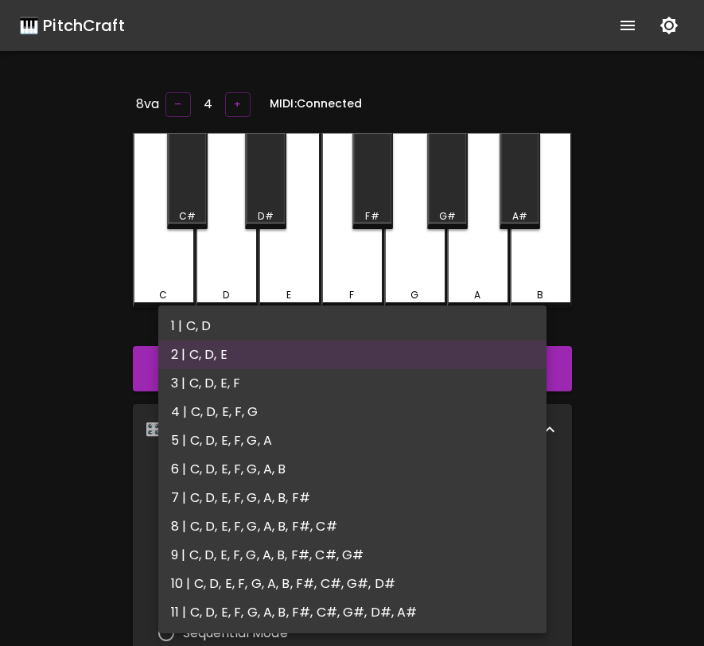
click at [390, 396] on li "3 | C, D, E, F" at bounding box center [352, 383] width 388 height 29
type input "5"
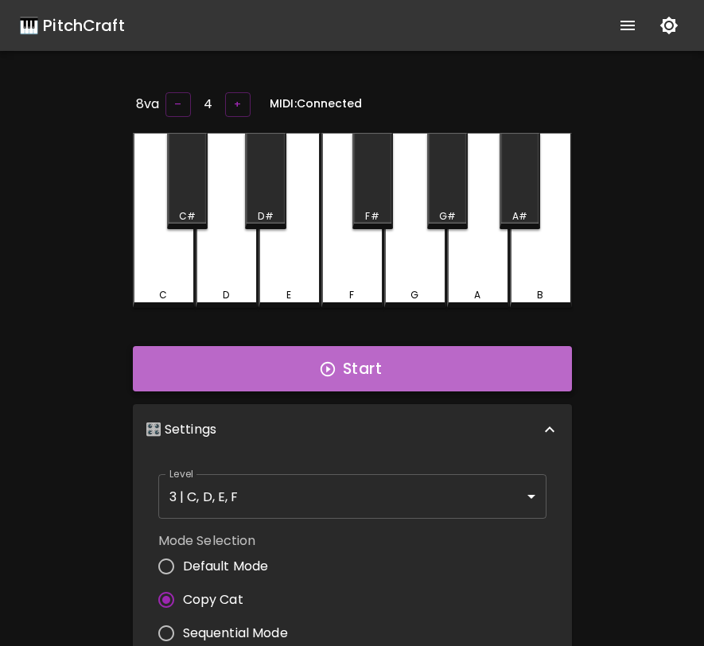
click at [397, 373] on button "Start" at bounding box center [352, 369] width 439 height 46
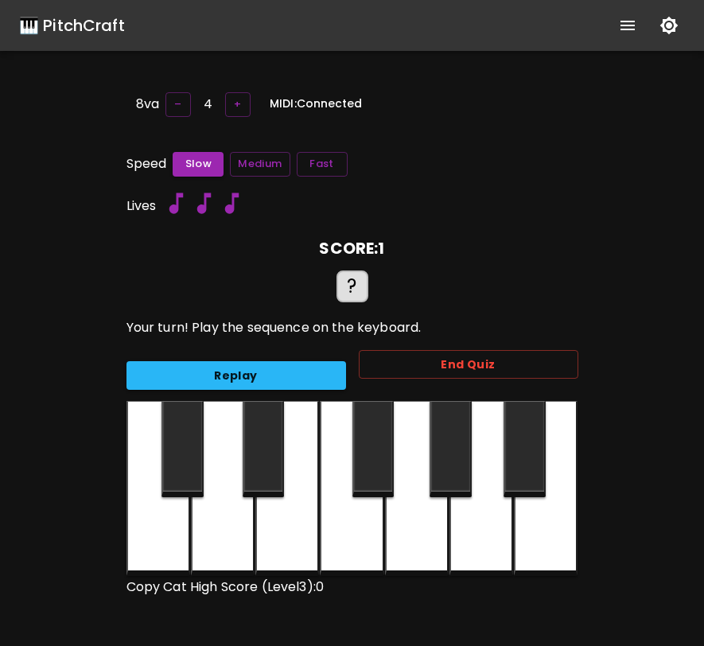
click at [364, 521] on div at bounding box center [352, 488] width 64 height 175
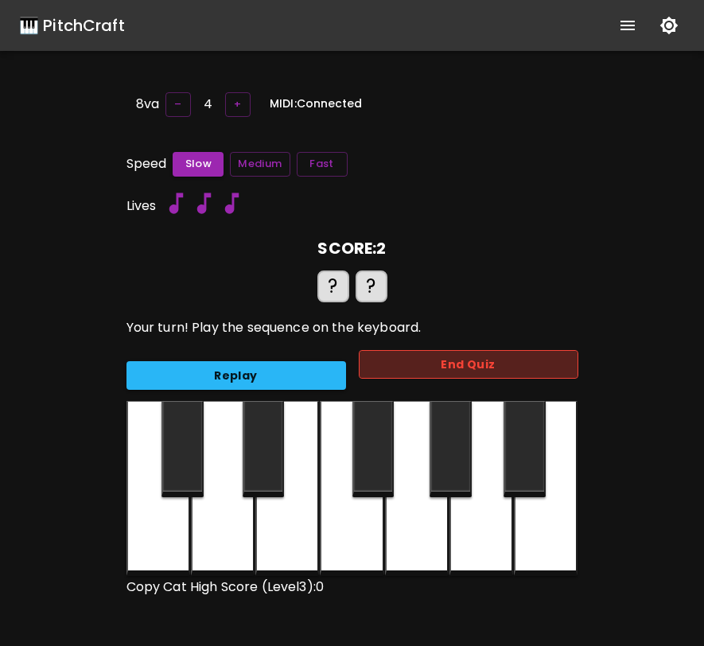
click at [427, 371] on button "End Quiz" at bounding box center [468, 364] width 219 height 29
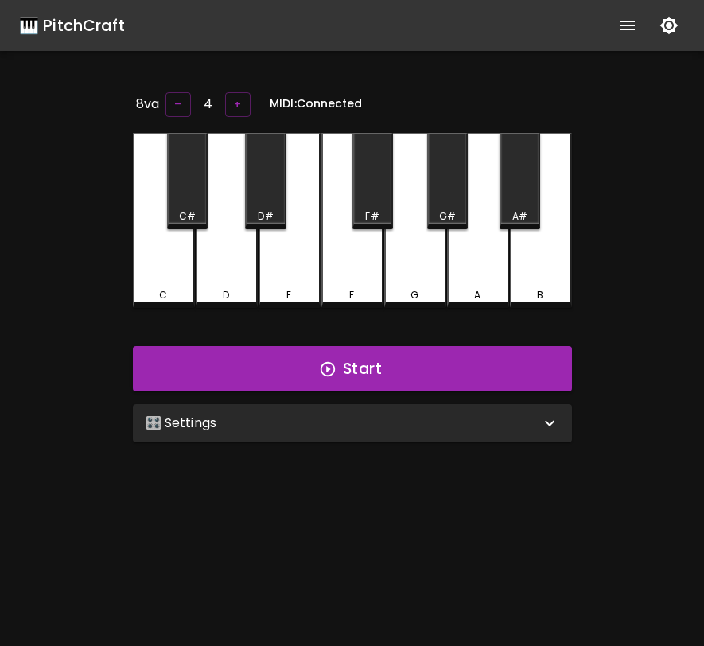
click at [622, 24] on icon "show more" at bounding box center [627, 25] width 19 height 19
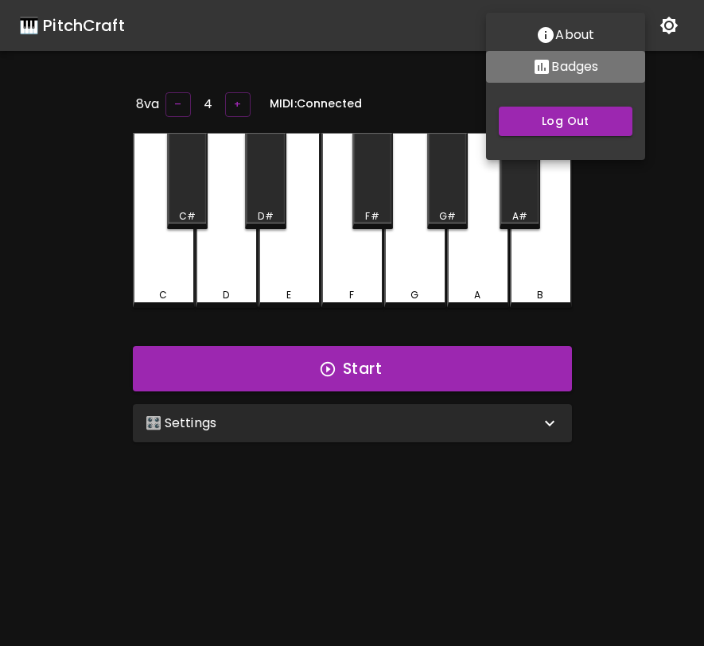
click at [558, 69] on p "Badges" at bounding box center [574, 66] width 47 height 19
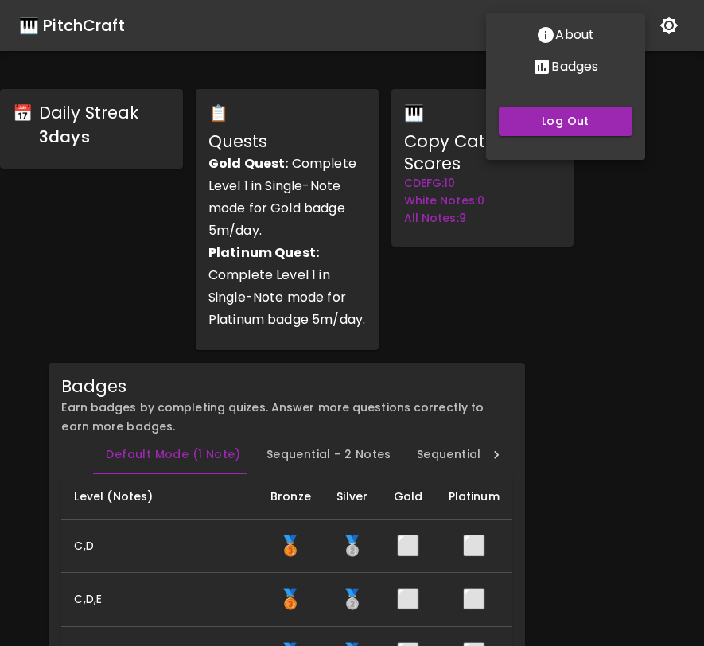
click at [544, 314] on div at bounding box center [352, 323] width 704 height 646
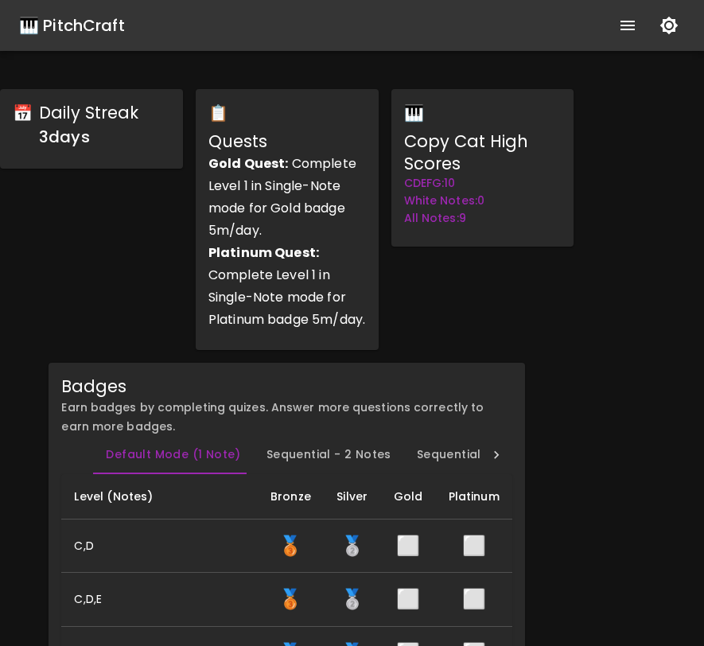
click at [73, 24] on div "🎹 PitchCraft" at bounding box center [72, 25] width 106 height 25
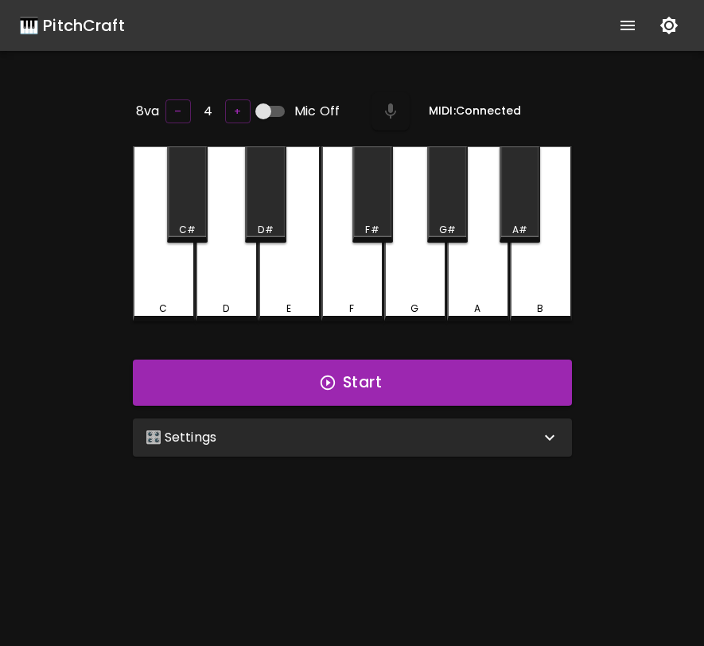
click at [389, 431] on div "🎛️ Settings" at bounding box center [343, 437] width 394 height 19
click at [519, 445] on div "🎛️ Settings" at bounding box center [352, 437] width 439 height 38
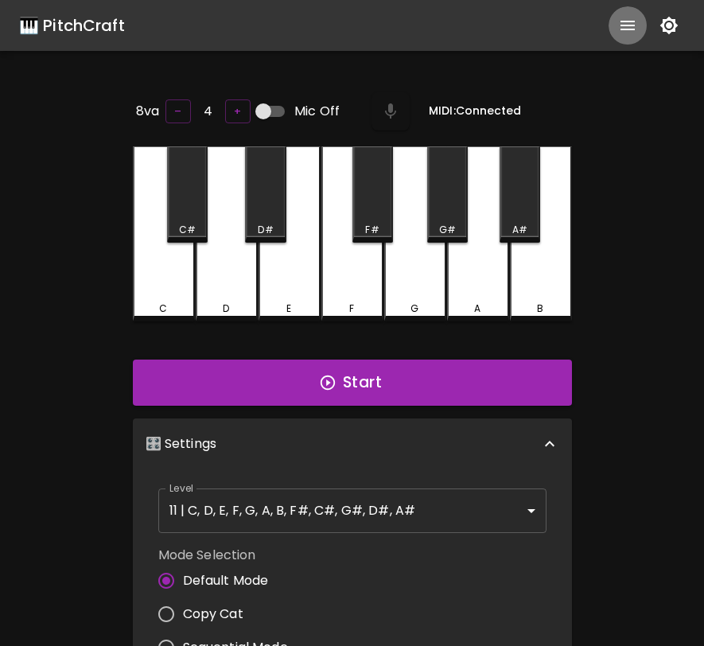
click at [626, 28] on icon "show more" at bounding box center [627, 25] width 19 height 19
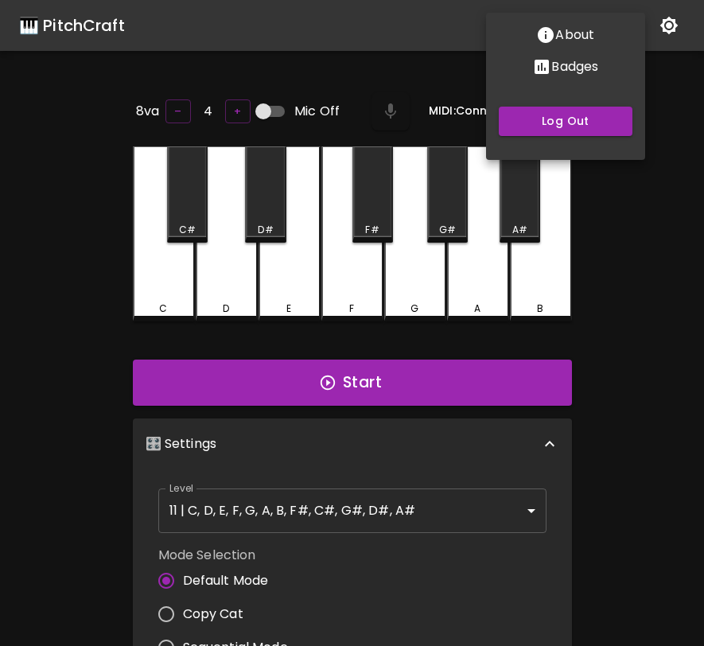
click at [583, 73] on p "Badges" at bounding box center [574, 66] width 47 height 19
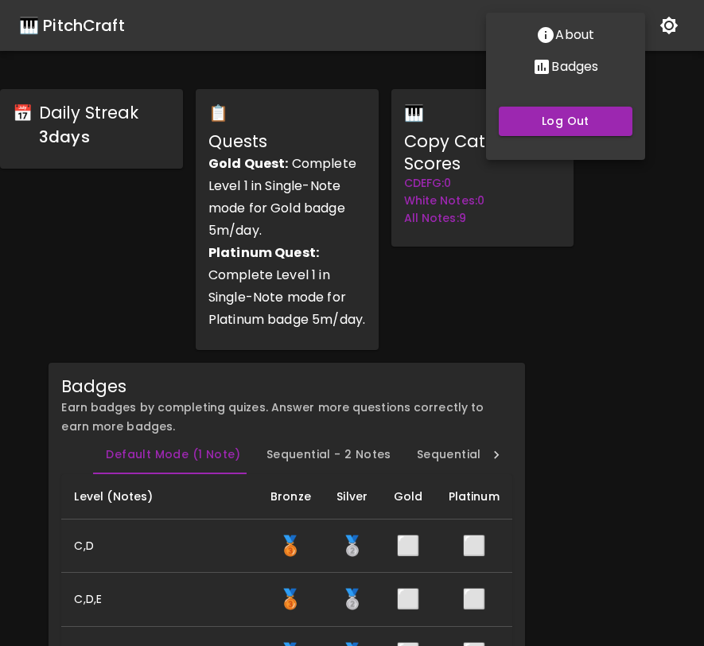
click at [552, 272] on div at bounding box center [352, 323] width 704 height 646
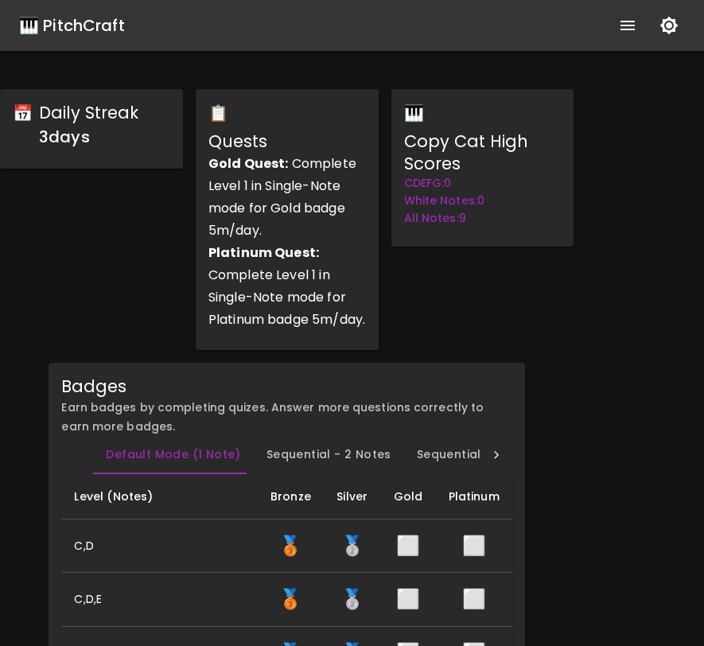
click at [94, 21] on div "🎹 PitchCraft" at bounding box center [72, 25] width 106 height 25
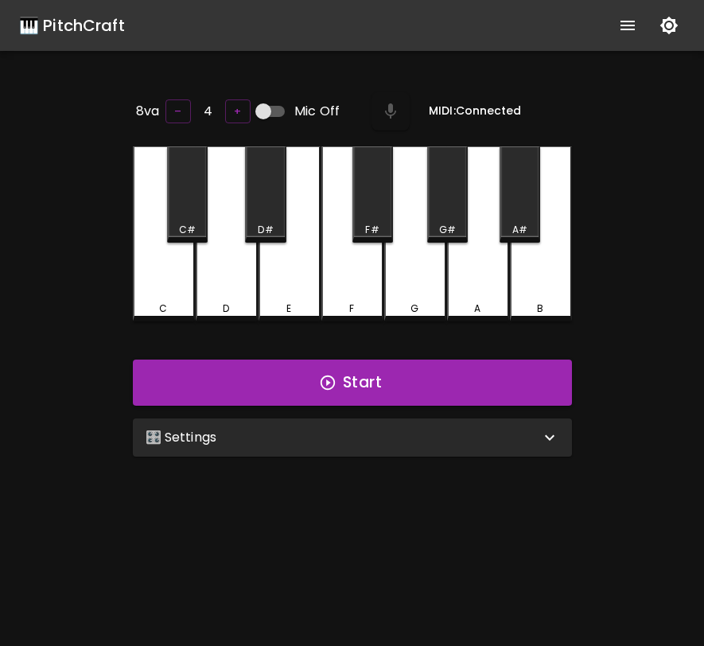
click at [188, 443] on div "🎛️ Settings" at bounding box center [352, 437] width 439 height 38
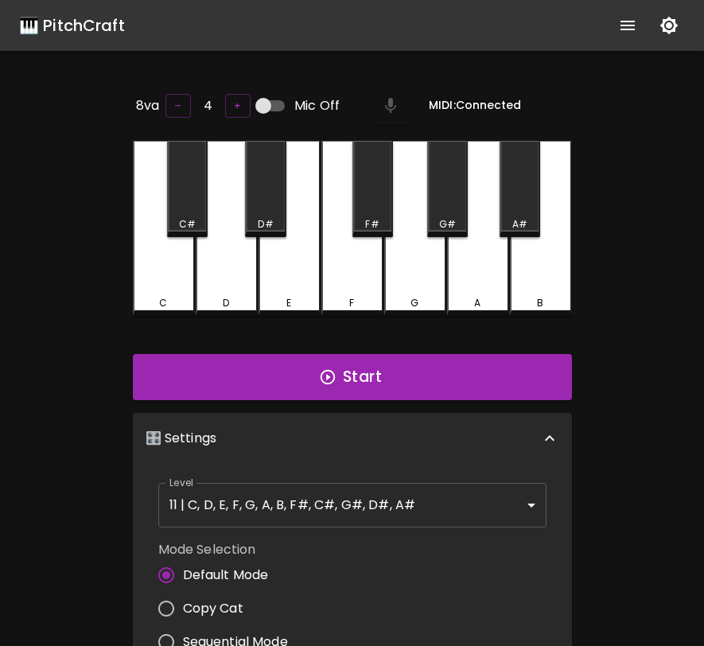
scroll to position [6, 0]
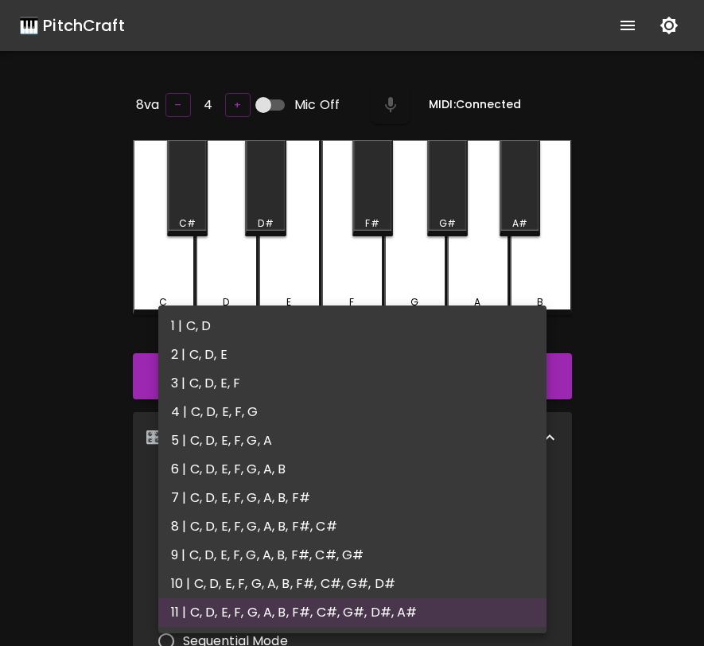
click at [250, 495] on body "🎹 PitchCraft About Badges Log Out 8va – 4 + Mic Off MIDI: Connected C C# D D# E…" at bounding box center [352, 527] width 704 height 1054
click at [252, 408] on li "4 | C, D, E, F, G" at bounding box center [352, 412] width 388 height 29
type input "7"
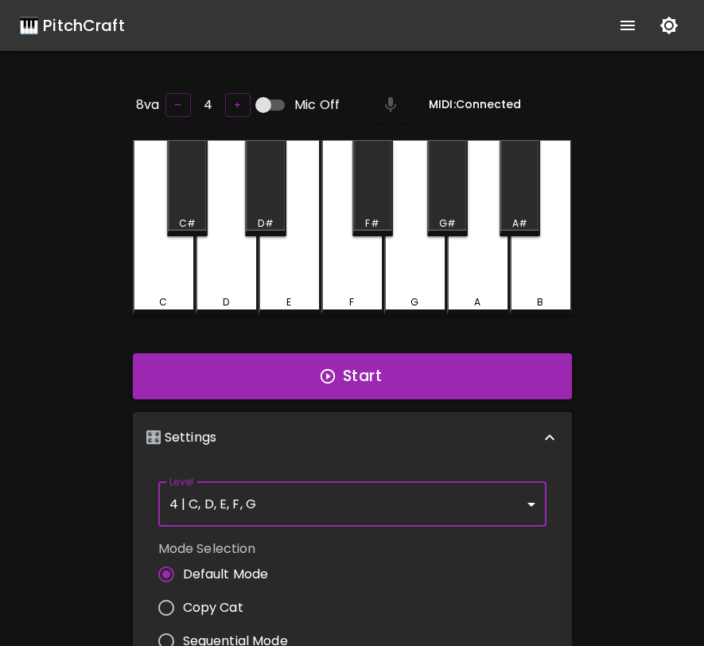
click at [210, 609] on span "Copy Cat" at bounding box center [213, 607] width 60 height 19
click at [183, 609] on input "Copy Cat" at bounding box center [165, 607] width 33 height 33
radio input "true"
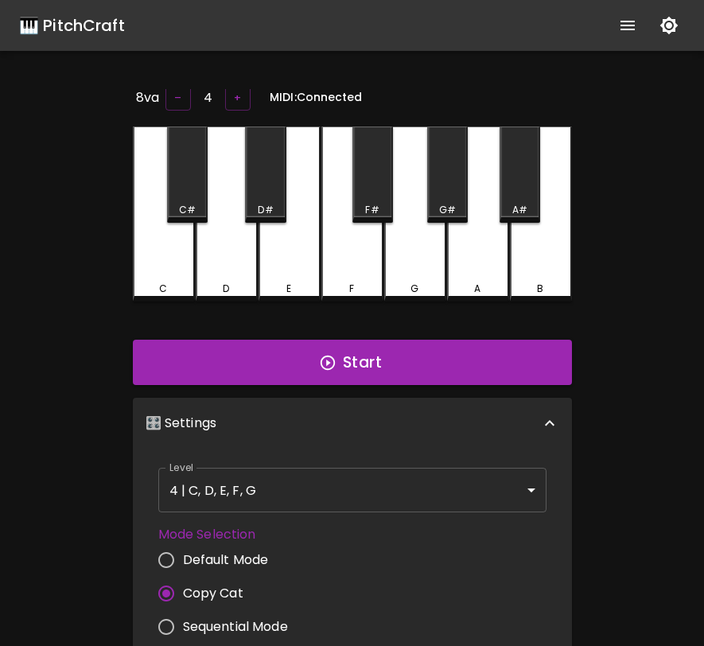
scroll to position [0, 0]
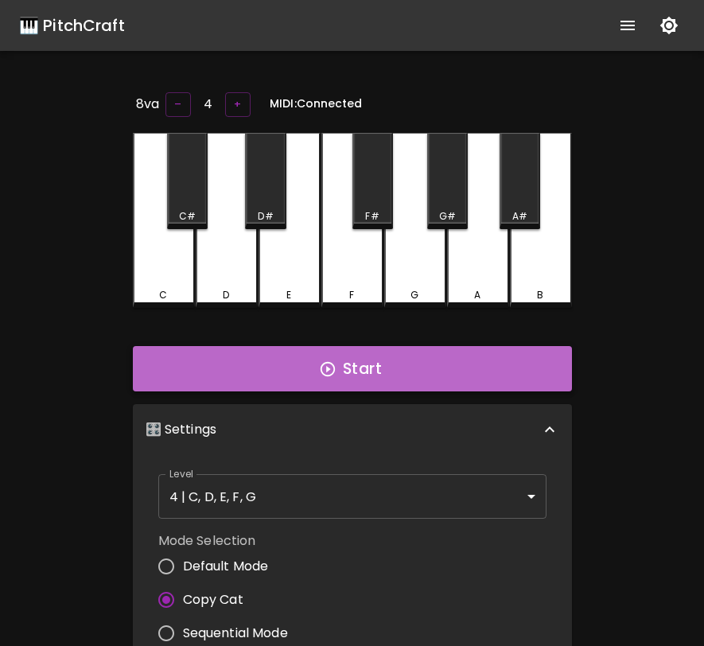
click at [322, 382] on button "Start" at bounding box center [352, 369] width 439 height 46
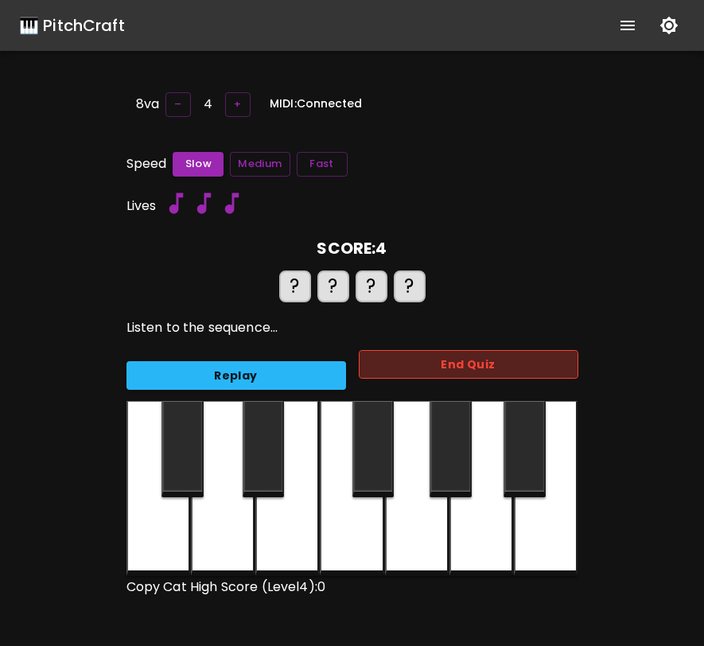
click at [423, 367] on button "End Quiz" at bounding box center [468, 364] width 219 height 29
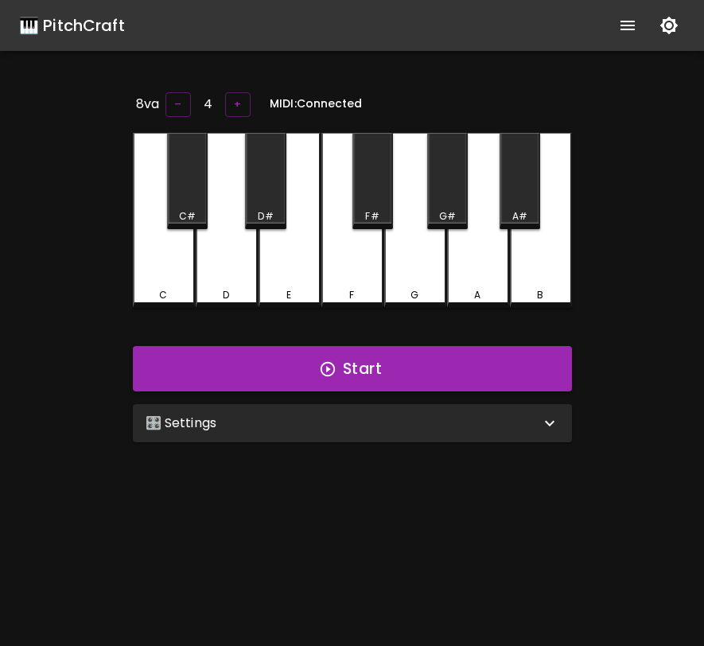
click at [622, 29] on icon "show more" at bounding box center [627, 26] width 14 height 10
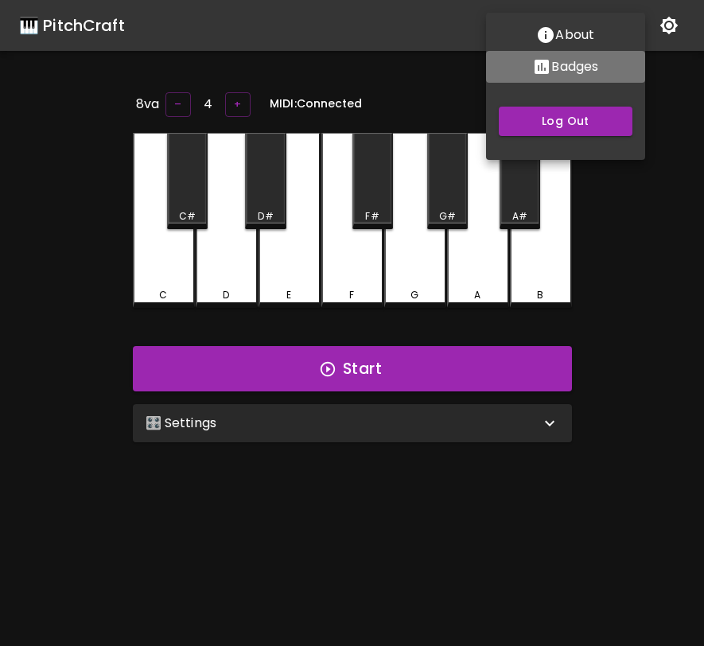
click at [563, 67] on p "Badges" at bounding box center [574, 66] width 47 height 19
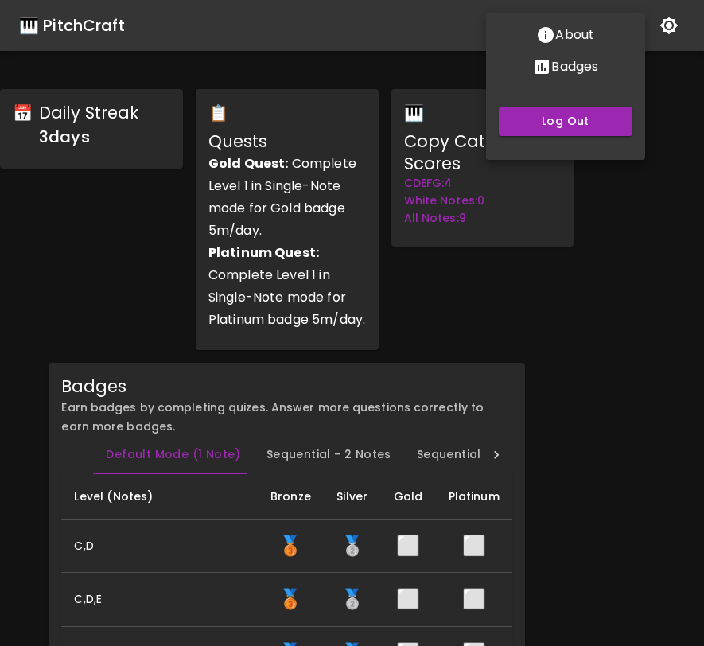
click at [542, 270] on div at bounding box center [352, 323] width 704 height 646
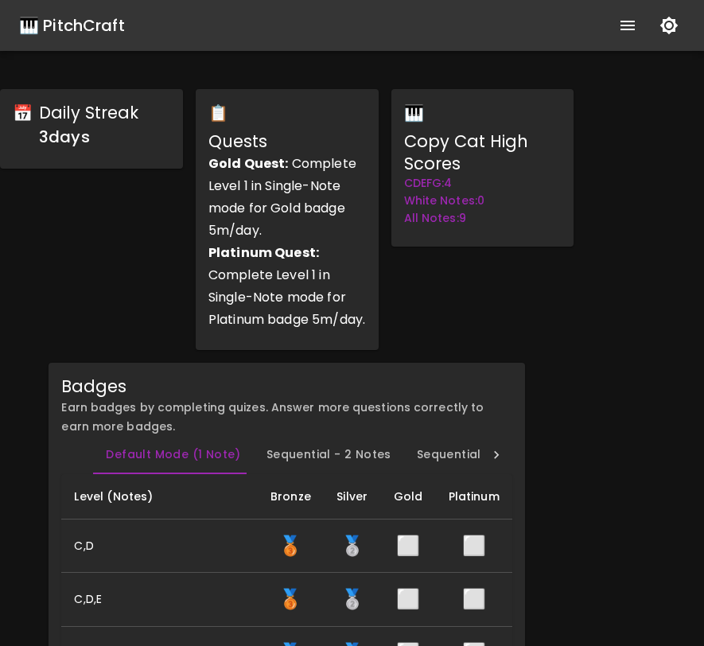
click at [76, 29] on div "🎹 PitchCraft" at bounding box center [72, 25] width 106 height 25
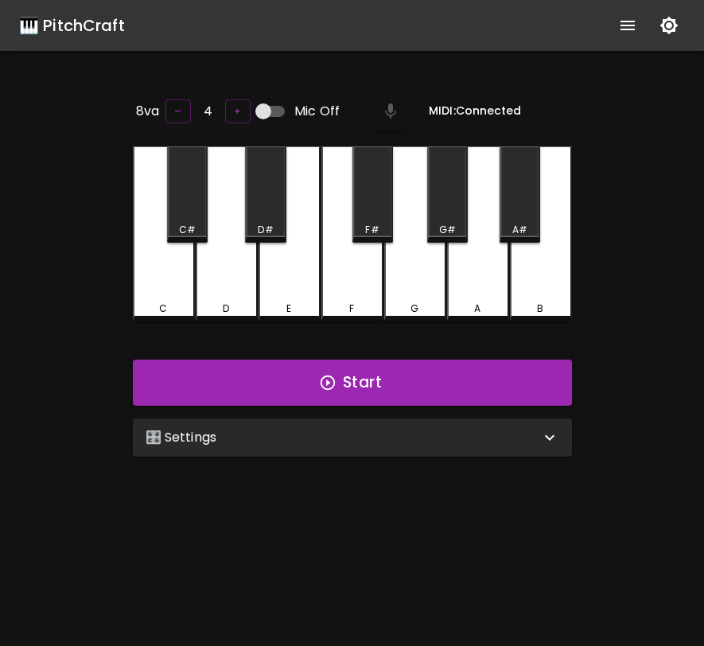
click at [250, 452] on div "🎛️ Settings" at bounding box center [352, 437] width 439 height 38
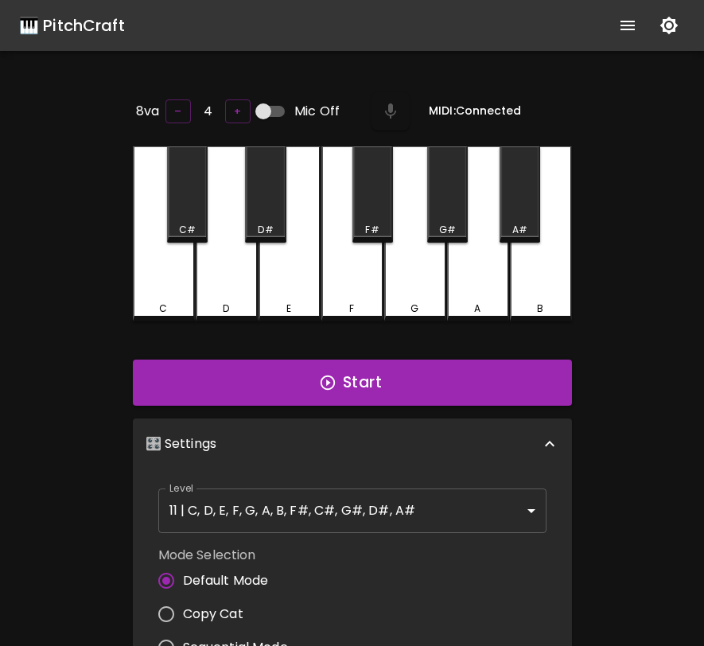
scroll to position [6, 0]
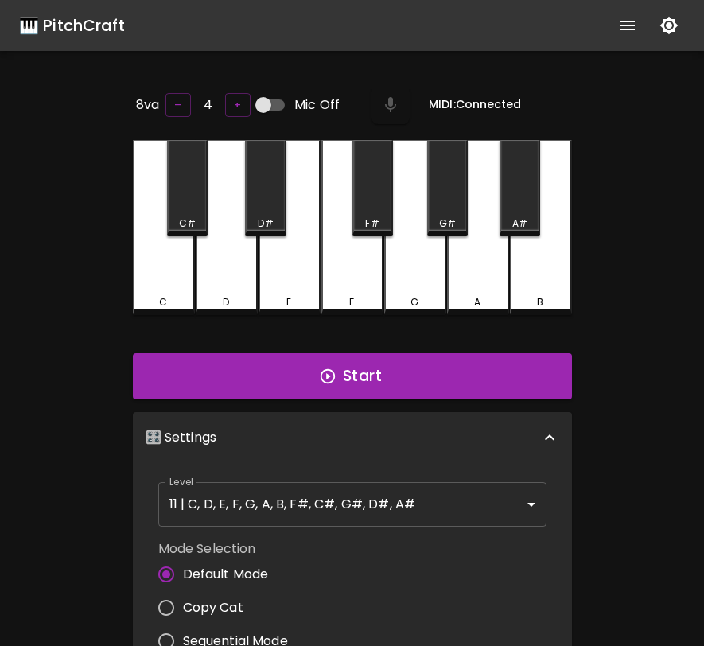
click at [250, 499] on body "🎹 PitchCraft About Badges Log Out 8va – 4 + Mic Off MIDI: Connected C C# D D# E…" at bounding box center [352, 527] width 704 height 1054
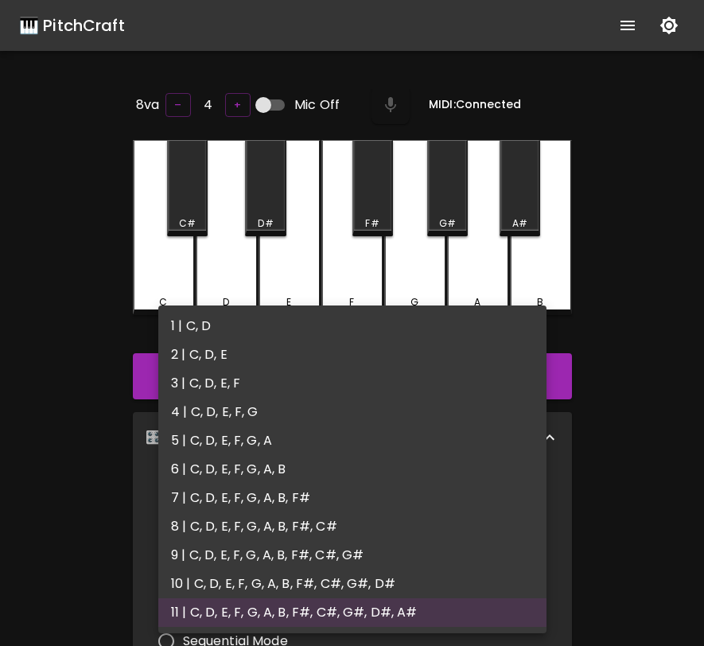
click at [262, 465] on li "6 | C, D, E, F, G, A, B" at bounding box center [352, 469] width 388 height 29
type input "11"
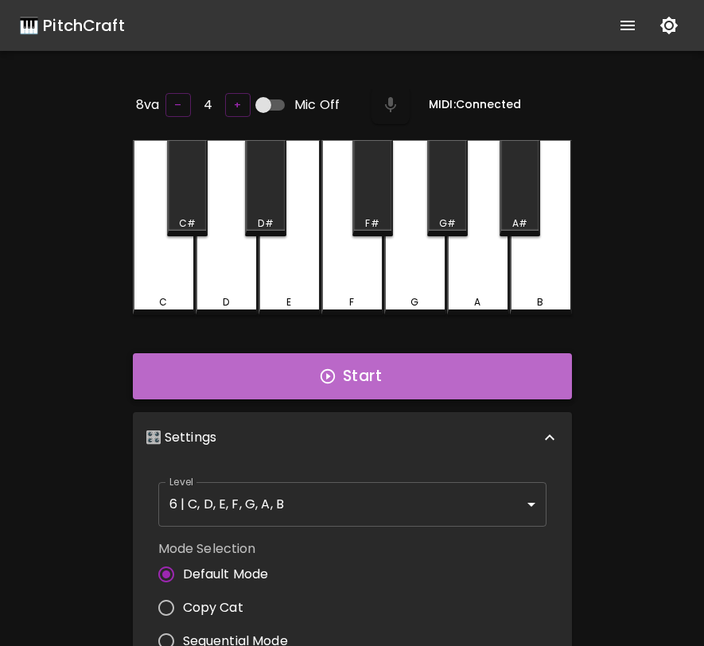
click at [386, 388] on button "Start" at bounding box center [352, 376] width 439 height 46
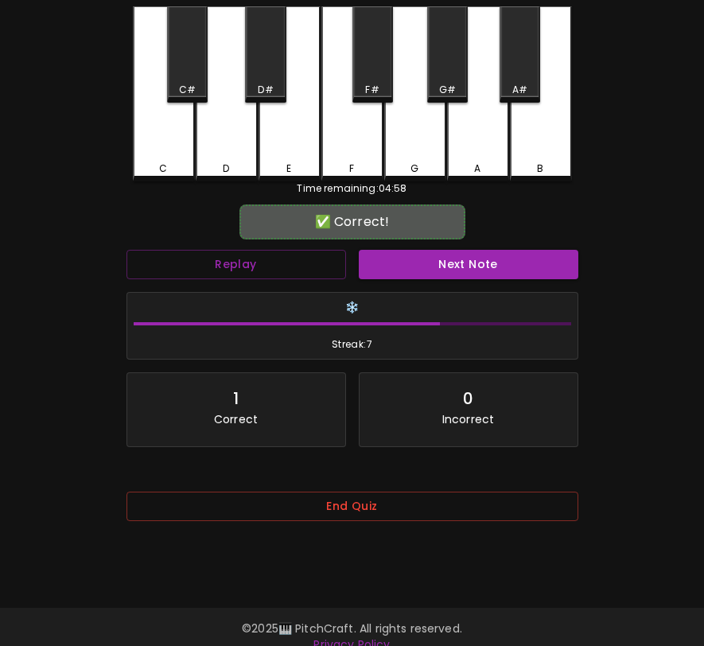
scroll to position [153, 0]
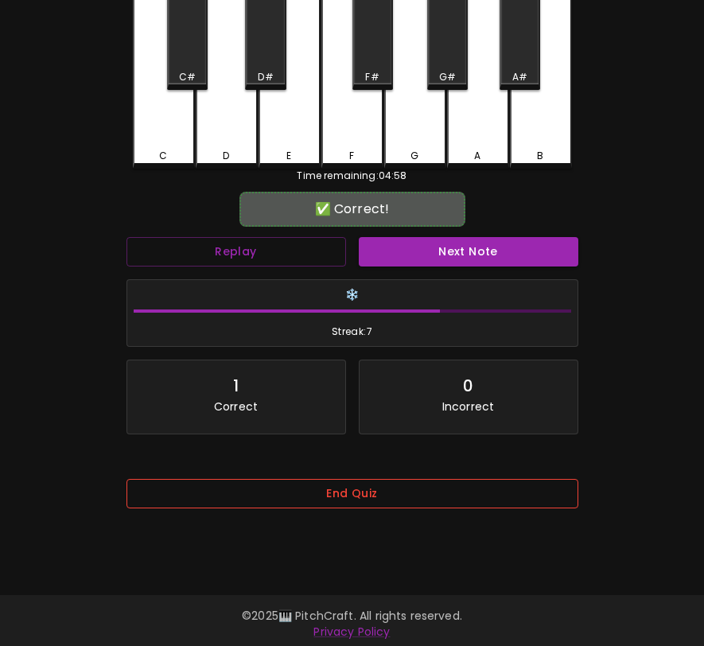
click at [393, 502] on button "End Quiz" at bounding box center [352, 493] width 452 height 29
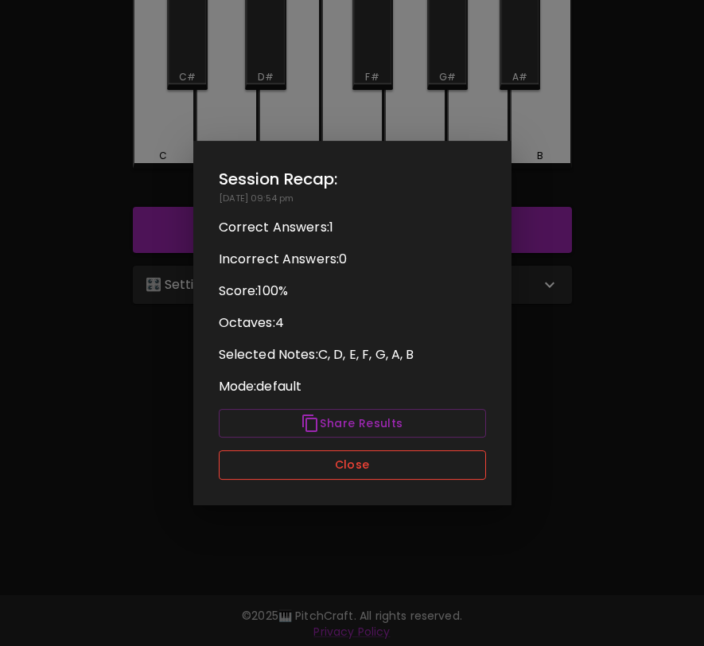
click at [395, 459] on button "Close" at bounding box center [352, 464] width 267 height 29
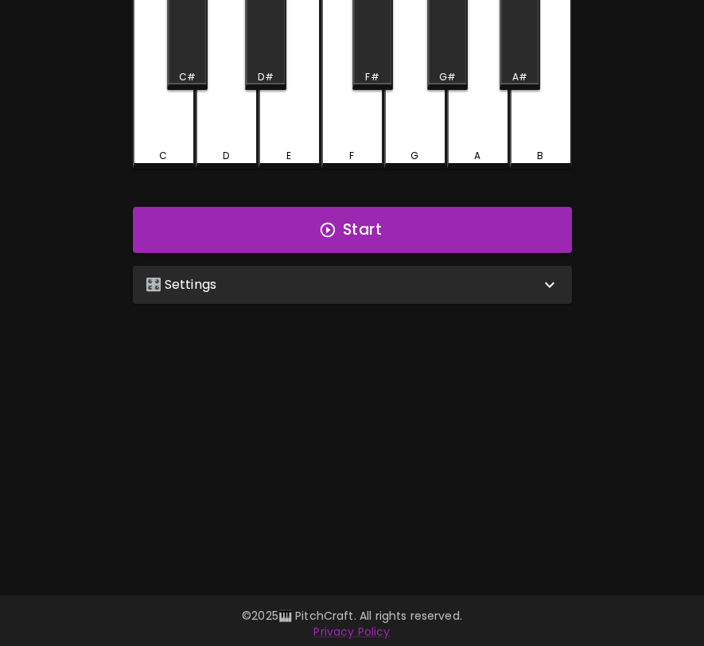
click at [379, 307] on div "8va – 4 + Mic Off MIDI: Connected C C# D D# E F F# G G# A A# B Start 🎛️ Setting…" at bounding box center [352, 259] width 477 height 646
click at [382, 284] on div "🎛️ Settings" at bounding box center [343, 284] width 394 height 19
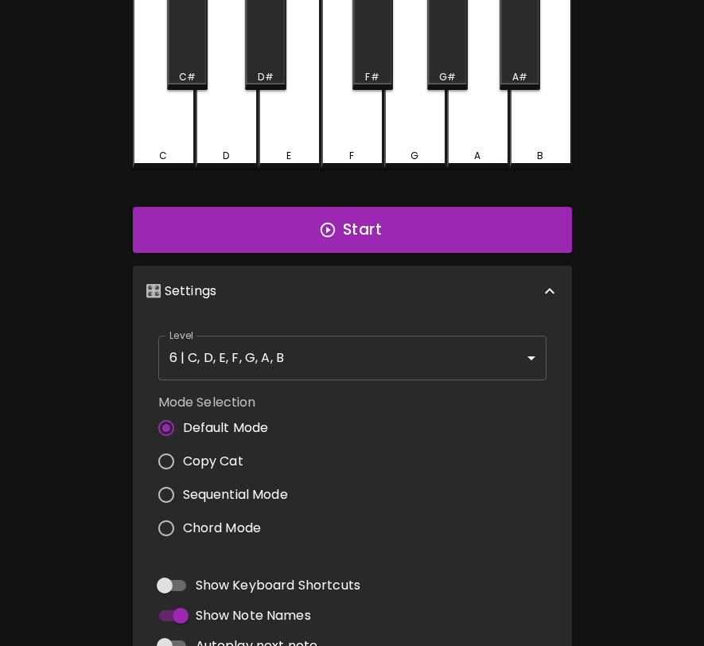
click at [200, 470] on label "Copy Cat" at bounding box center [218, 460] width 138 height 33
click at [183, 470] on input "Copy Cat" at bounding box center [165, 460] width 33 height 33
radio input "true"
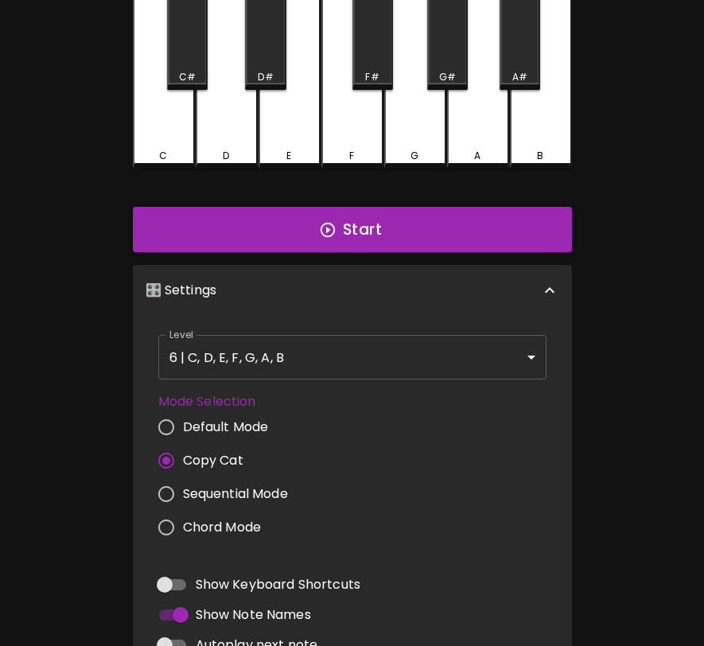
click at [378, 227] on button "Start" at bounding box center [352, 230] width 439 height 46
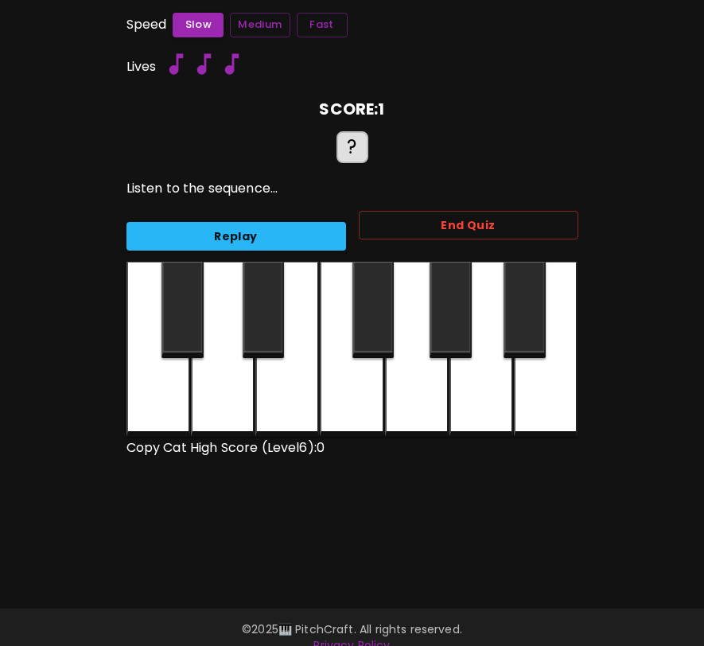
scroll to position [0, 0]
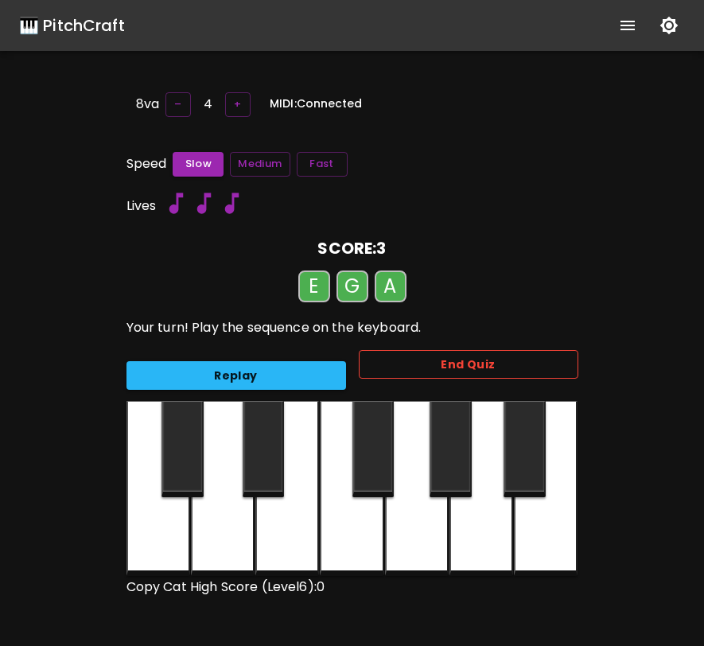
click at [429, 356] on button "End Quiz" at bounding box center [468, 364] width 219 height 29
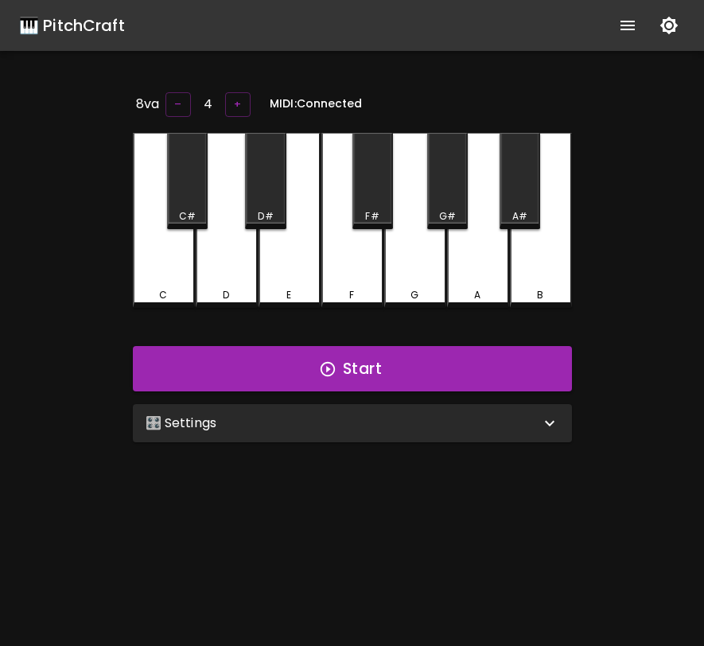
click at [617, 29] on button "show more" at bounding box center [627, 25] width 38 height 38
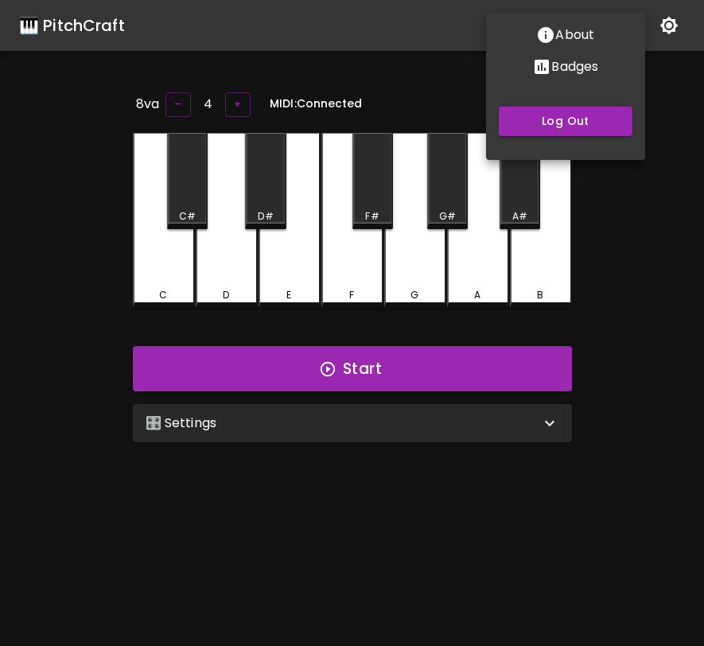
click at [577, 72] on p "Badges" at bounding box center [574, 66] width 47 height 19
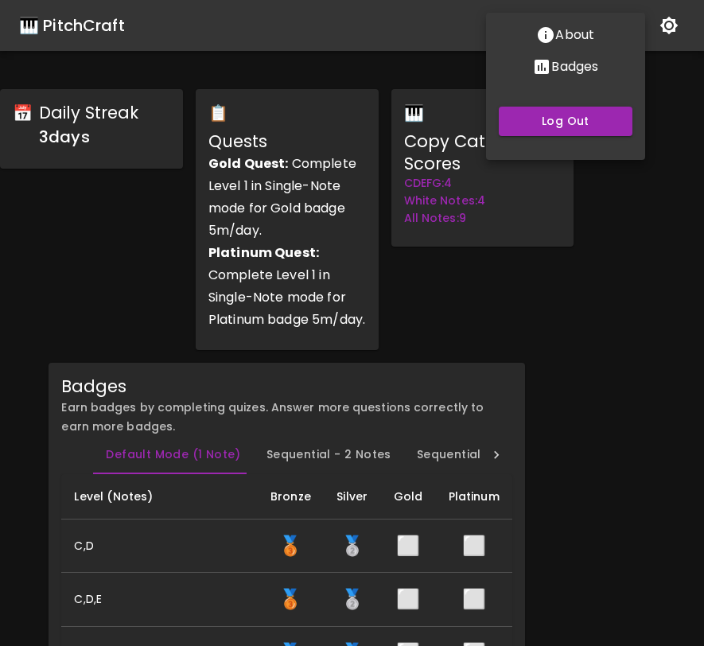
click at [535, 309] on div at bounding box center [352, 323] width 704 height 646
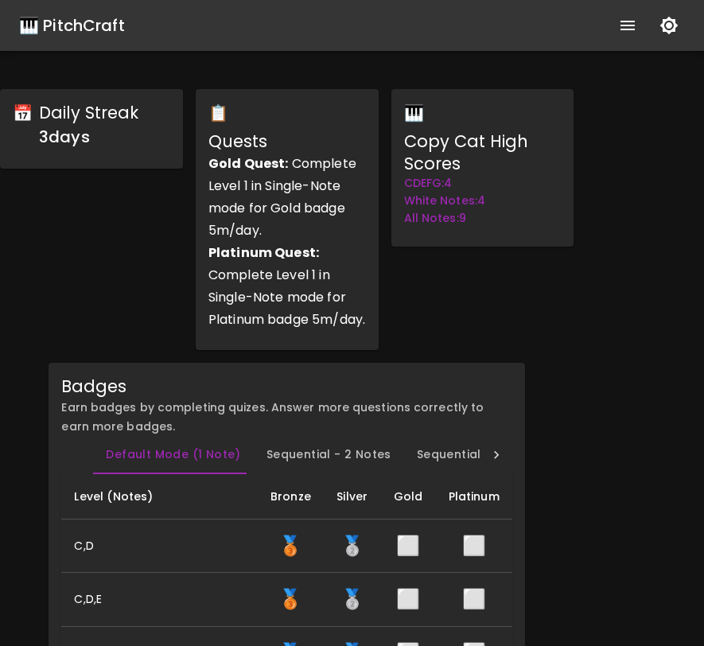
click at [111, 28] on div "🎹 PitchCraft" at bounding box center [72, 25] width 106 height 25
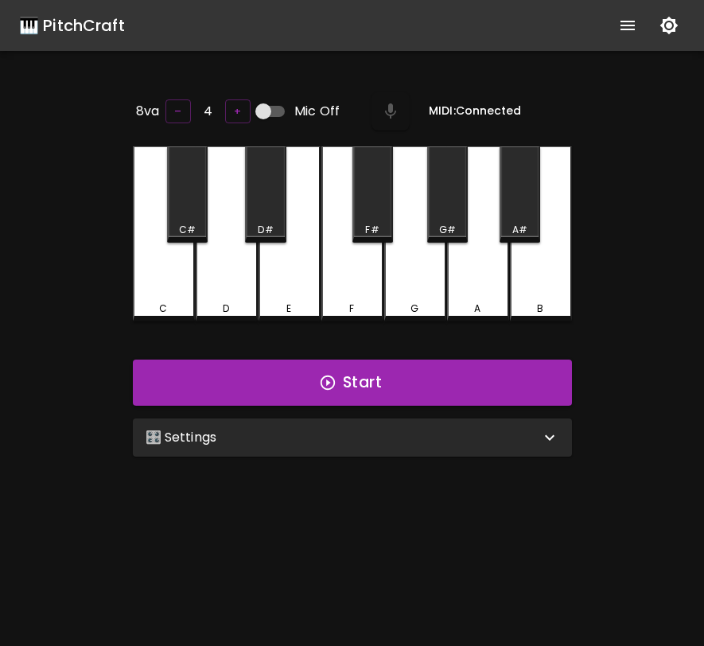
click at [325, 428] on div "🎛️ Settings" at bounding box center [343, 437] width 394 height 19
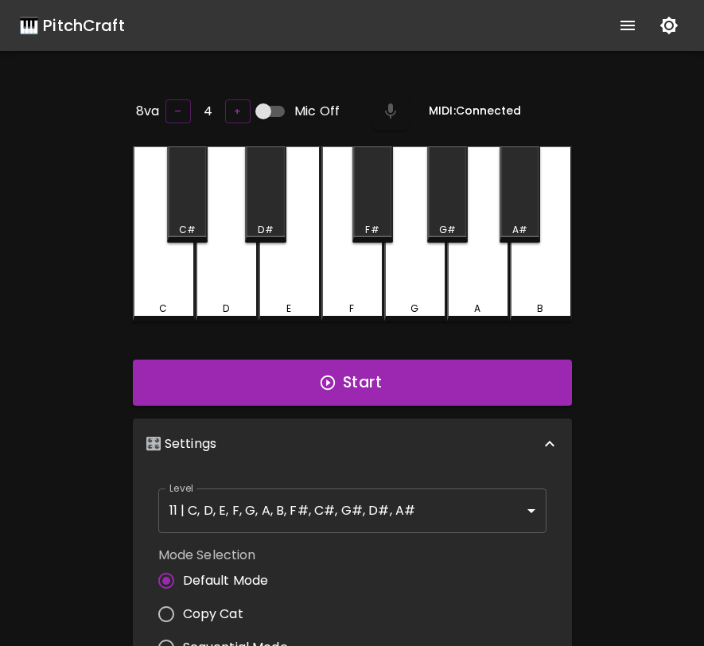
scroll to position [6, 0]
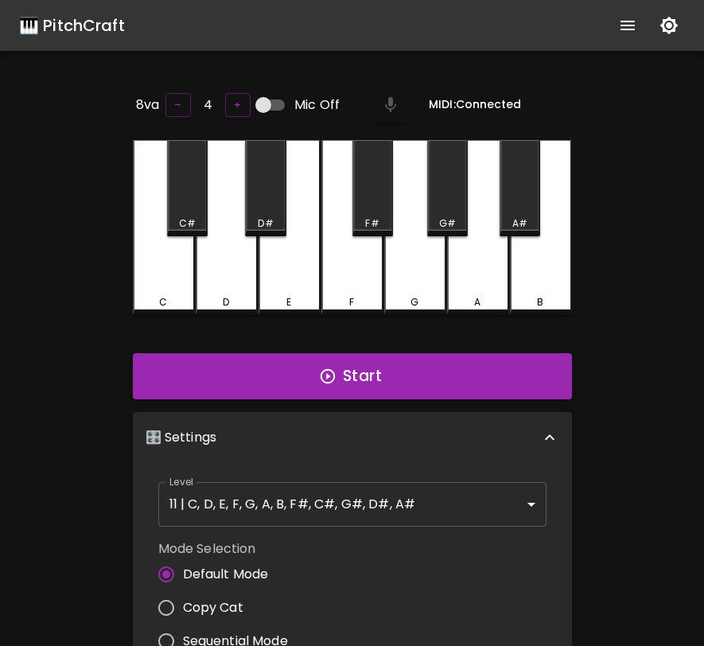
click at [215, 600] on span "Copy Cat" at bounding box center [213, 607] width 60 height 19
click at [183, 600] on input "Copy Cat" at bounding box center [165, 607] width 33 height 33
radio input "true"
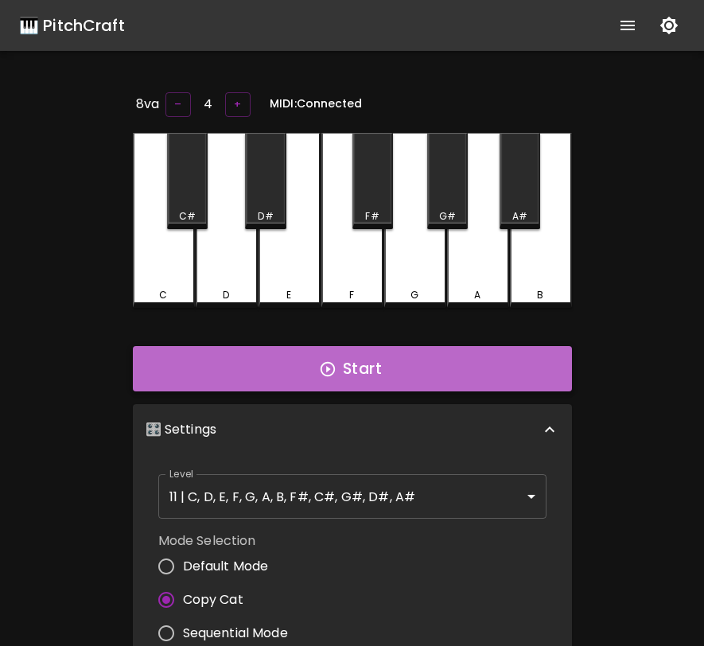
click at [375, 363] on button "Start" at bounding box center [352, 369] width 439 height 46
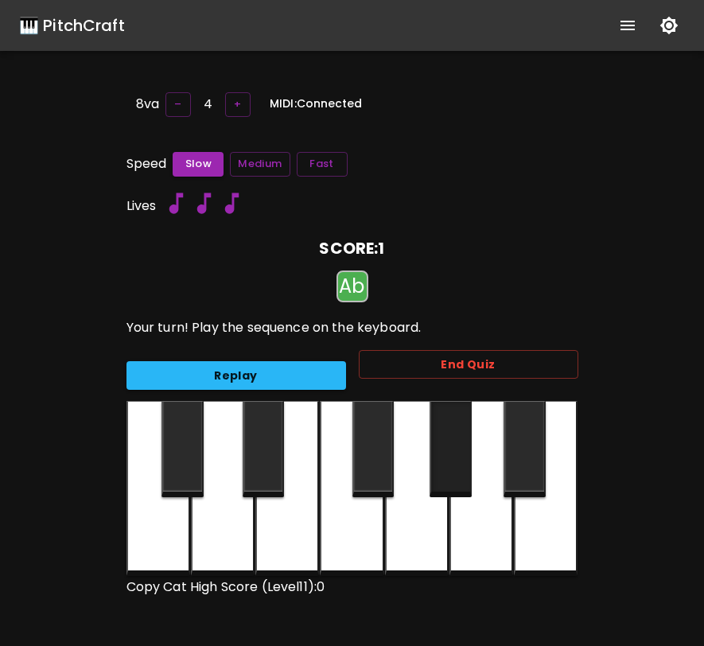
click at [445, 439] on div at bounding box center [450, 449] width 42 height 96
click at [444, 439] on div at bounding box center [450, 449] width 42 height 96
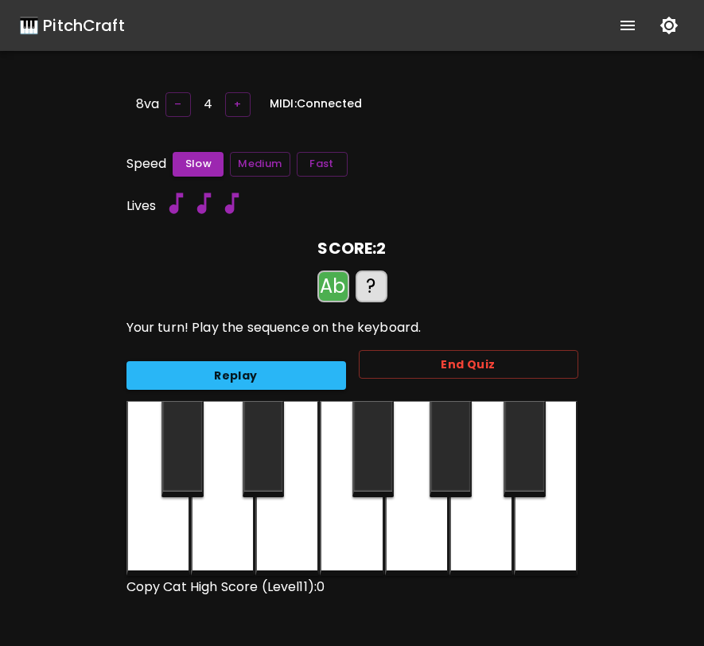
click at [278, 499] on div at bounding box center [287, 488] width 64 height 175
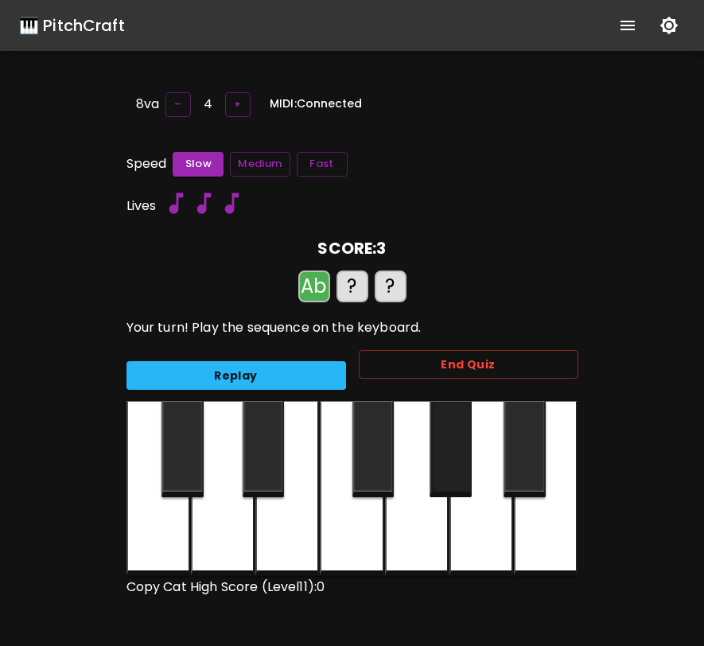
click at [437, 468] on div at bounding box center [450, 449] width 42 height 96
click at [307, 495] on div at bounding box center [287, 488] width 64 height 175
click at [365, 456] on div at bounding box center [373, 449] width 42 height 96
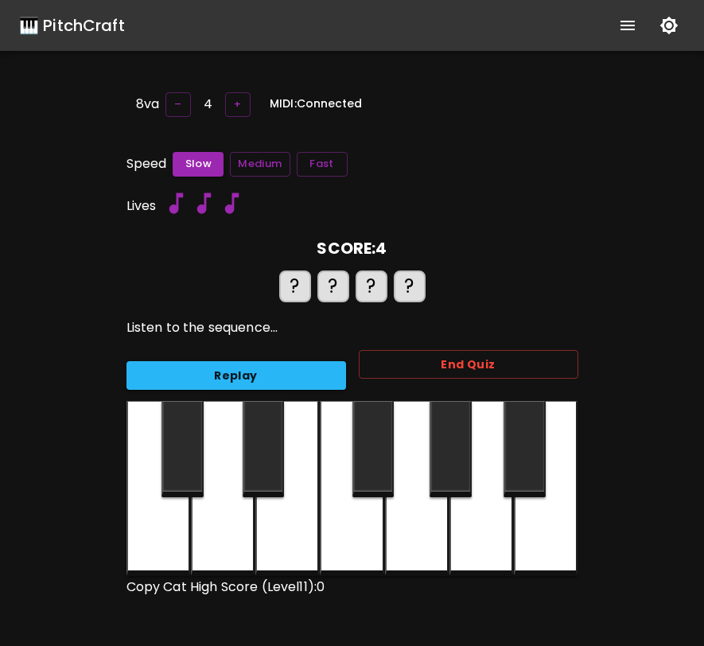
click at [452, 470] on div at bounding box center [450, 449] width 42 height 96
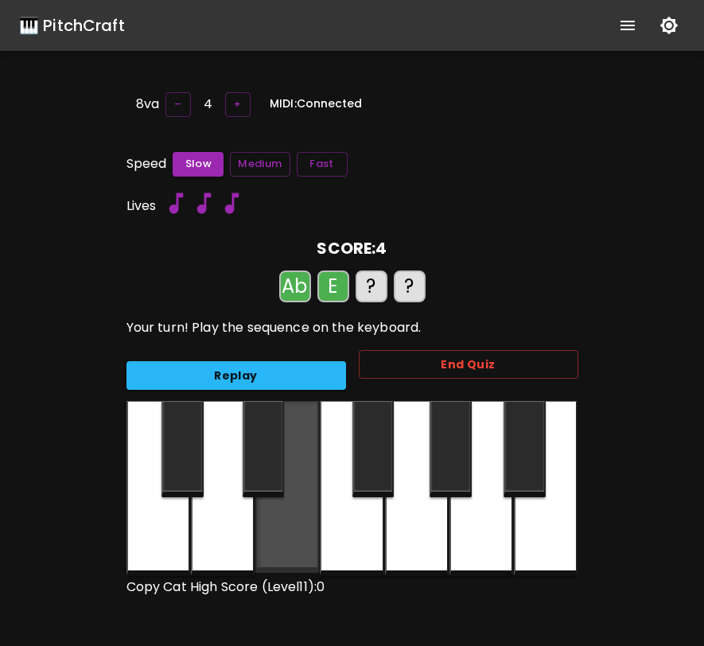
click at [301, 507] on div at bounding box center [287, 487] width 64 height 172
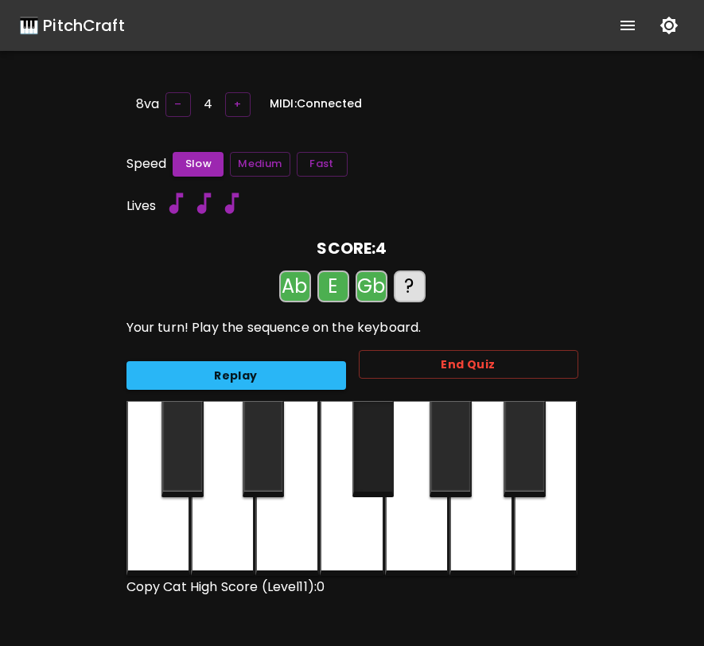
click at [363, 468] on div at bounding box center [373, 449] width 42 height 96
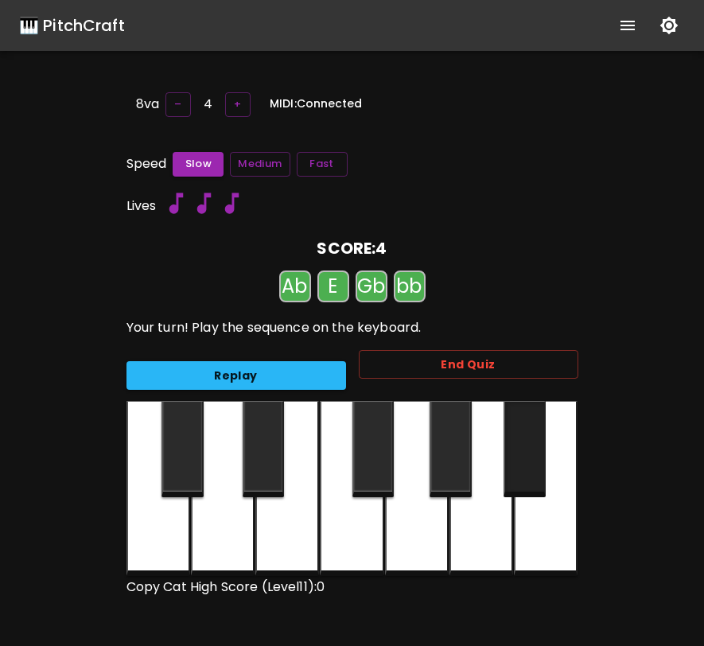
click at [516, 442] on div at bounding box center [524, 449] width 42 height 96
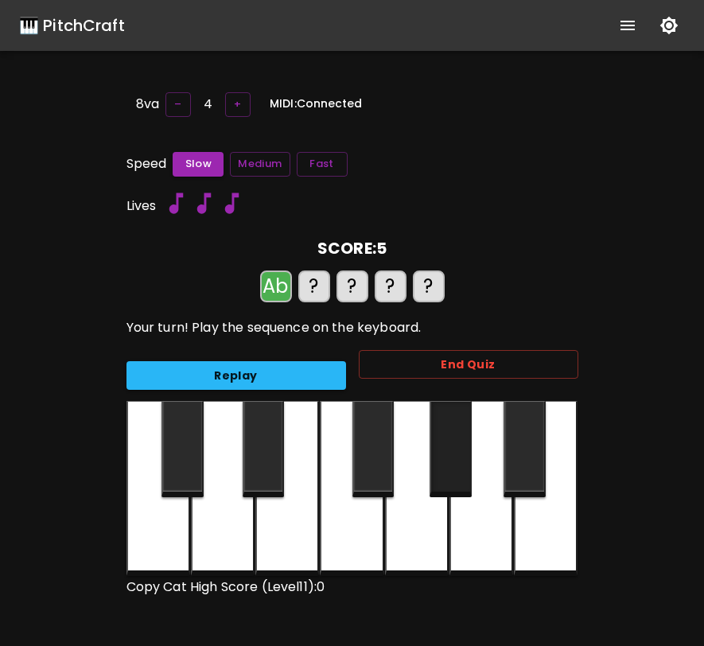
click at [448, 446] on div at bounding box center [450, 449] width 42 height 96
click at [297, 492] on div at bounding box center [287, 488] width 64 height 175
click at [375, 448] on div at bounding box center [373, 449] width 42 height 96
click at [524, 451] on div at bounding box center [524, 449] width 42 height 96
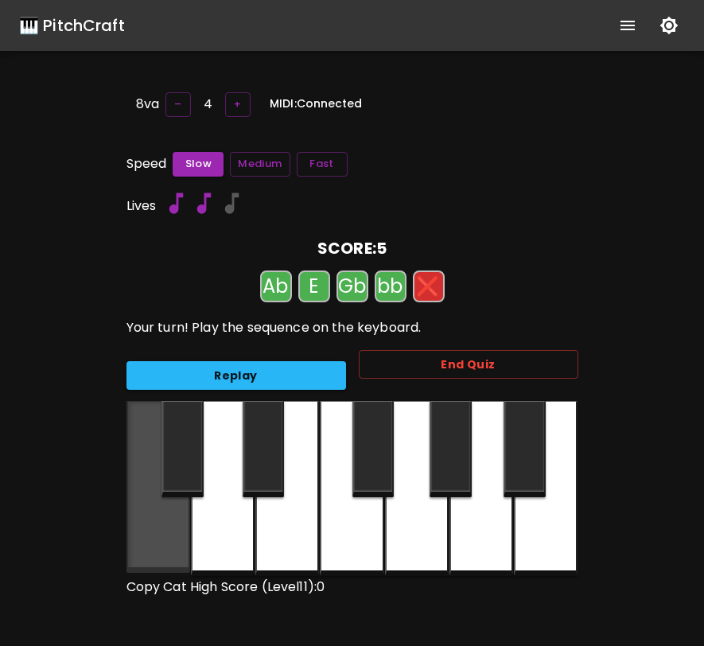
click at [153, 536] on div at bounding box center [158, 487] width 64 height 172
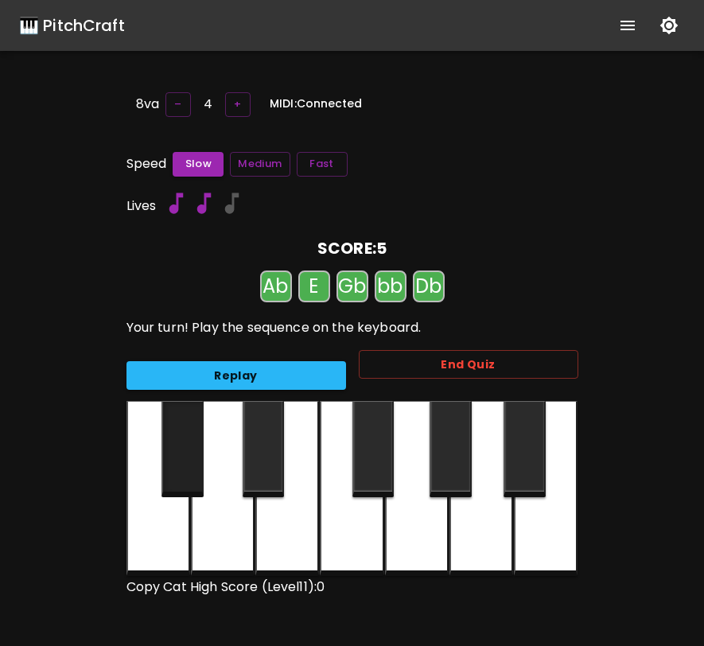
click at [184, 476] on div at bounding box center [182, 449] width 42 height 96
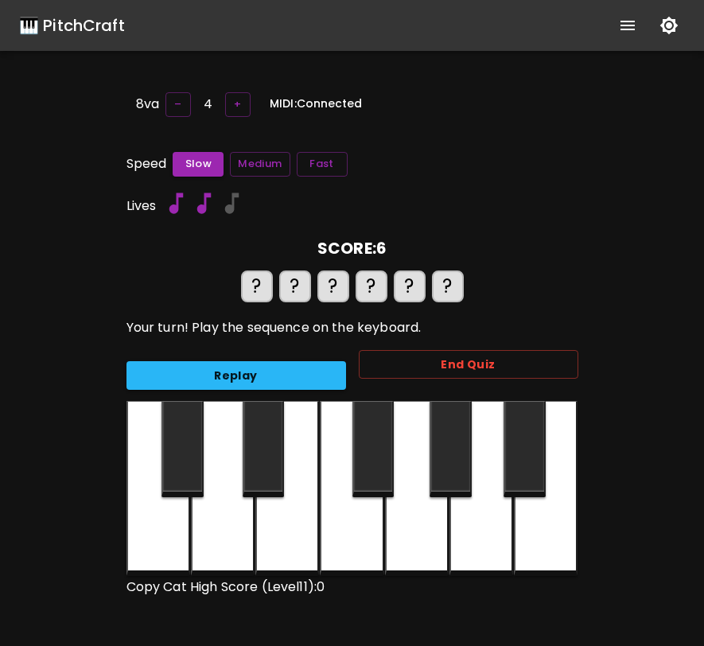
click at [449, 462] on div at bounding box center [450, 449] width 42 height 96
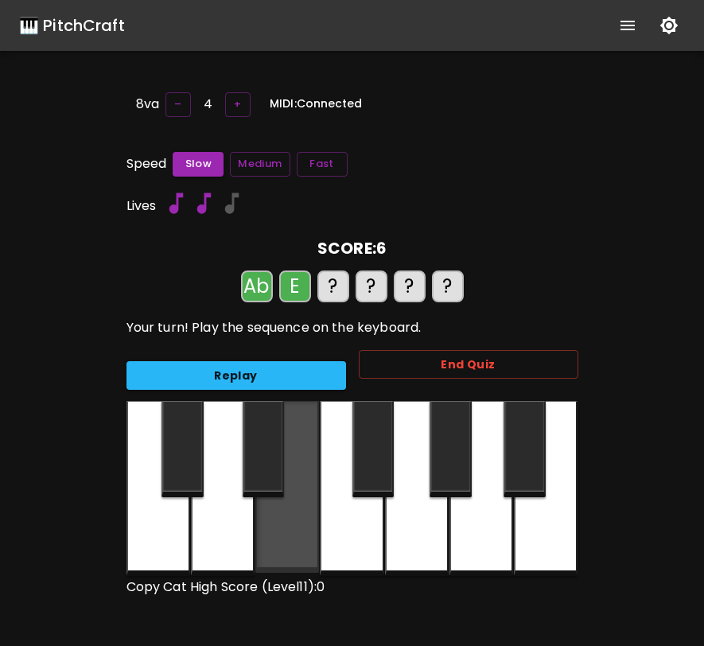
click at [297, 514] on div at bounding box center [287, 487] width 64 height 172
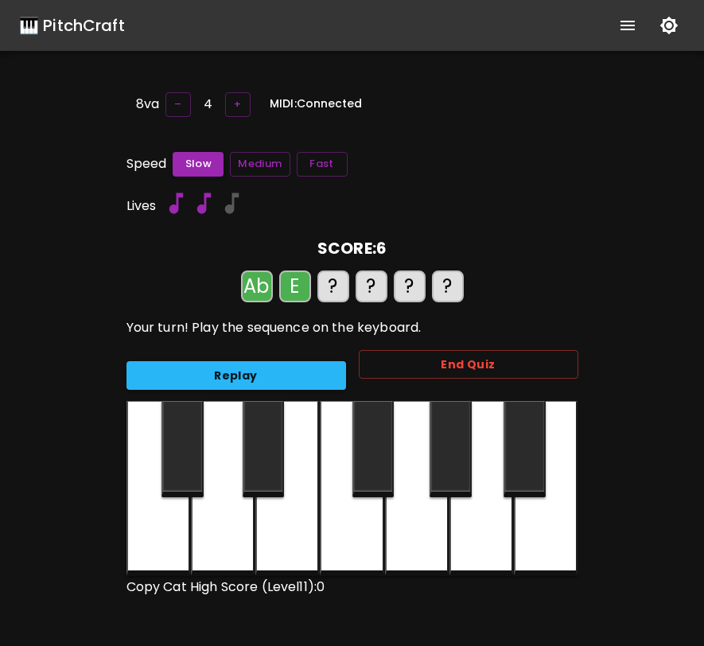
click at [369, 469] on div at bounding box center [373, 449] width 42 height 96
click at [520, 463] on div at bounding box center [524, 449] width 42 height 96
click at [191, 457] on div at bounding box center [182, 449] width 42 height 96
click at [221, 503] on div at bounding box center [223, 488] width 64 height 175
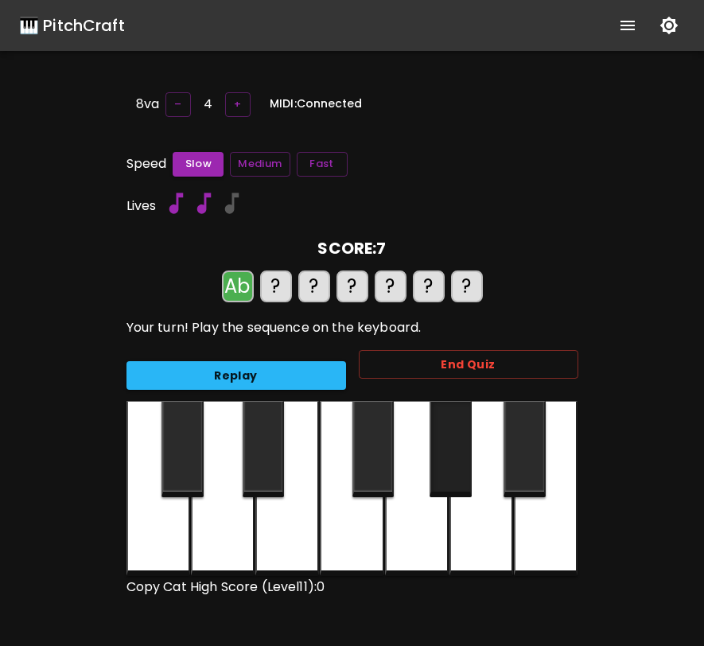
click at [444, 467] on div at bounding box center [450, 449] width 42 height 96
click at [294, 521] on div at bounding box center [287, 488] width 64 height 175
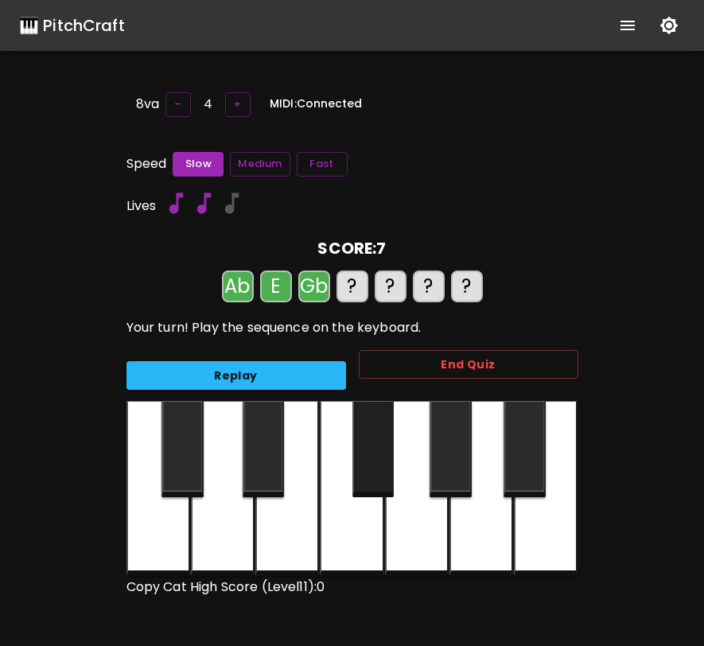
click at [359, 472] on div at bounding box center [373, 449] width 42 height 96
click at [518, 463] on div at bounding box center [524, 449] width 42 height 96
click at [176, 463] on div at bounding box center [182, 449] width 42 height 96
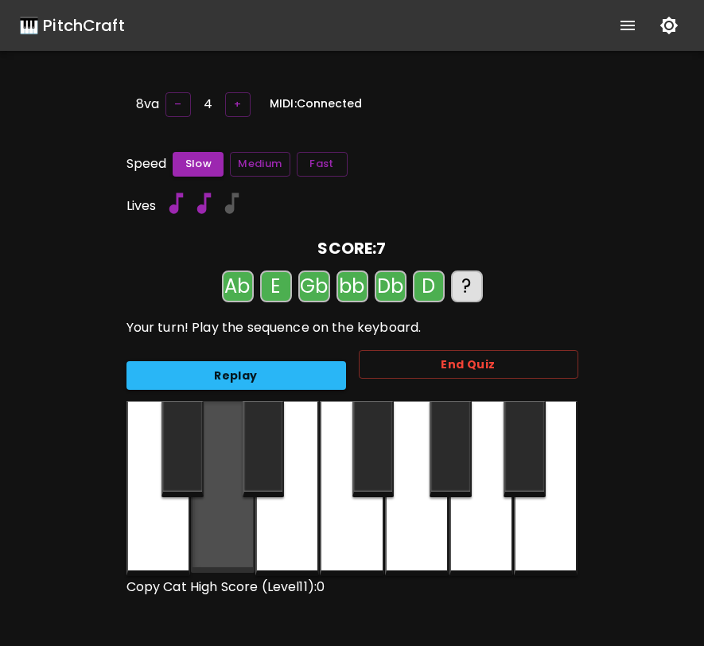
click at [233, 519] on div at bounding box center [223, 487] width 64 height 172
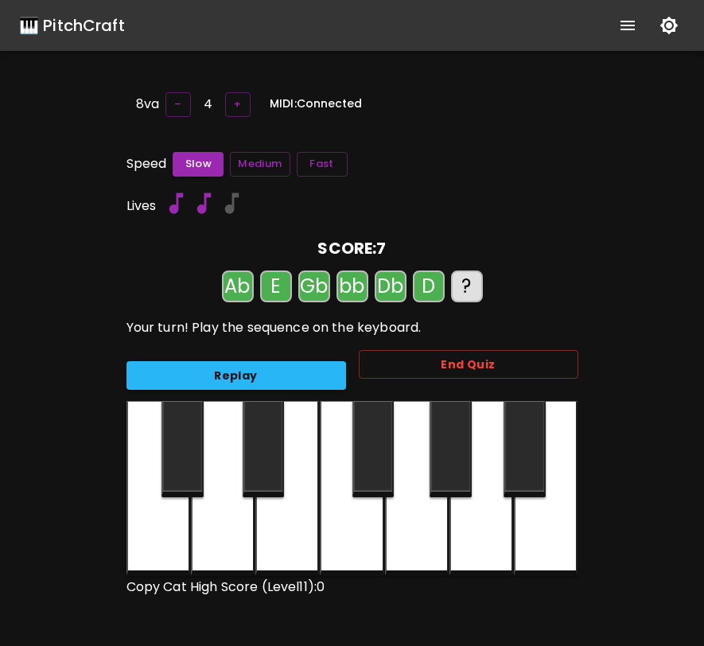
click at [393, 514] on div at bounding box center [417, 488] width 64 height 175
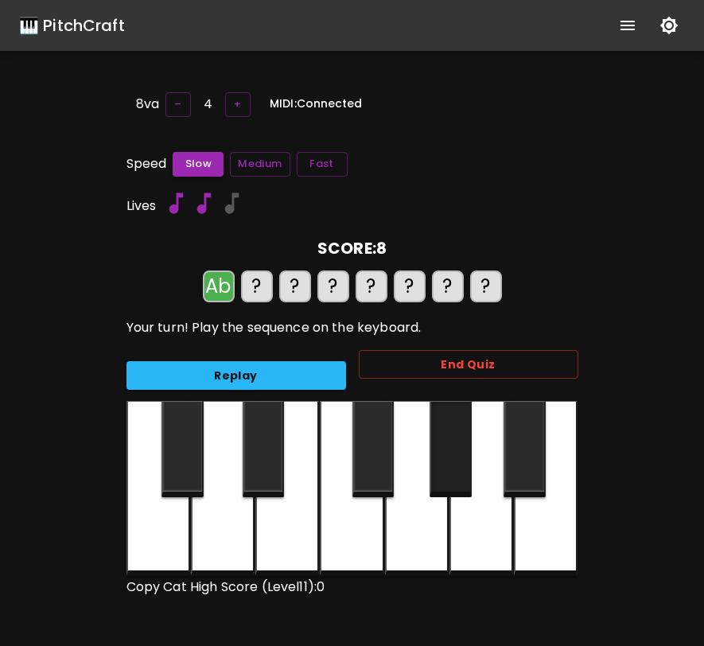
click at [452, 453] on div at bounding box center [450, 449] width 42 height 96
click at [294, 522] on div at bounding box center [287, 488] width 64 height 175
click at [373, 452] on div at bounding box center [373, 449] width 42 height 96
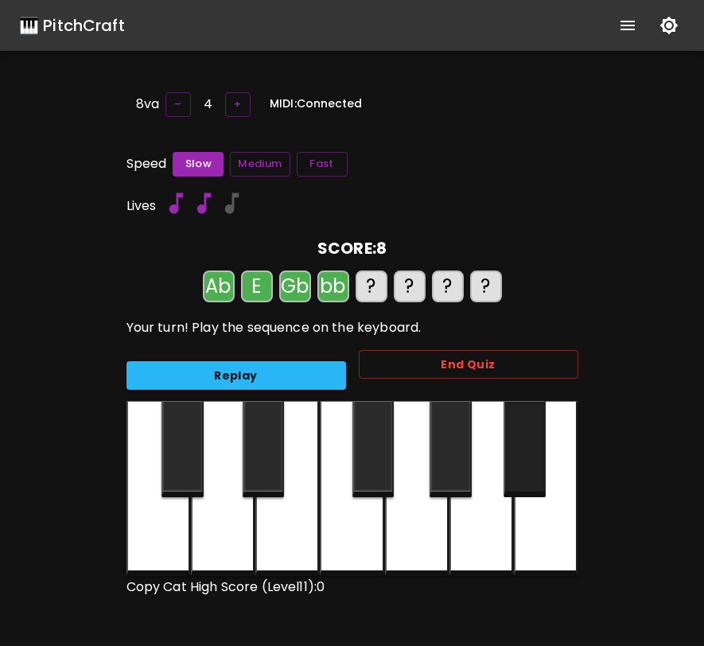
click at [513, 454] on div at bounding box center [524, 449] width 42 height 96
click at [175, 451] on div at bounding box center [182, 449] width 42 height 96
click at [232, 503] on div at bounding box center [223, 488] width 64 height 175
click at [423, 503] on div at bounding box center [417, 488] width 64 height 175
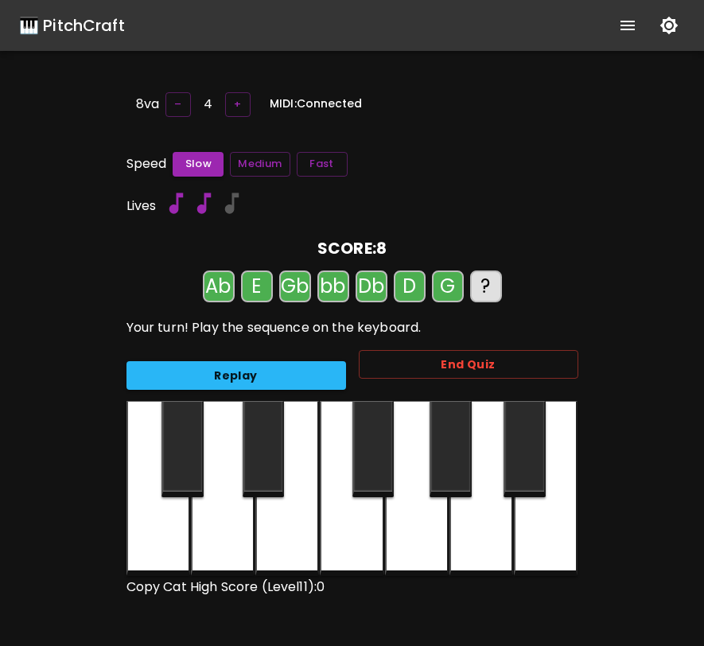
click at [481, 506] on div at bounding box center [481, 488] width 64 height 175
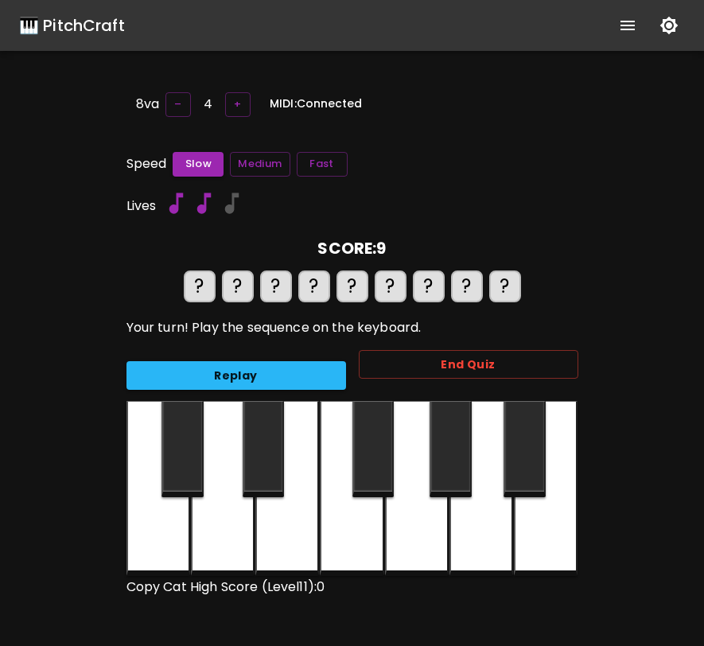
click at [448, 479] on div at bounding box center [450, 449] width 42 height 96
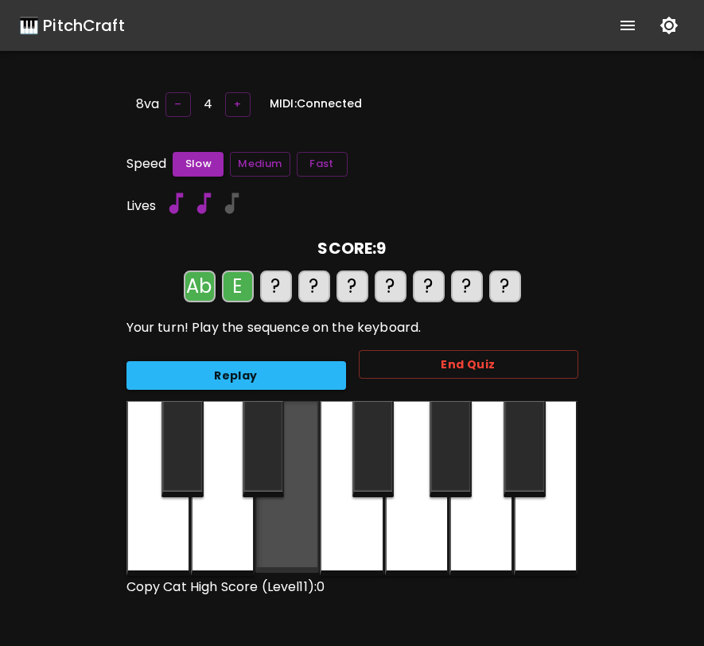
click at [308, 512] on div at bounding box center [287, 487] width 64 height 172
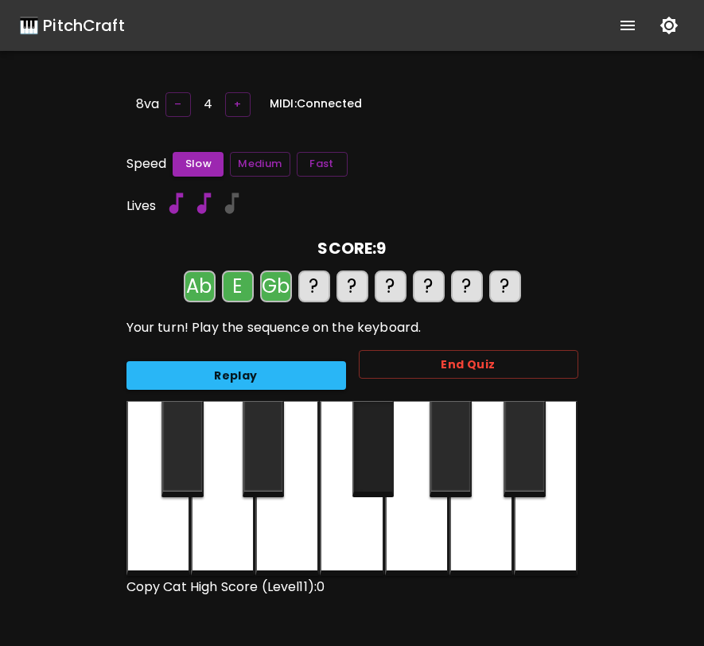
click at [356, 459] on div at bounding box center [373, 449] width 42 height 96
click at [523, 455] on div at bounding box center [524, 449] width 42 height 96
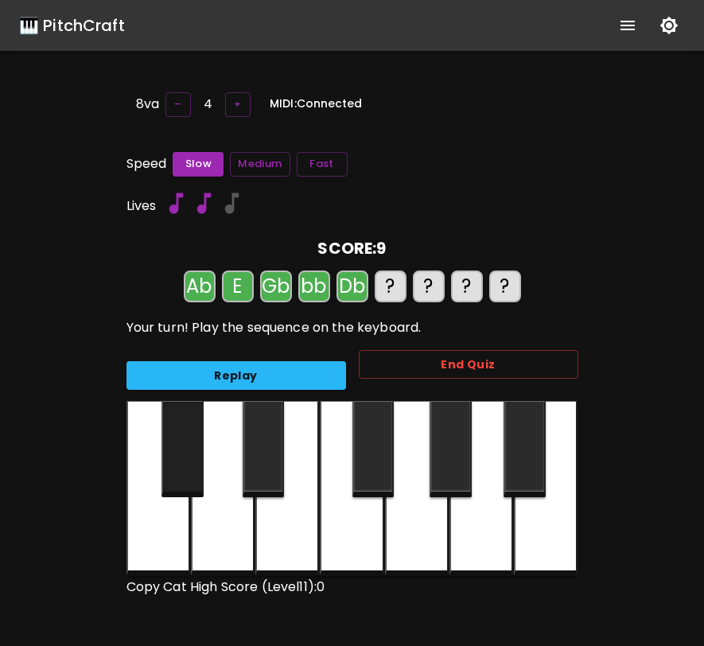
click at [185, 460] on div at bounding box center [182, 449] width 42 height 96
click at [227, 531] on div at bounding box center [223, 488] width 64 height 175
click at [399, 521] on div at bounding box center [417, 488] width 64 height 175
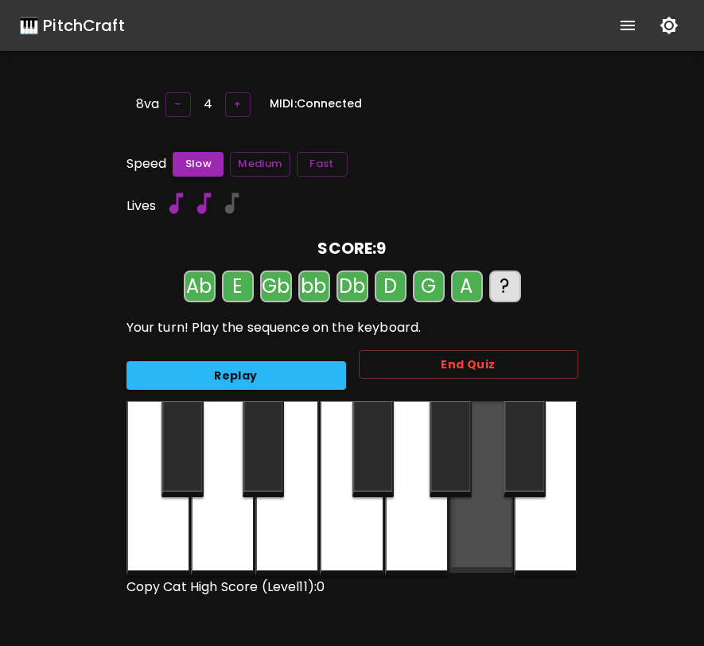
click at [477, 522] on div at bounding box center [481, 487] width 64 height 172
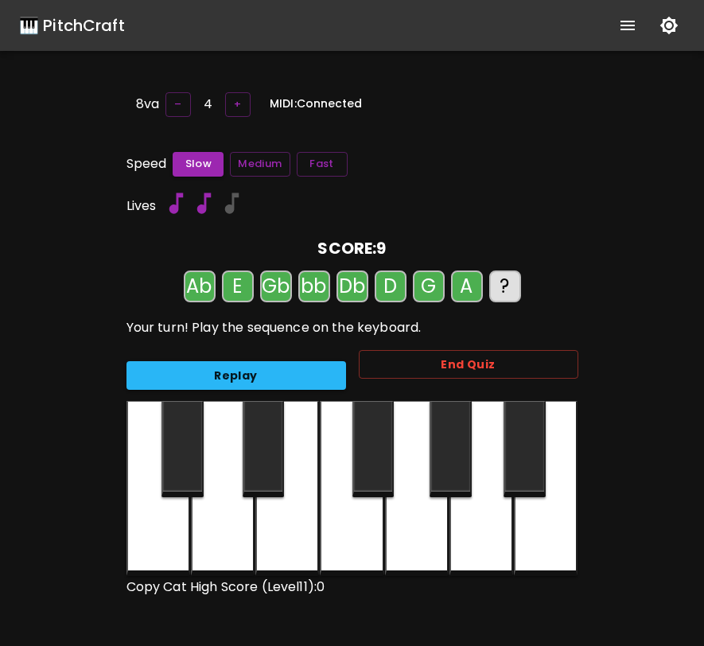
click at [297, 514] on div at bounding box center [287, 488] width 64 height 175
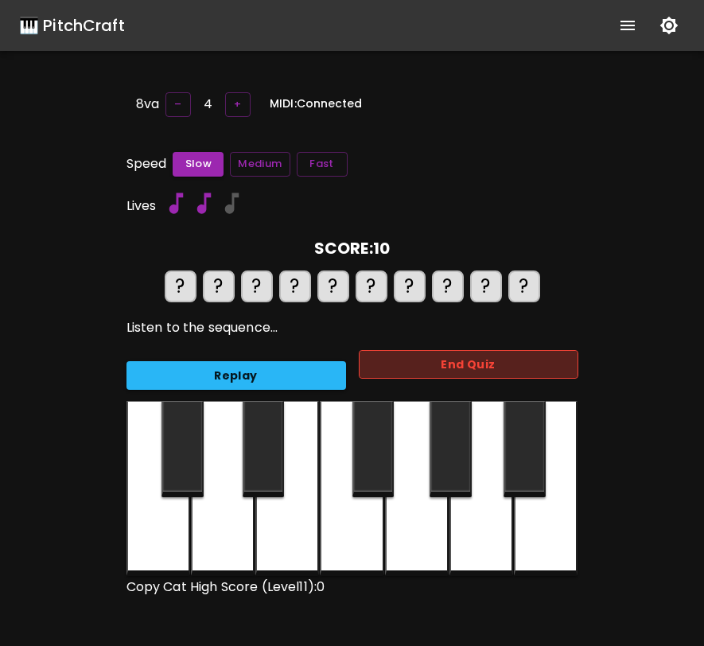
click at [444, 359] on button "End Quiz" at bounding box center [468, 364] width 219 height 29
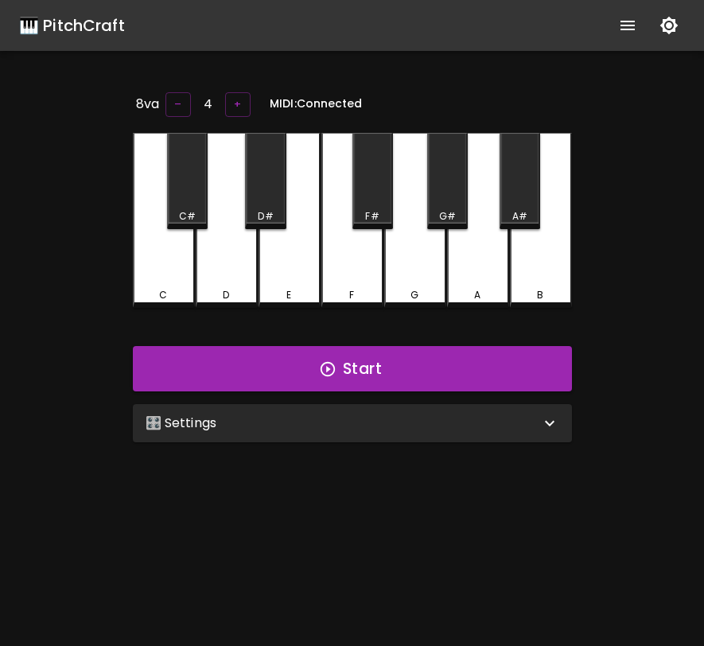
click at [623, 23] on icon "show more" at bounding box center [627, 25] width 19 height 19
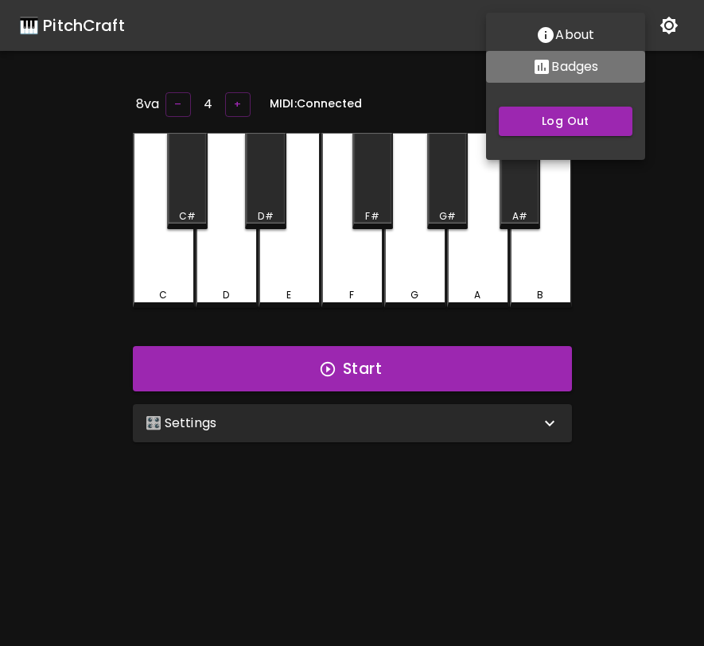
click at [576, 75] on p "Badges" at bounding box center [574, 66] width 47 height 19
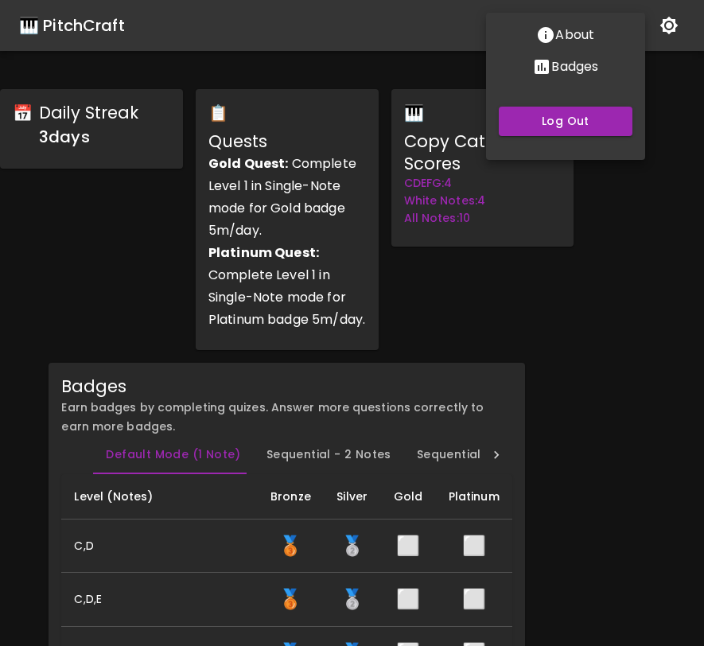
click at [546, 271] on div at bounding box center [352, 323] width 704 height 646
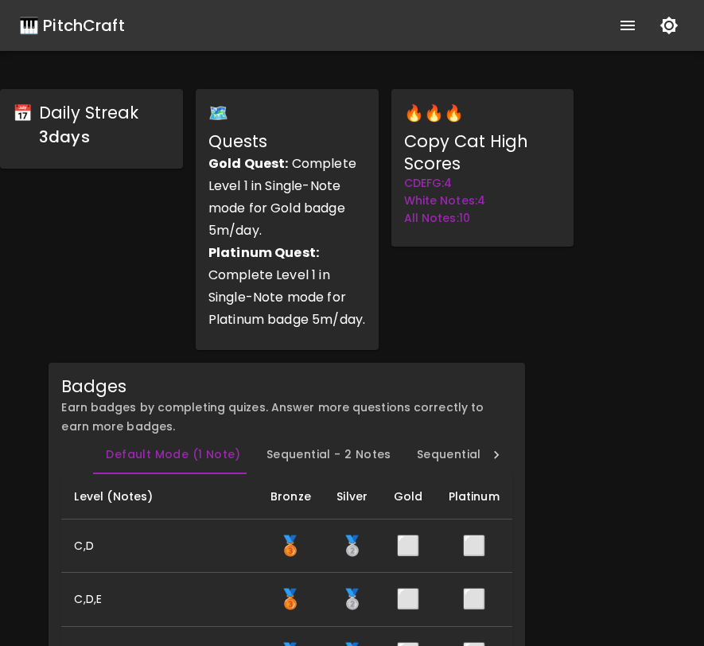
drag, startPoint x: 216, startPoint y: 117, endPoint x: 251, endPoint y: 117, distance: 35.0
click at [251, 117] on div "🗺️ Quests Gold Quest: Complete Level 1 in Single-Note mode for Gold badge 5m/da…" at bounding box center [287, 216] width 164 height 235
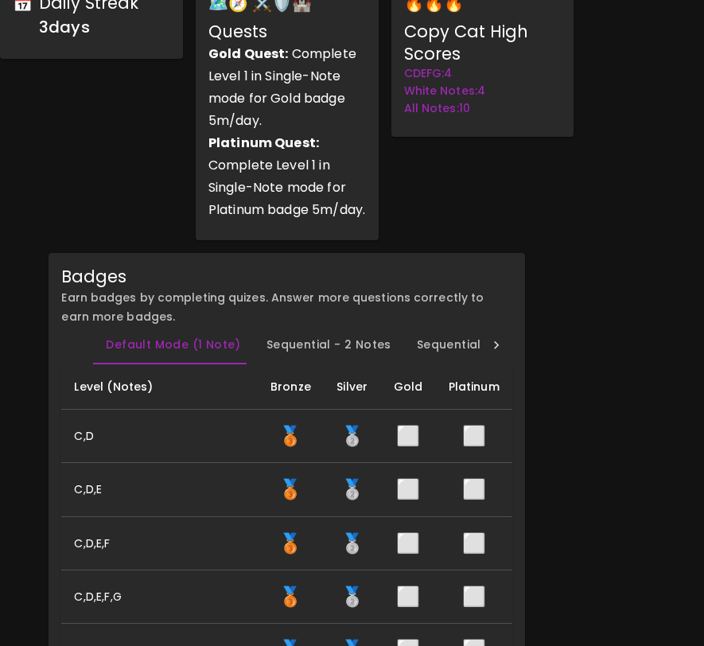
scroll to position [123, 0]
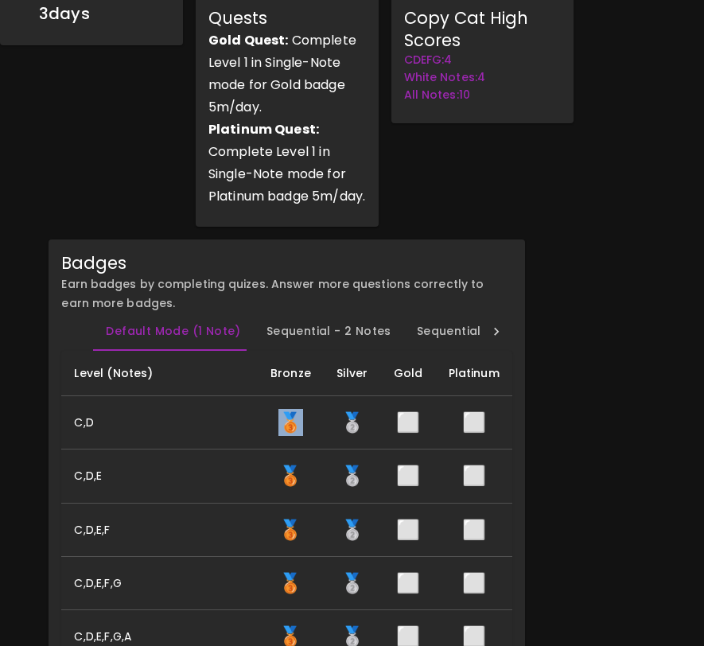
drag, startPoint x: 303, startPoint y: 441, endPoint x: 278, endPoint y: 443, distance: 24.8
click at [278, 443] on td "🥉" at bounding box center [291, 421] width 66 height 53
copy span "🥉"
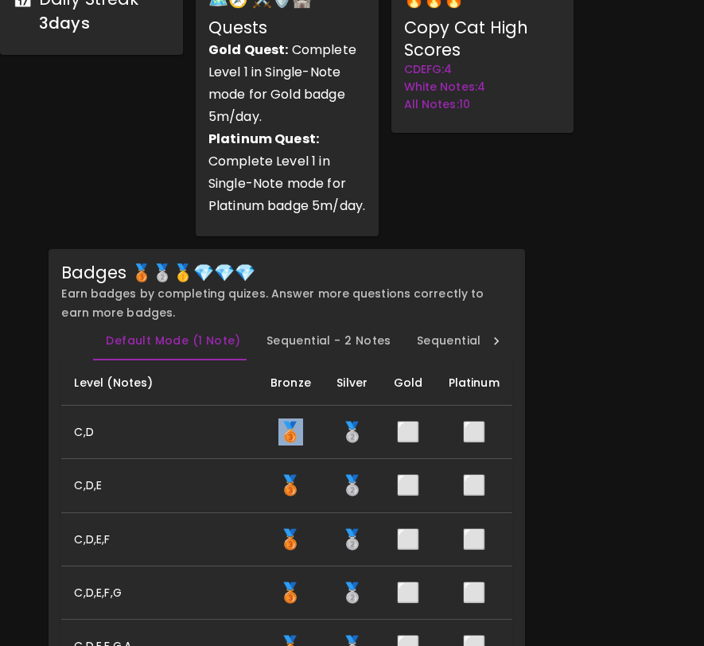
scroll to position [143, 0]
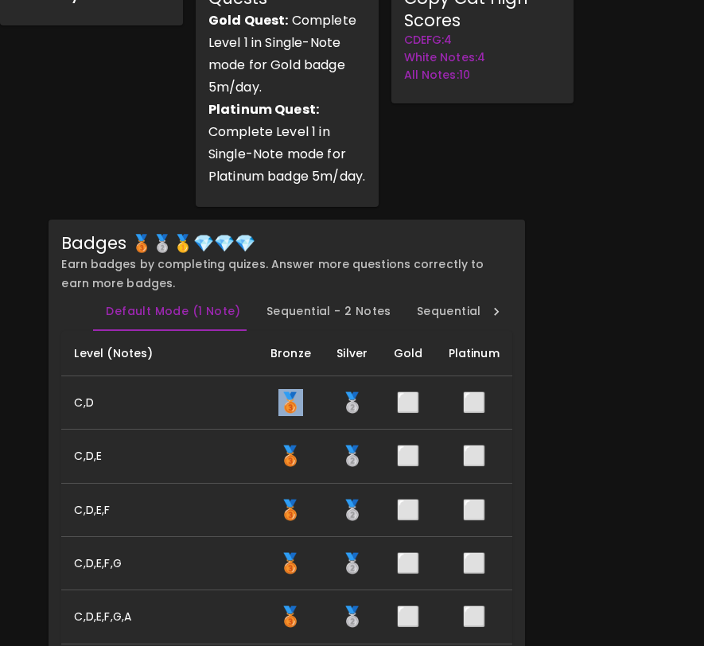
click at [203, 331] on button "Default Mode (1 Note)" at bounding box center [173, 312] width 160 height 38
click at [281, 331] on button "Sequential - 2 Notes" at bounding box center [329, 312] width 150 height 38
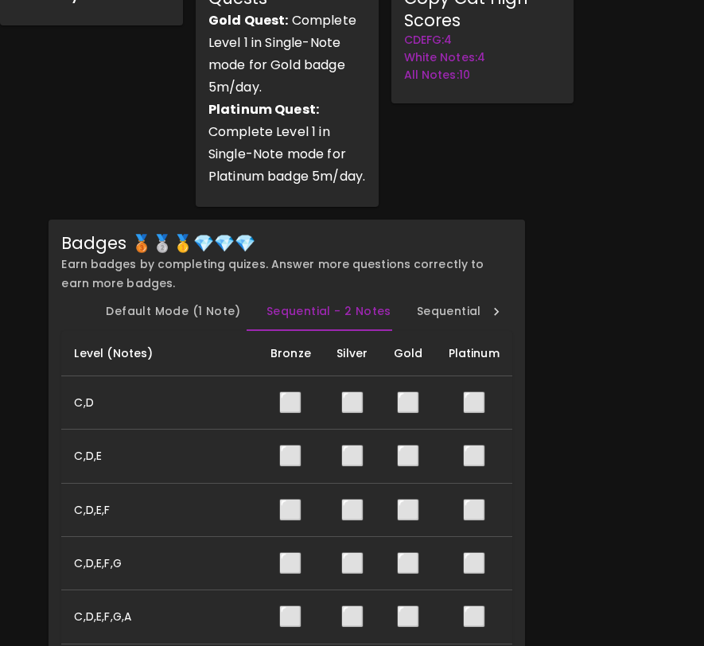
click at [191, 331] on button "Default Mode (1 Note)" at bounding box center [173, 312] width 160 height 38
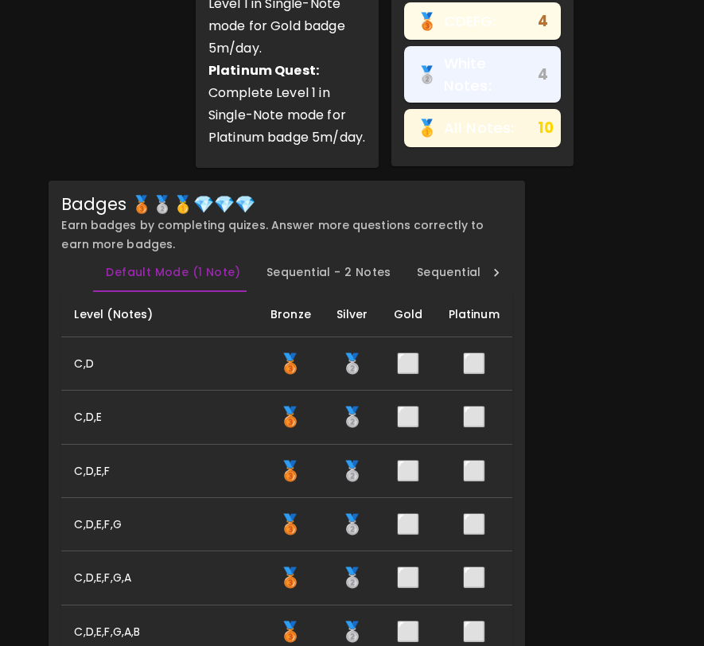
scroll to position [0, 0]
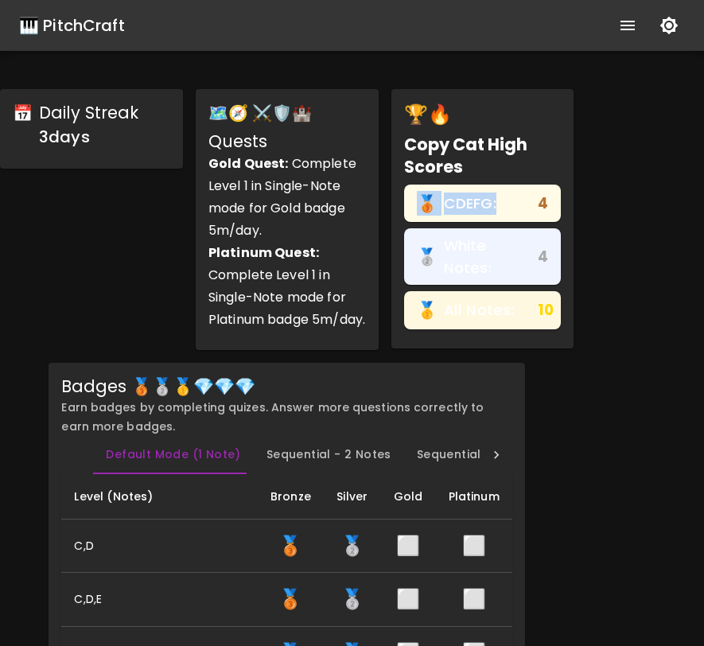
drag, startPoint x: 526, startPoint y: 212, endPoint x: 421, endPoint y: 198, distance: 105.9
click at [421, 197] on div "🥉 CDEFG: 4" at bounding box center [482, 202] width 157 height 37
click at [456, 198] on span "CDEFG:" at bounding box center [487, 203] width 87 height 22
click at [484, 356] on div "🏆🔥 Copy Cat High Scores 🥉 CDEFG: 4 🥈 White Notes: 4 🥇 All Notes: 10" at bounding box center [483, 220] width 196 height 274
click at [667, 28] on icon "button" at bounding box center [668, 25] width 19 height 19
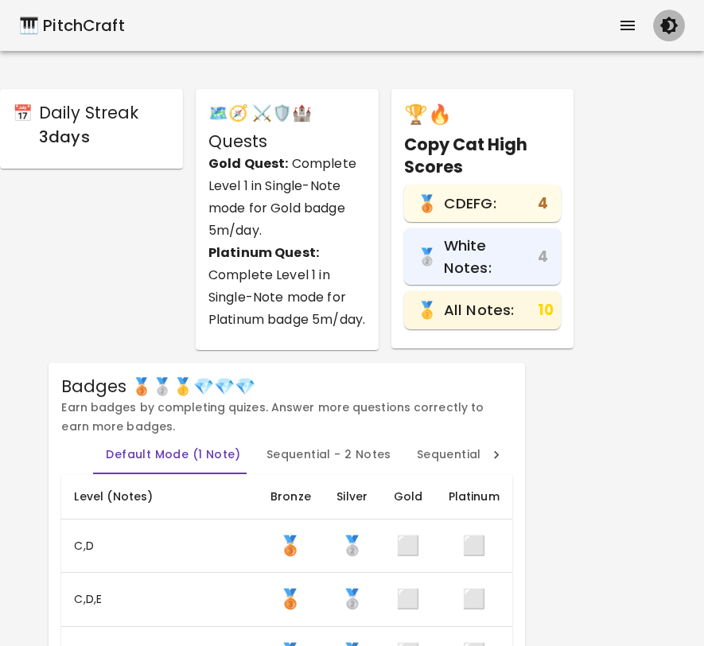
click at [667, 28] on icon "button" at bounding box center [669, 26] width 18 height 18
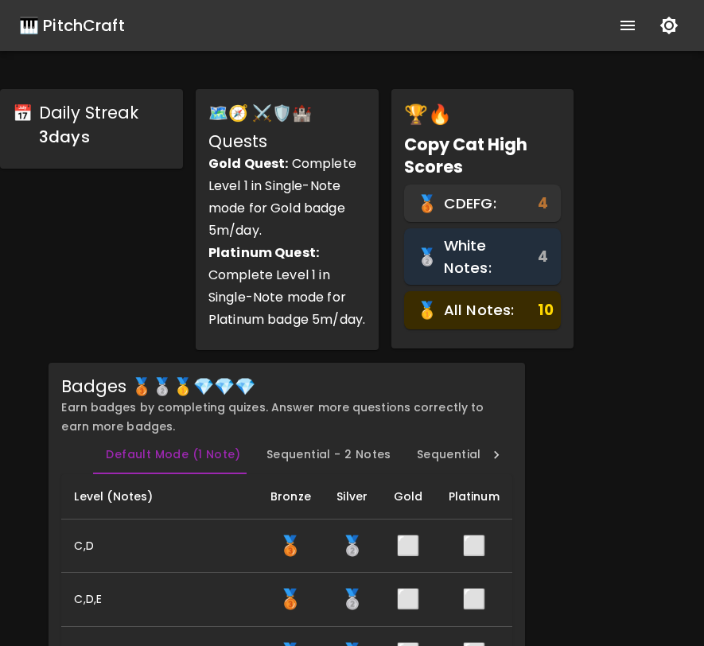
click at [667, 24] on icon "button" at bounding box center [669, 26] width 18 height 18
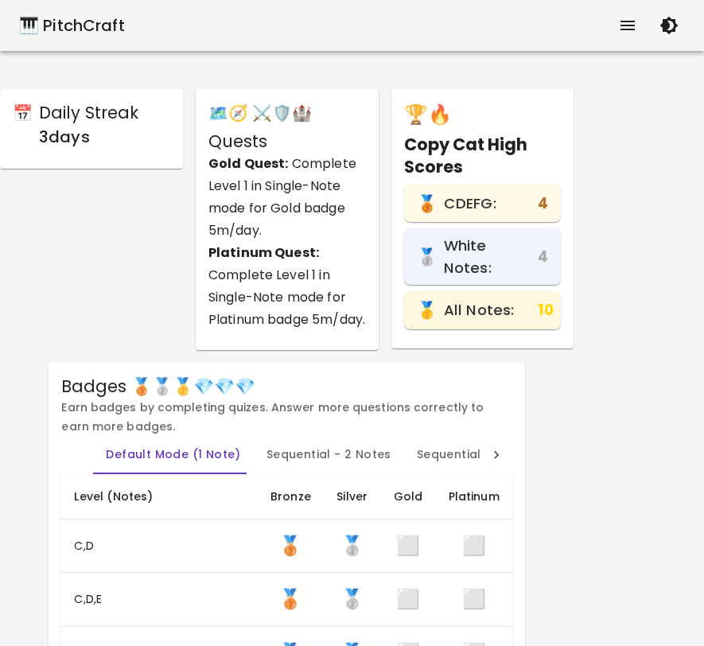
click at [666, 25] on icon "button" at bounding box center [669, 26] width 18 height 18
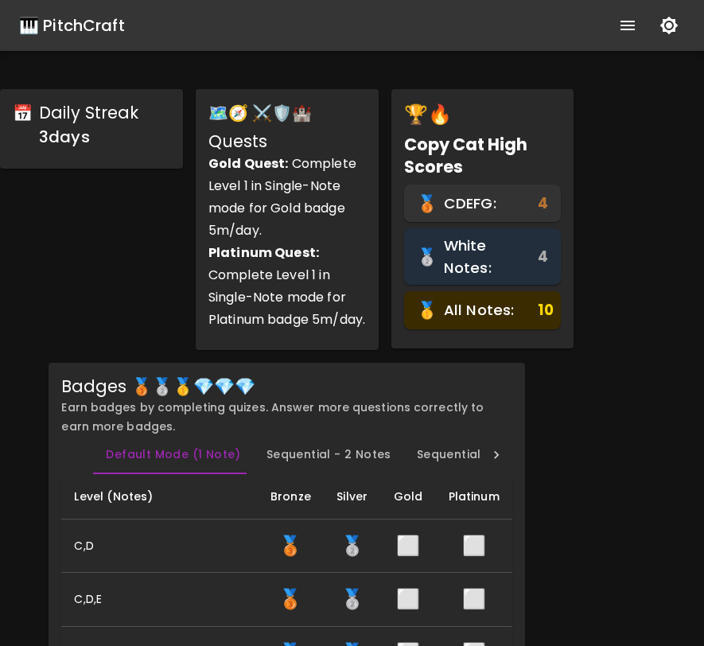
click at [666, 25] on icon "button" at bounding box center [669, 26] width 18 height 18
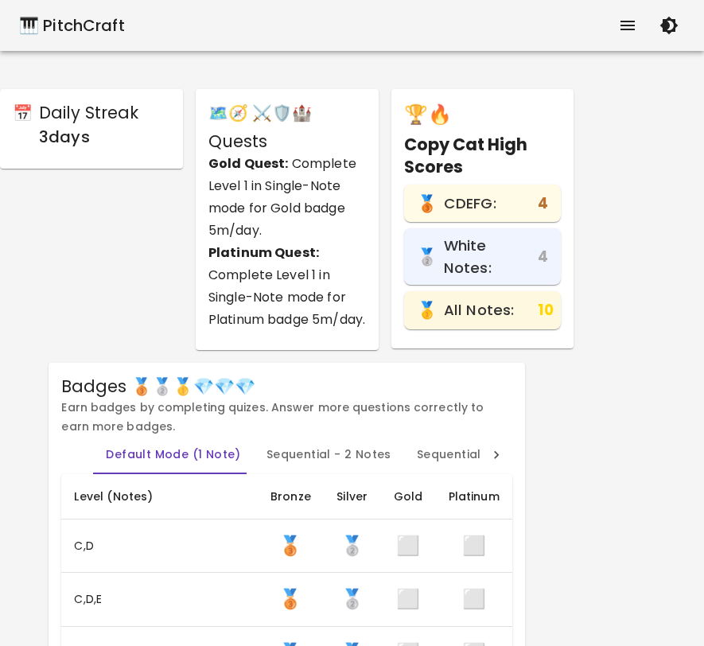
click at [666, 25] on icon "button" at bounding box center [669, 26] width 18 height 18
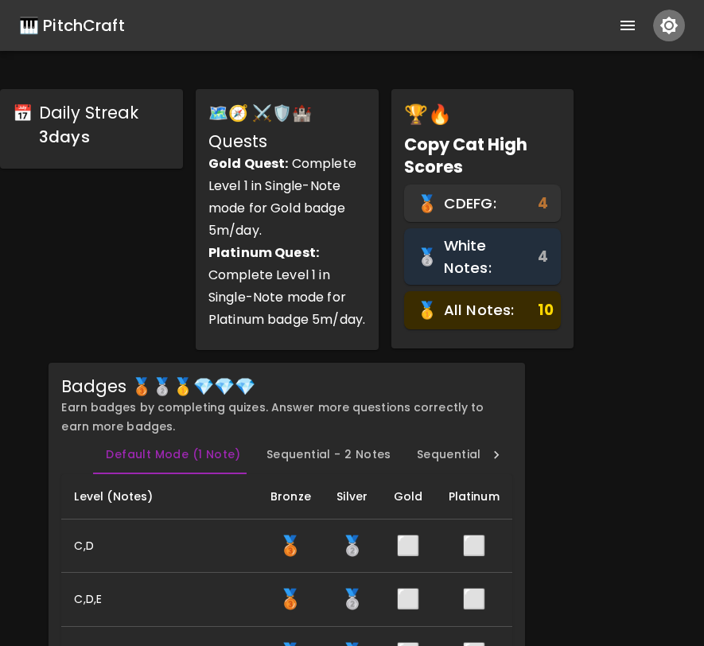
click at [666, 25] on icon "button" at bounding box center [669, 26] width 18 height 18
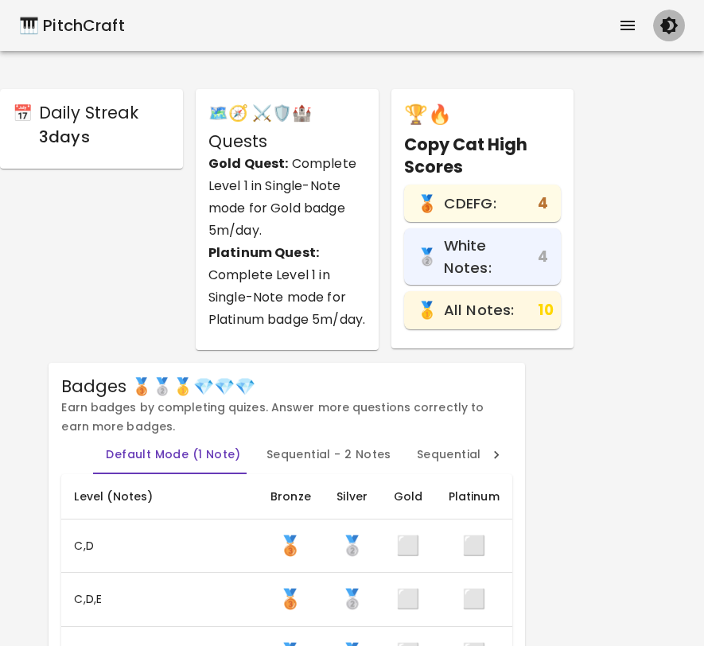
click at [666, 25] on icon "button" at bounding box center [669, 26] width 18 height 18
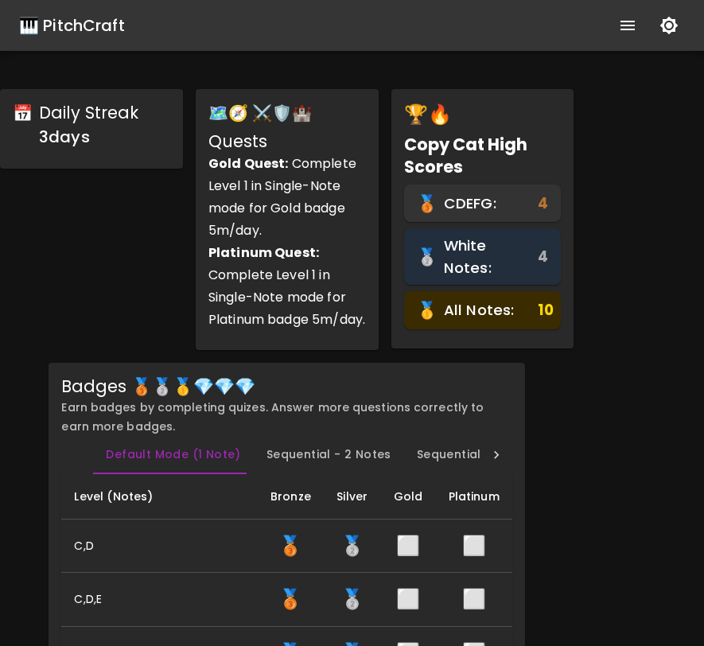
click at [666, 25] on icon "button" at bounding box center [669, 26] width 18 height 18
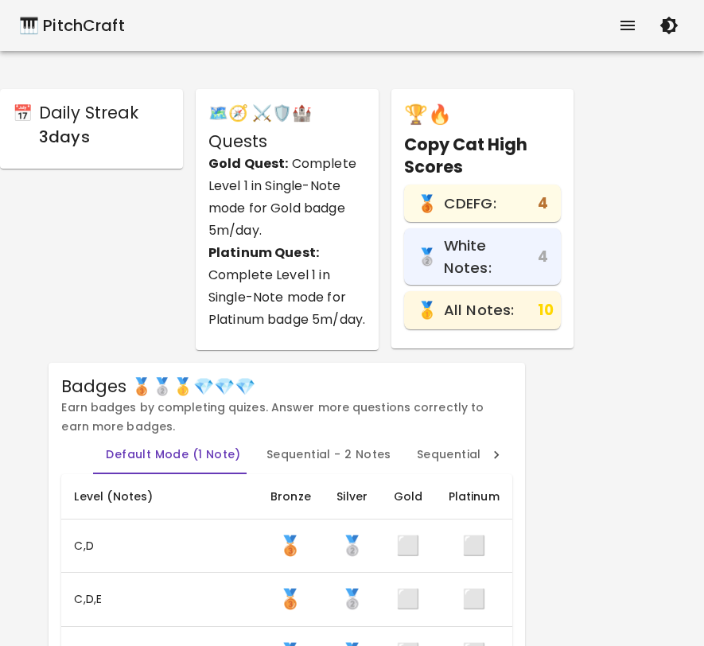
click at [666, 25] on icon "button" at bounding box center [669, 26] width 18 height 18
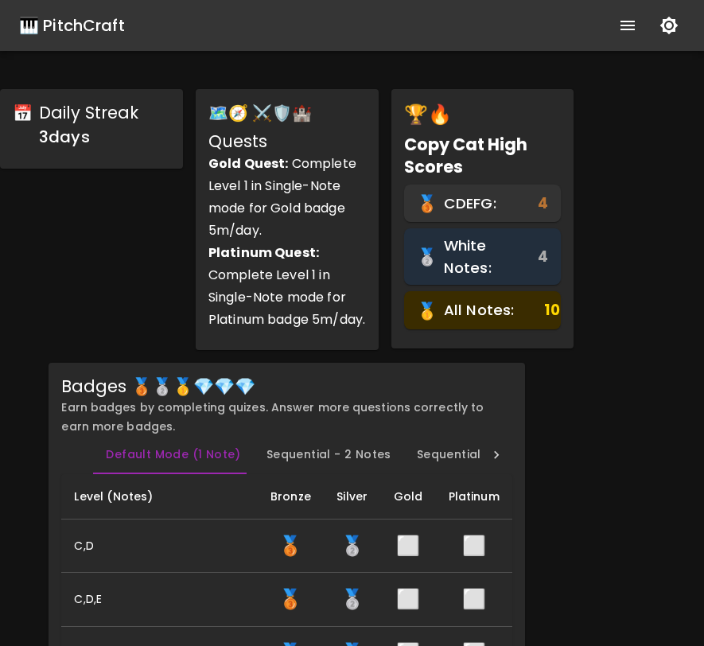
click at [675, 19] on icon "button" at bounding box center [668, 25] width 19 height 19
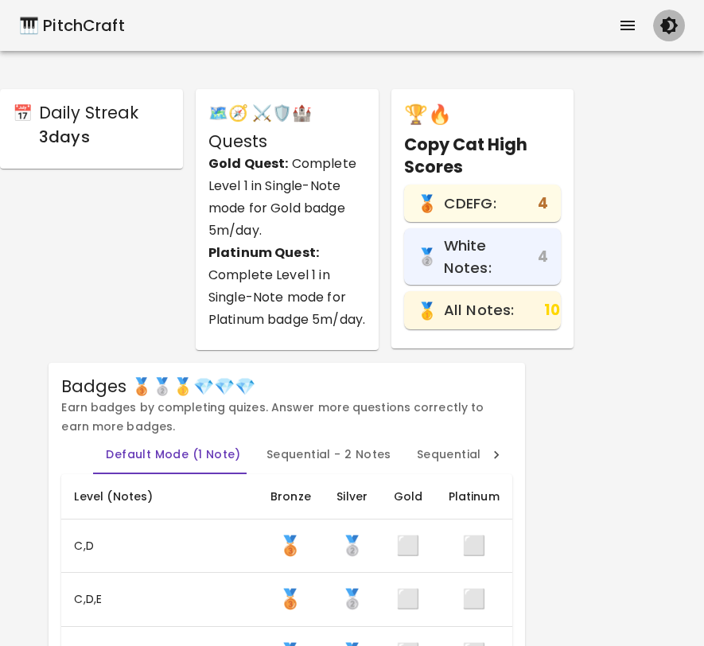
click at [672, 19] on icon "button" at bounding box center [669, 26] width 18 height 18
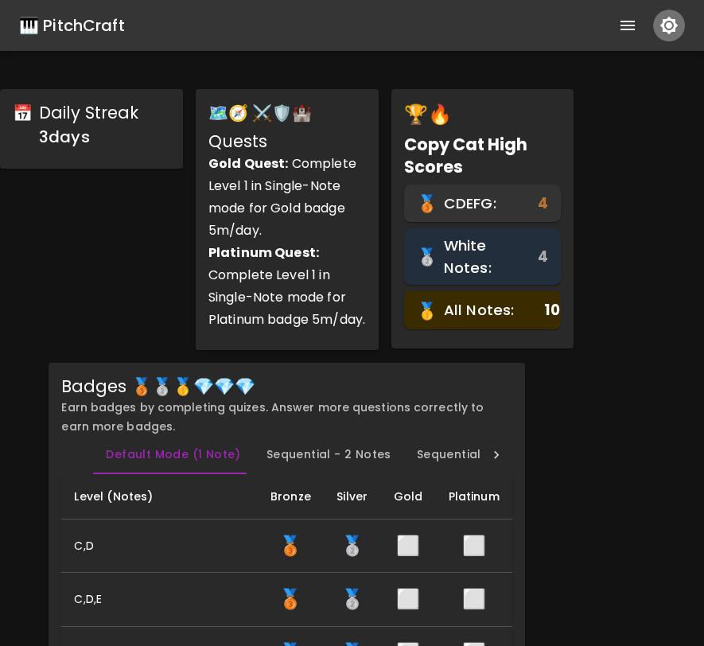
click at [668, 24] on icon "button" at bounding box center [669, 26] width 18 height 18
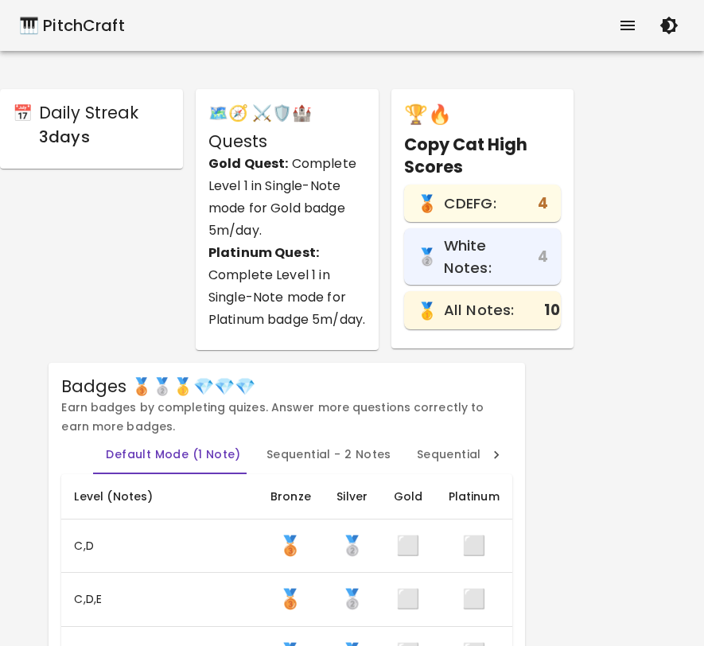
click at [668, 25] on icon "button" at bounding box center [669, 26] width 18 height 18
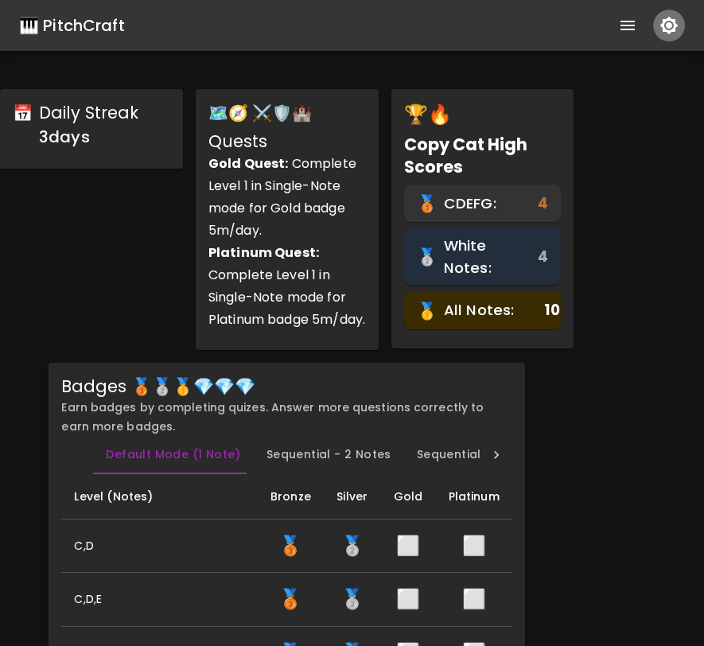
click at [668, 25] on icon "button" at bounding box center [669, 26] width 18 height 18
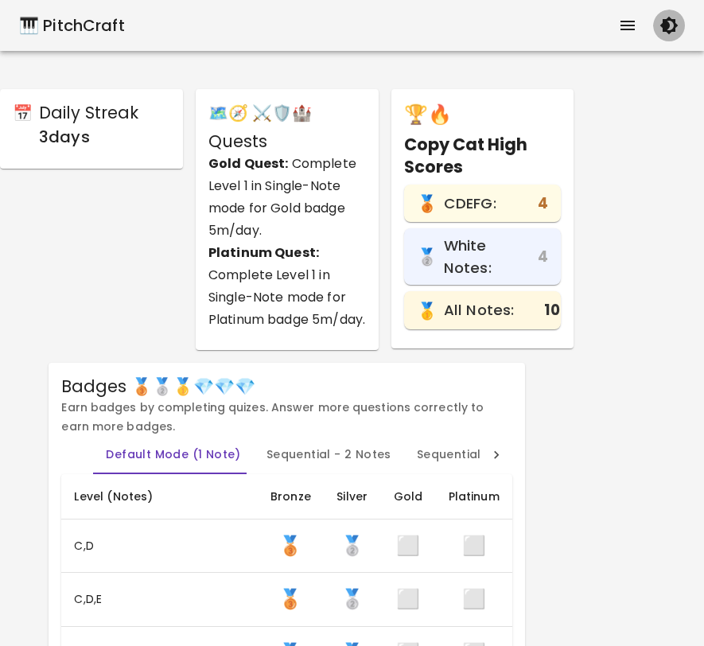
click at [668, 25] on icon "button" at bounding box center [669, 26] width 18 height 18
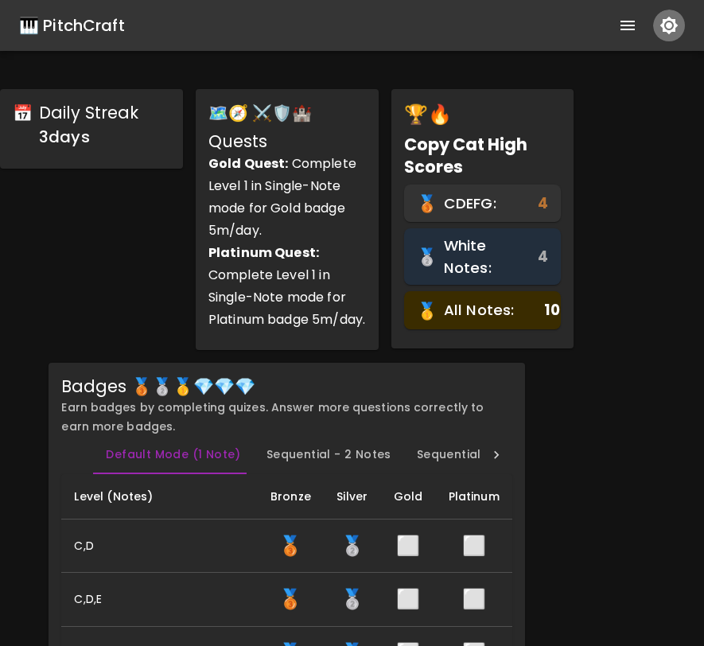
click at [668, 25] on icon "button" at bounding box center [669, 26] width 18 height 18
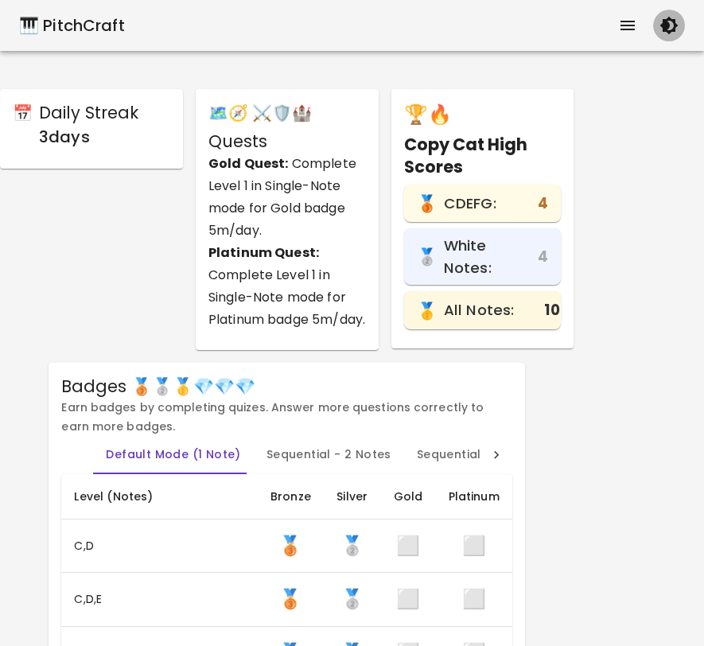
click at [668, 25] on icon "button" at bounding box center [669, 26] width 18 height 18
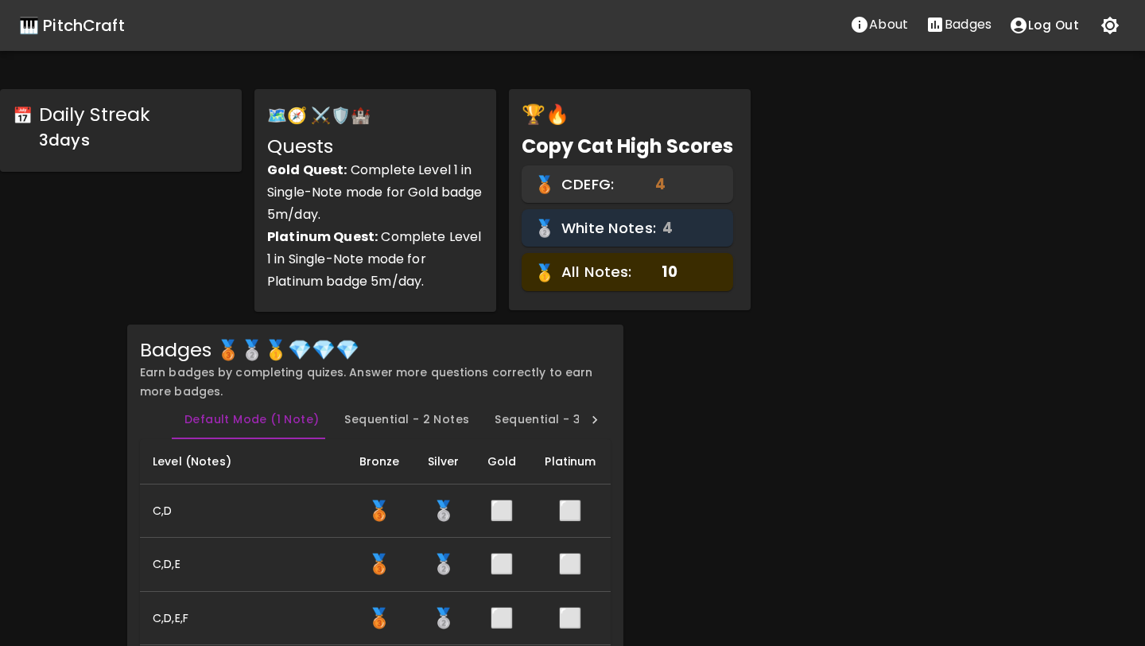
click at [91, 25] on div "🎹 PitchCraft" at bounding box center [72, 25] width 106 height 25
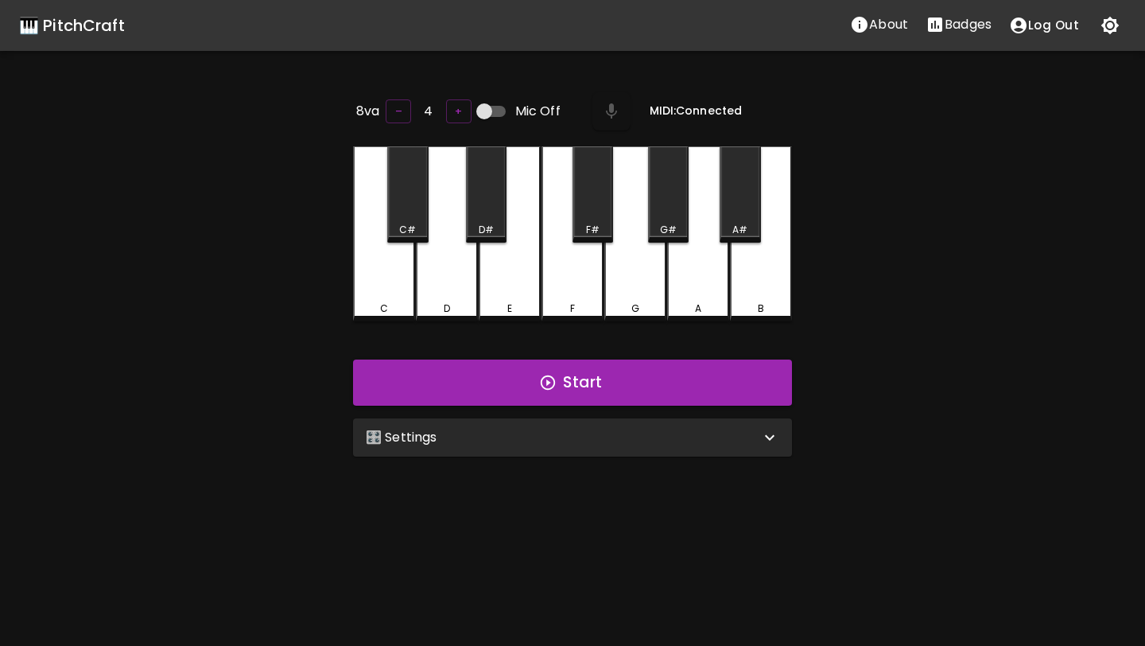
click at [386, 441] on p "🎛️ Settings" at bounding box center [402, 437] width 72 height 19
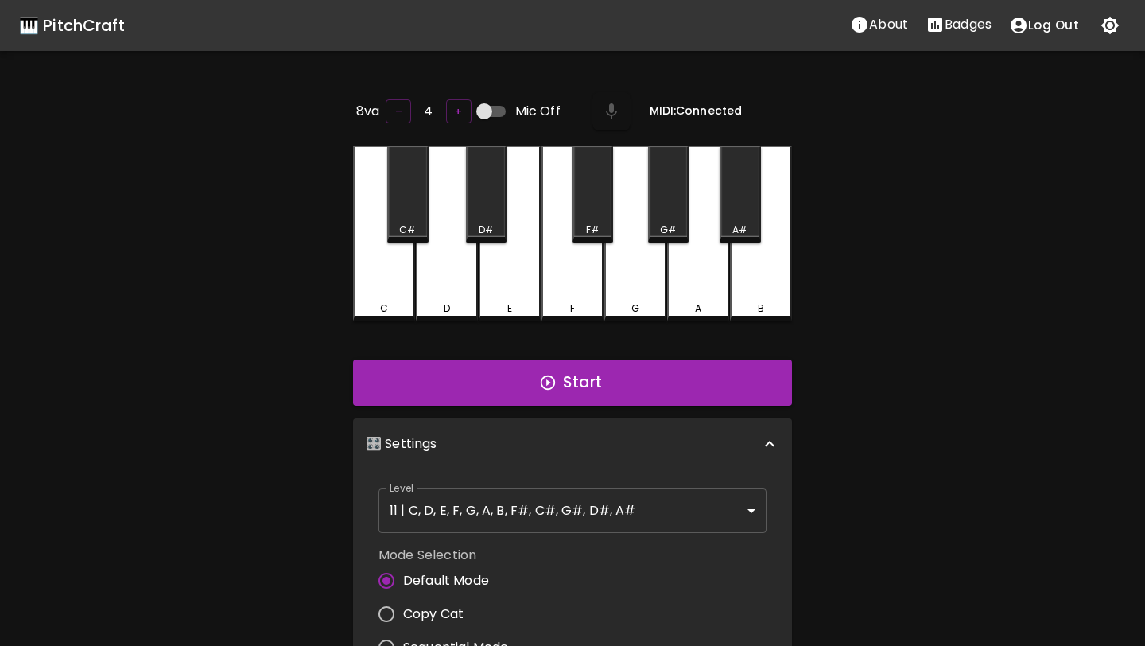
click at [416, 605] on span "Copy Cat" at bounding box center [433, 613] width 60 height 19
click at [403, 605] on input "Copy Cat" at bounding box center [386, 613] width 33 height 33
radio input "true"
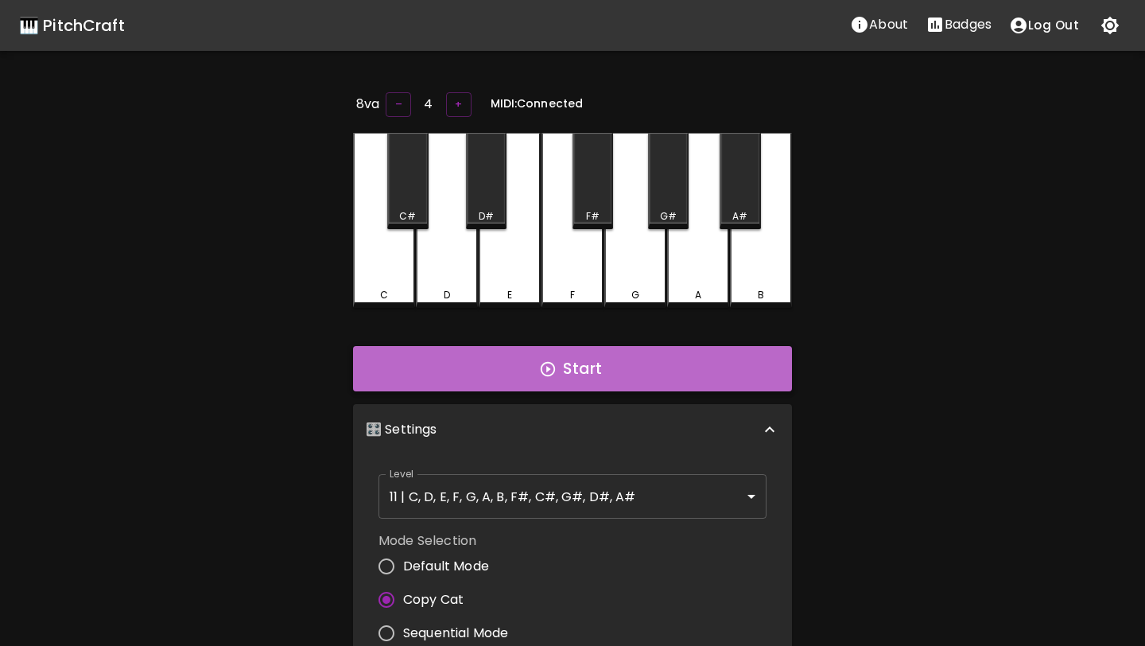
click at [452, 370] on button "Start" at bounding box center [572, 369] width 439 height 46
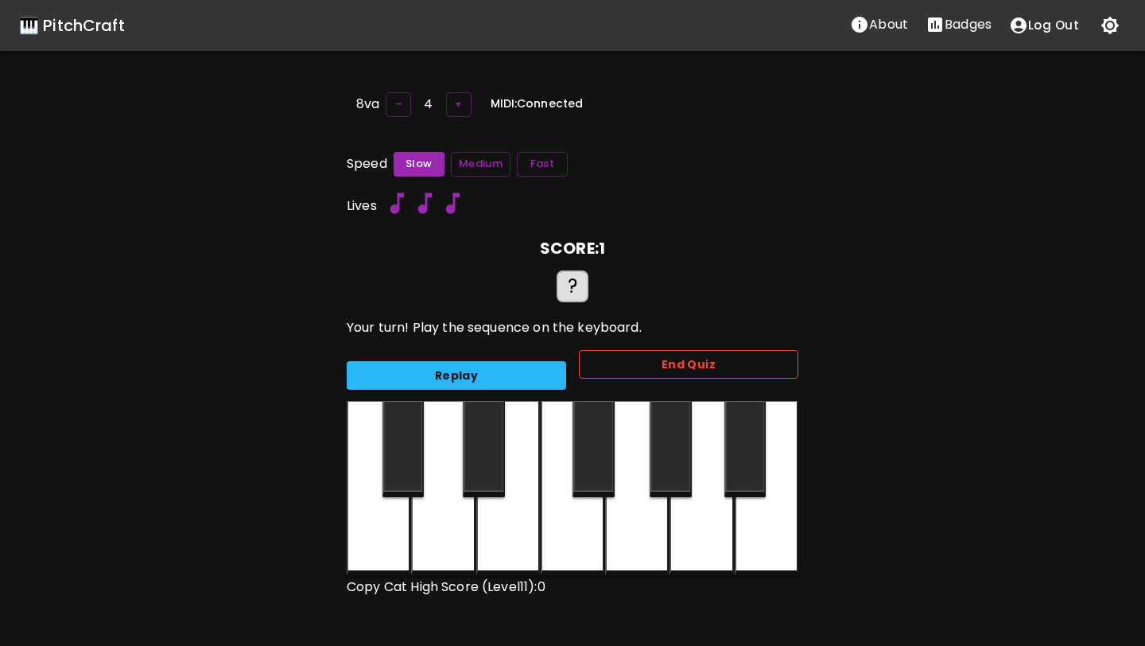
click at [592, 361] on button "End Quiz" at bounding box center [688, 364] width 219 height 29
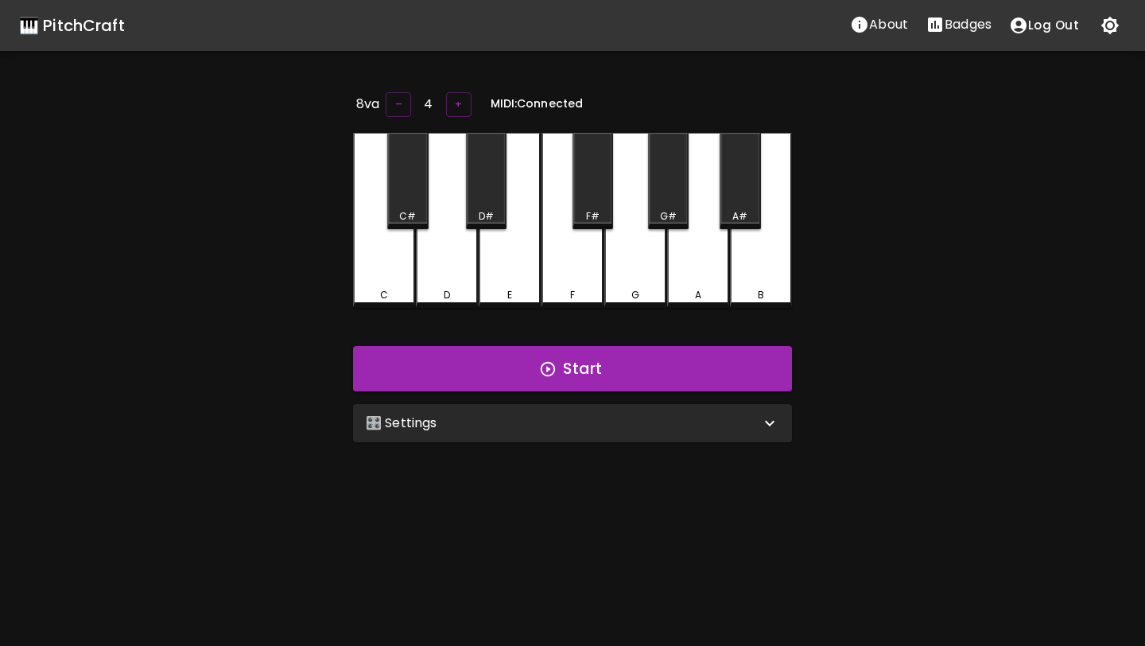
click at [667, 431] on div "🎛️ Settings" at bounding box center [572, 423] width 439 height 38
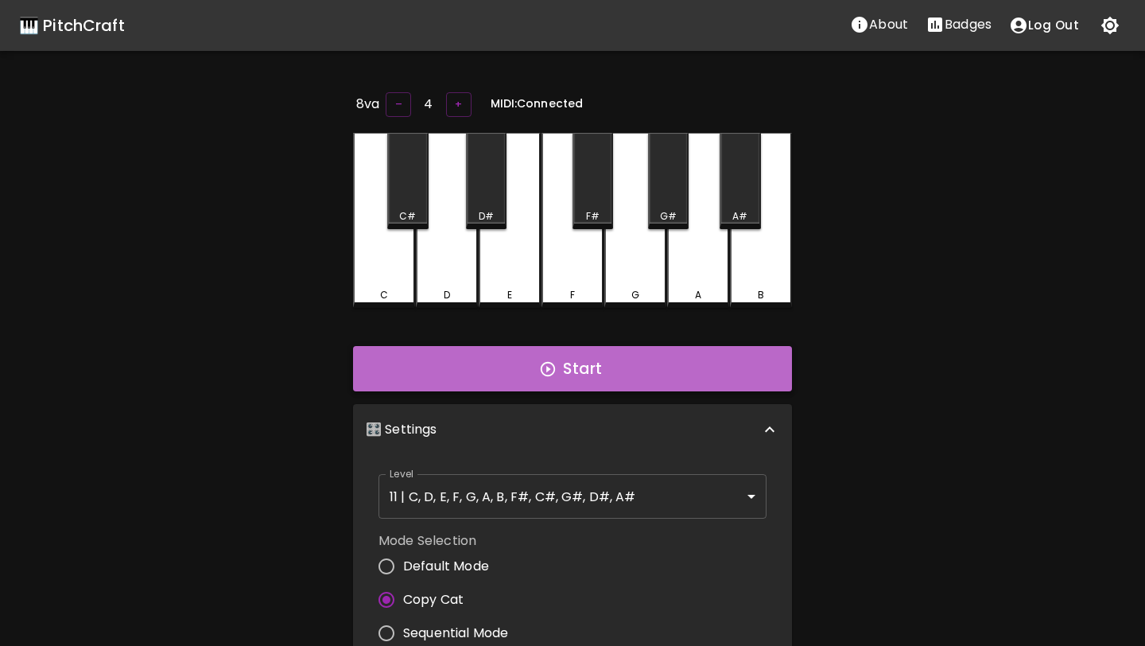
click at [584, 360] on button "Start" at bounding box center [572, 369] width 439 height 46
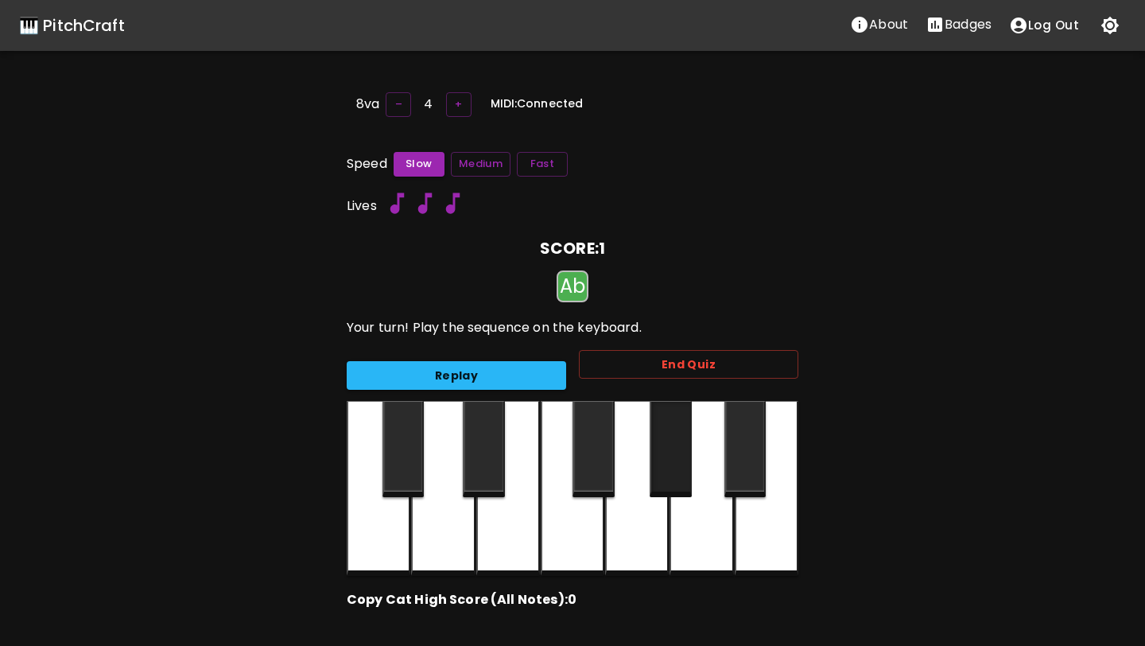
click at [672, 443] on div at bounding box center [671, 449] width 42 height 96
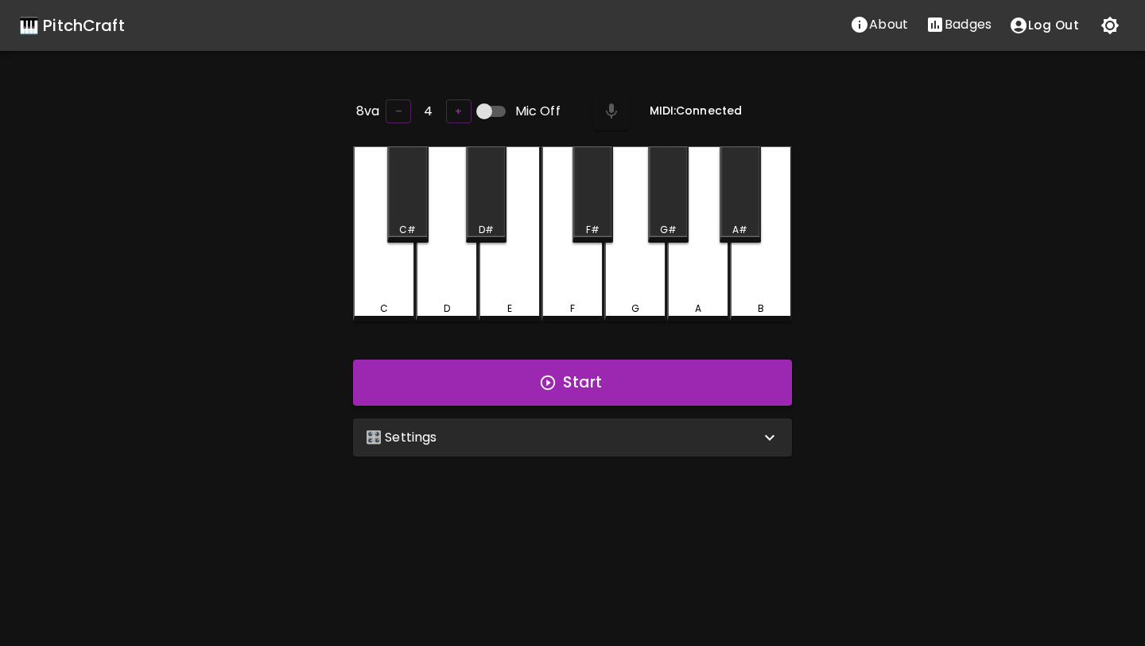
click at [550, 431] on div "🎛️ Settings" at bounding box center [563, 437] width 394 height 19
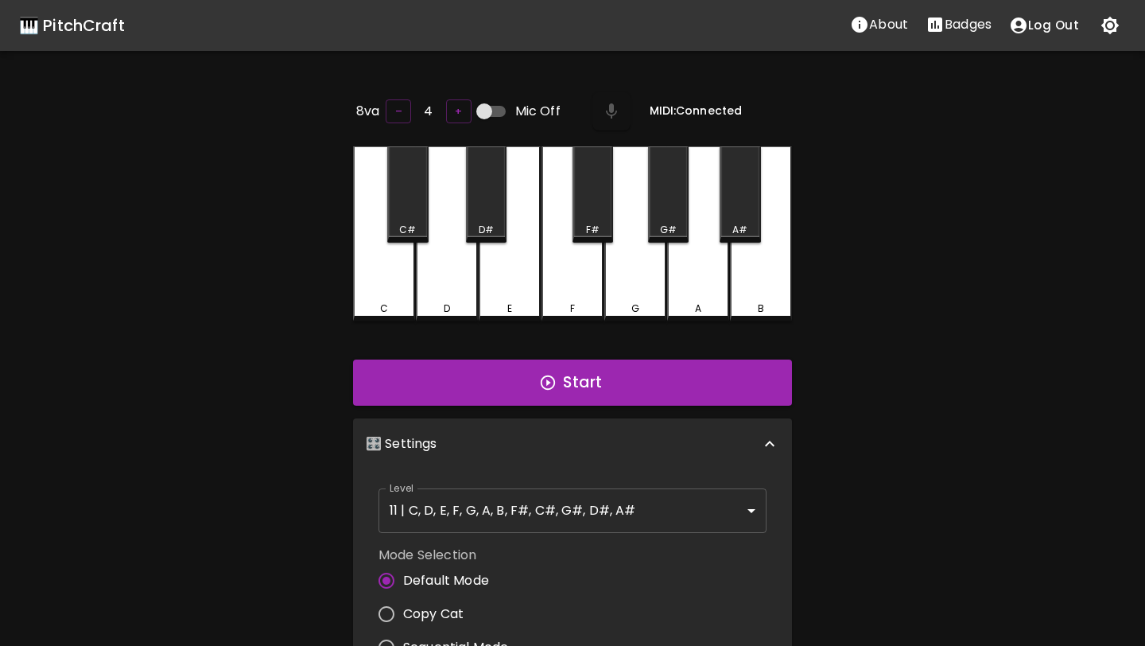
click at [505, 504] on body "🎹 PitchCraft About Badges Log Out 8va – 4 + Mic Off MIDI: Connected C C# D D# E…" at bounding box center [572, 527] width 1145 height 1054
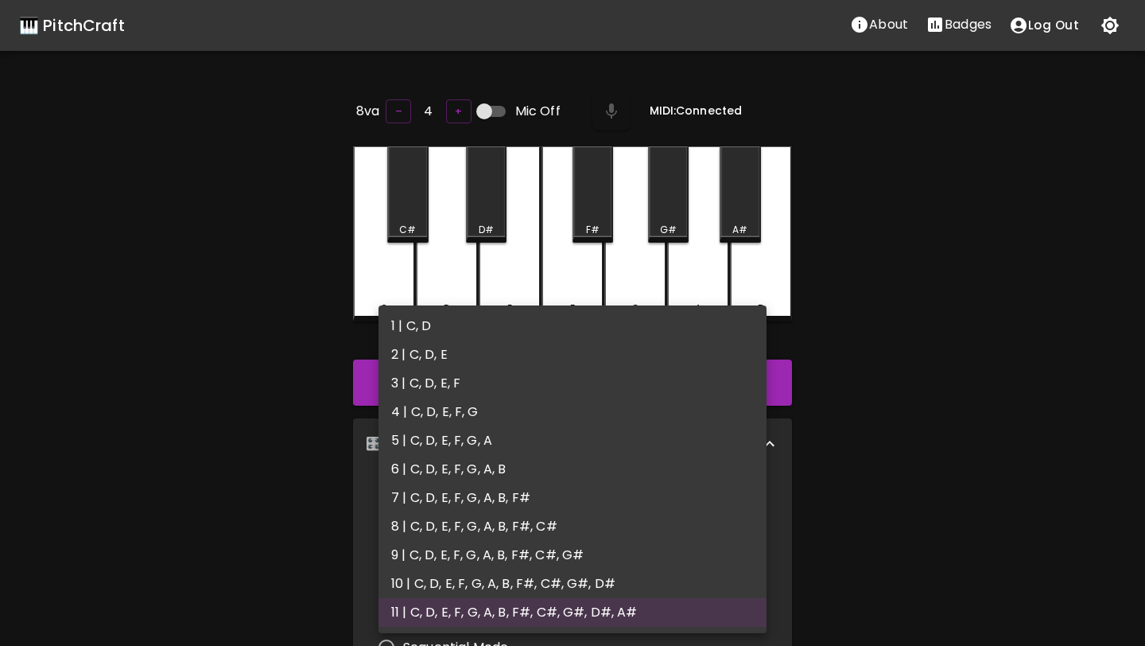
click at [323, 567] on div at bounding box center [572, 323] width 1145 height 646
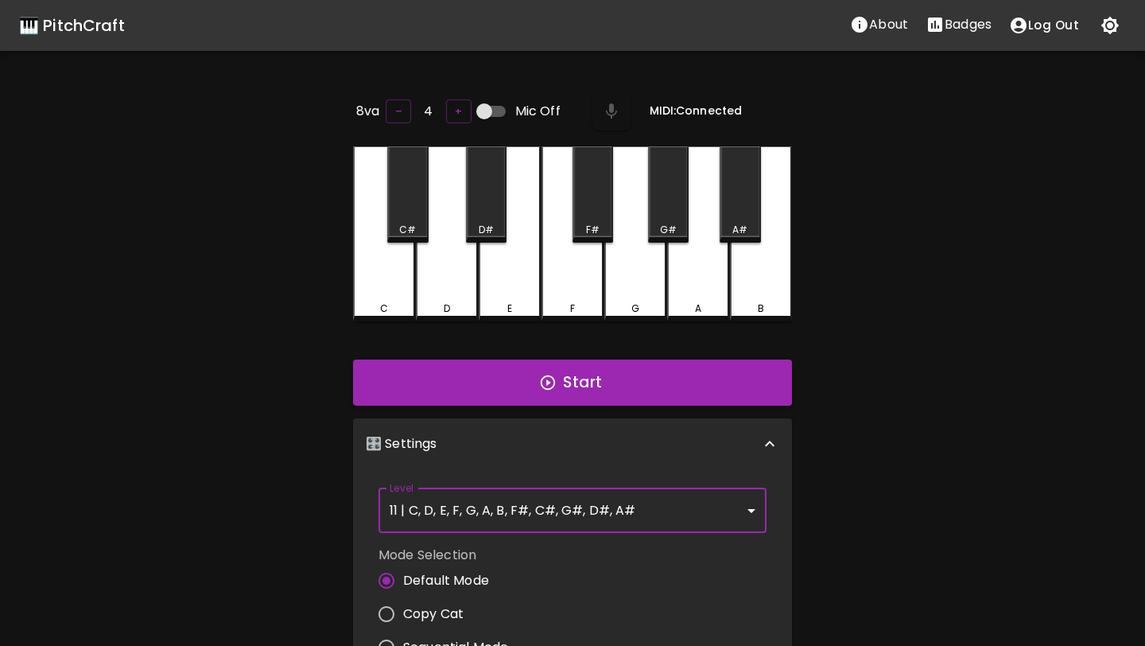
click at [386, 613] on input "Copy Cat" at bounding box center [386, 613] width 33 height 33
radio input "true"
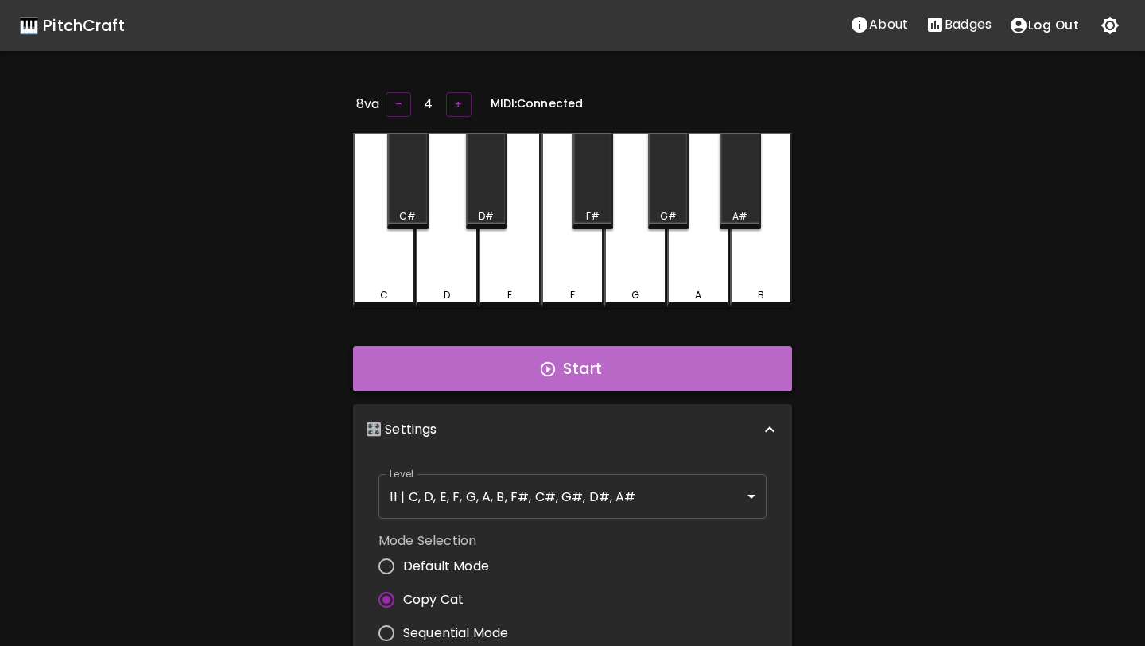
click at [495, 358] on button "Start" at bounding box center [572, 369] width 439 height 46
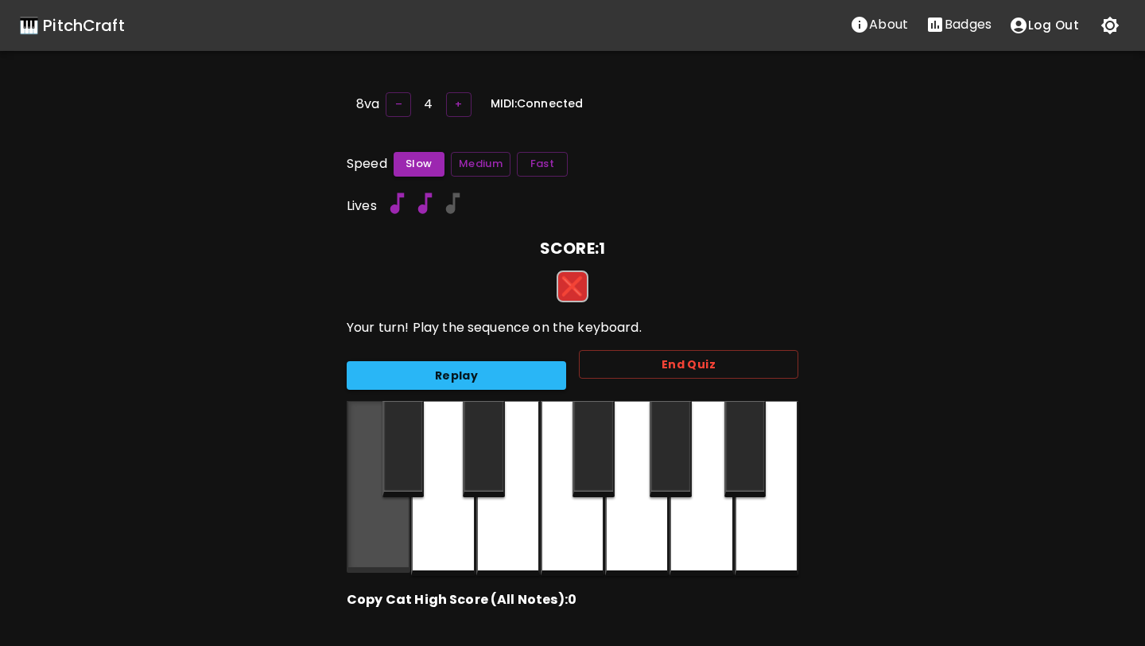
click at [367, 511] on div at bounding box center [379, 487] width 64 height 172
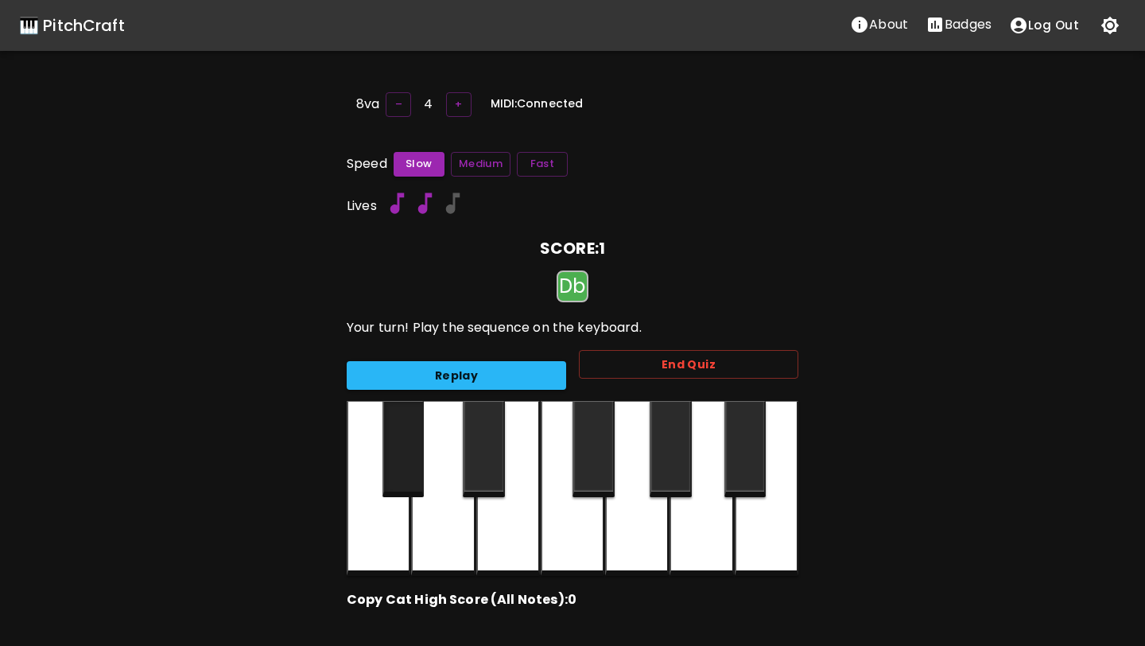
click at [396, 467] on div at bounding box center [403, 449] width 42 height 96
click at [417, 444] on div at bounding box center [403, 449] width 42 height 96
click at [488, 446] on div at bounding box center [484, 449] width 42 height 96
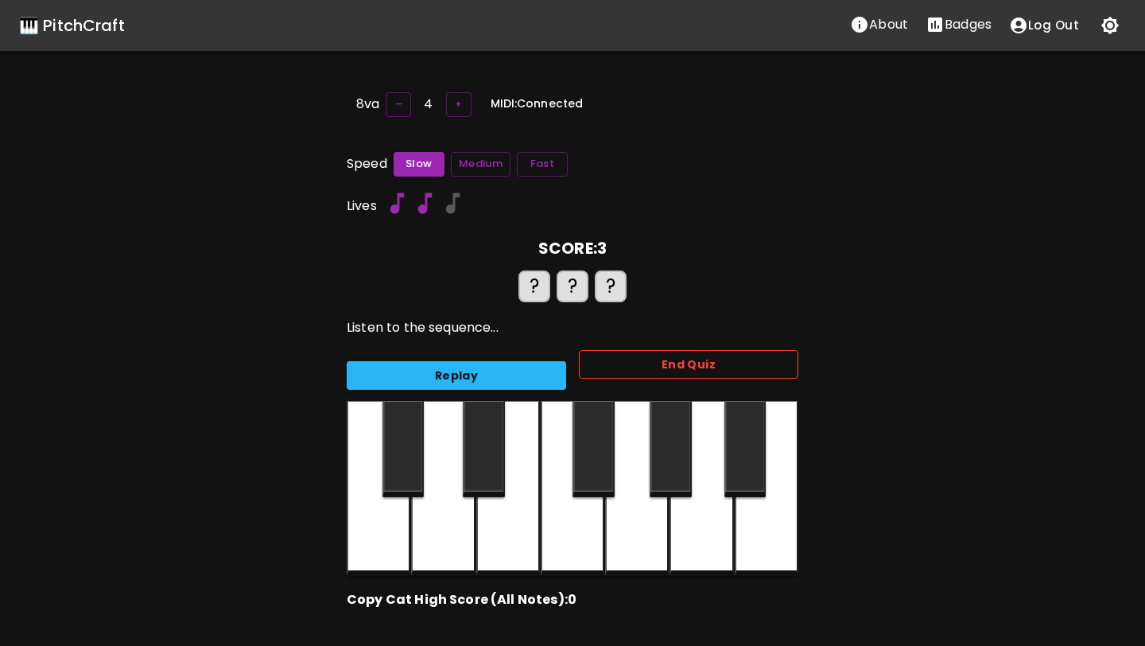
click at [634, 364] on button "End Quiz" at bounding box center [688, 364] width 219 height 29
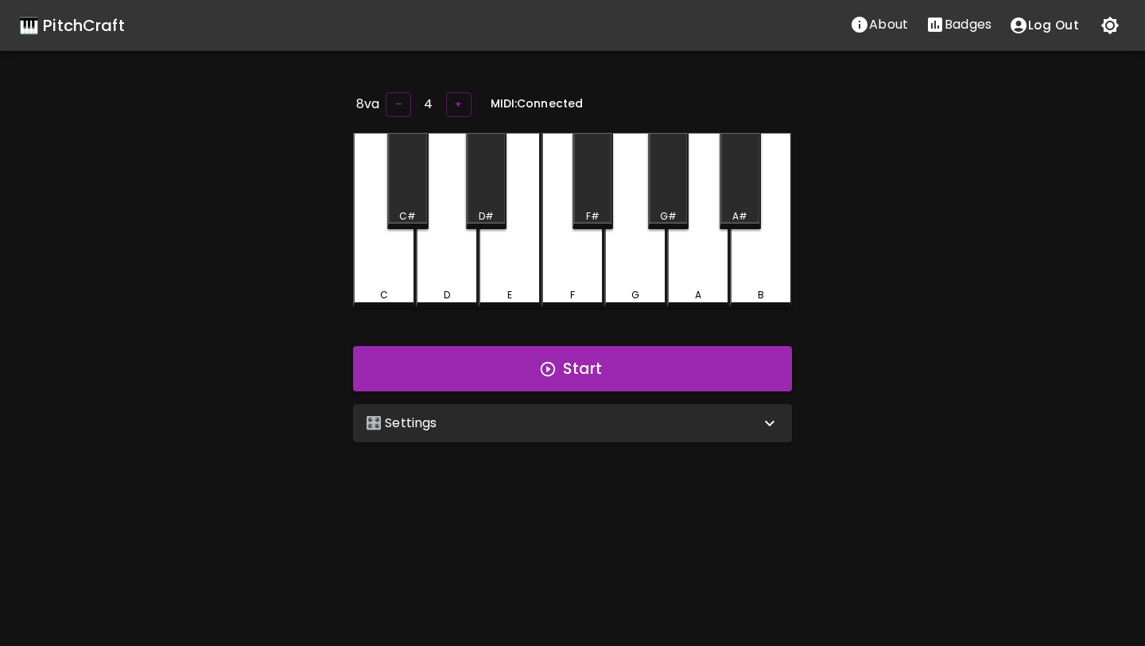
click at [724, 404] on div "🎛️ Settings" at bounding box center [572, 423] width 439 height 38
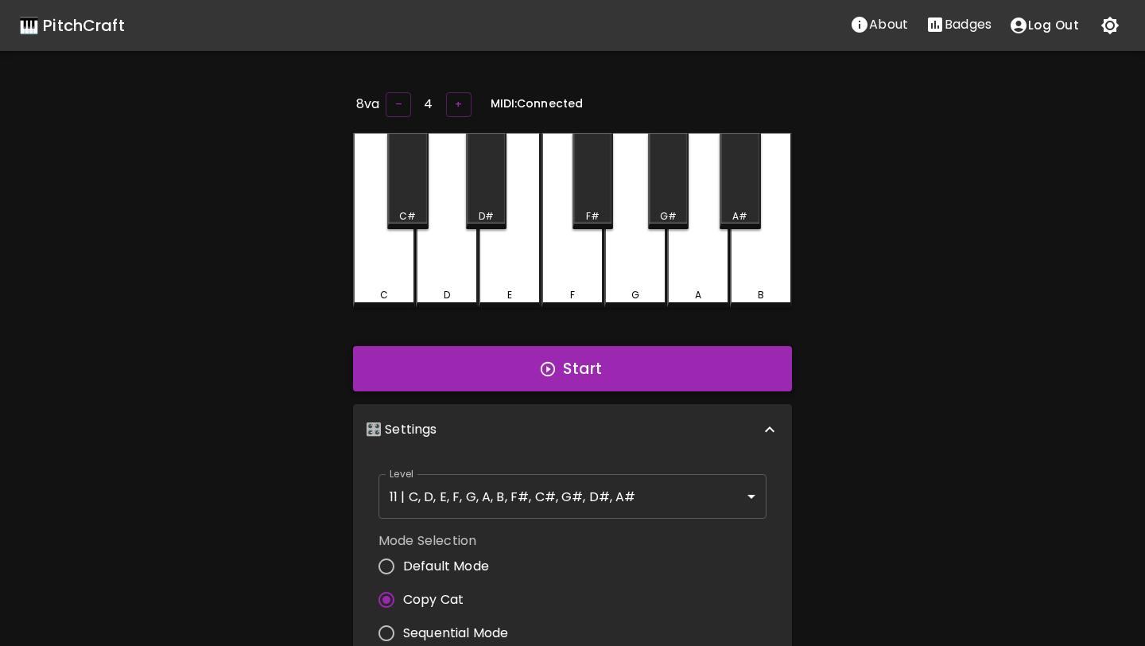
click at [616, 370] on button "Start" at bounding box center [572, 369] width 439 height 46
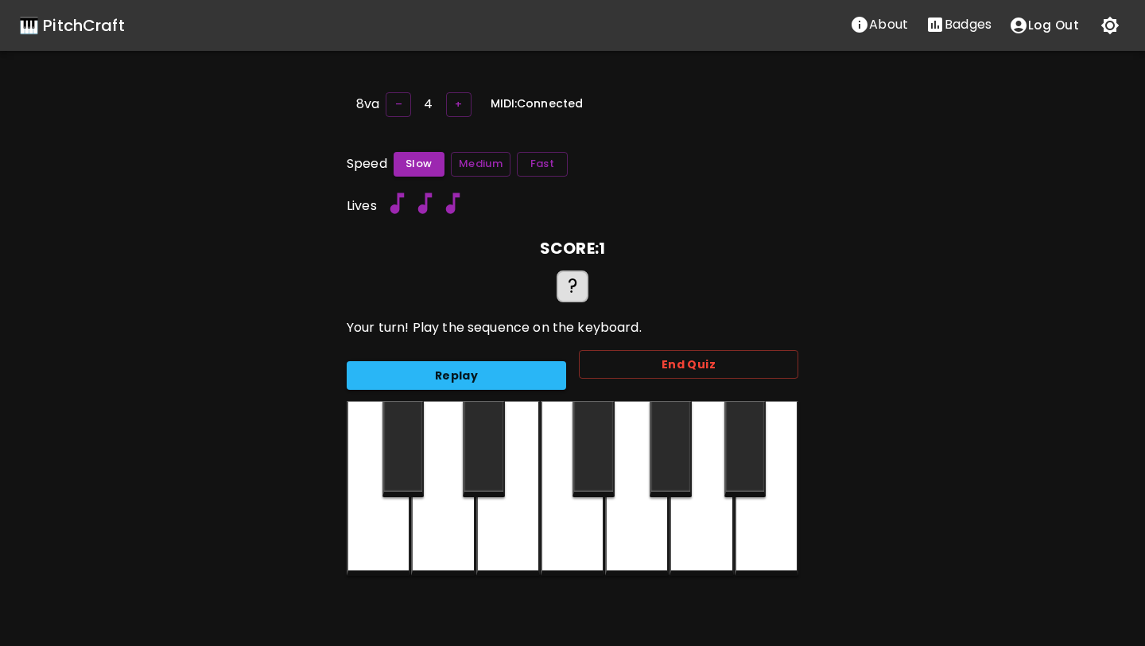
click at [751, 464] on div at bounding box center [745, 449] width 42 height 96
click at [479, 382] on button "Replay" at bounding box center [456, 375] width 219 height 29
click at [764, 534] on div at bounding box center [767, 488] width 64 height 175
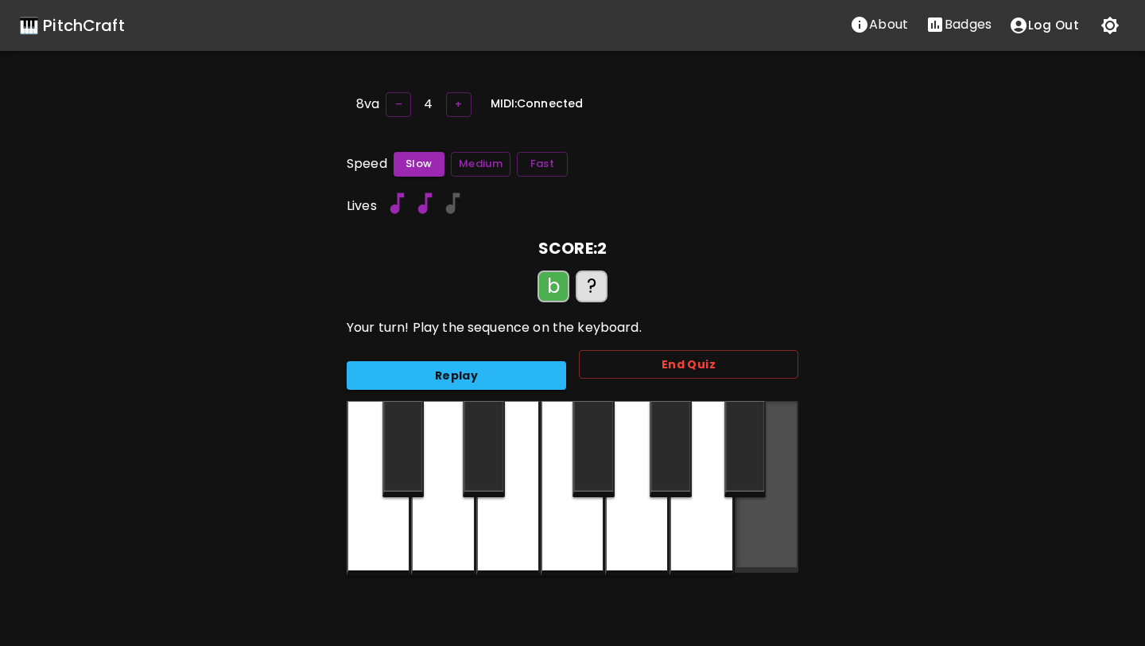
click at [764, 539] on div at bounding box center [767, 487] width 64 height 172
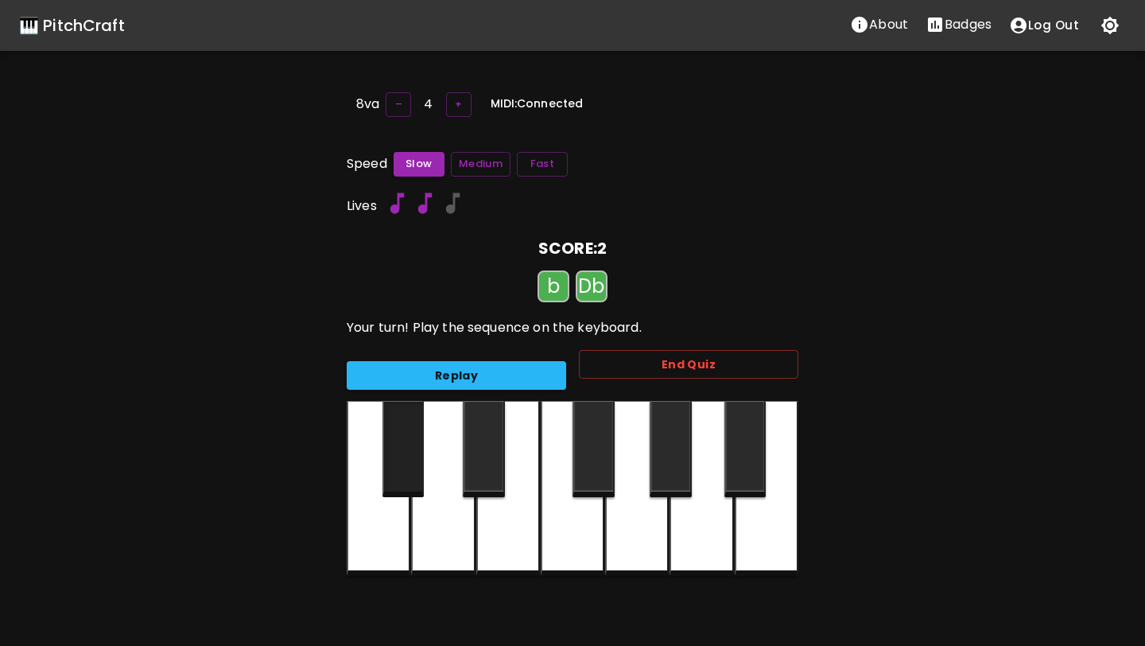
click at [410, 458] on div at bounding box center [403, 449] width 42 height 96
click at [641, 363] on button "End Quiz" at bounding box center [688, 364] width 219 height 29
